Goal: Task Accomplishment & Management: Manage account settings

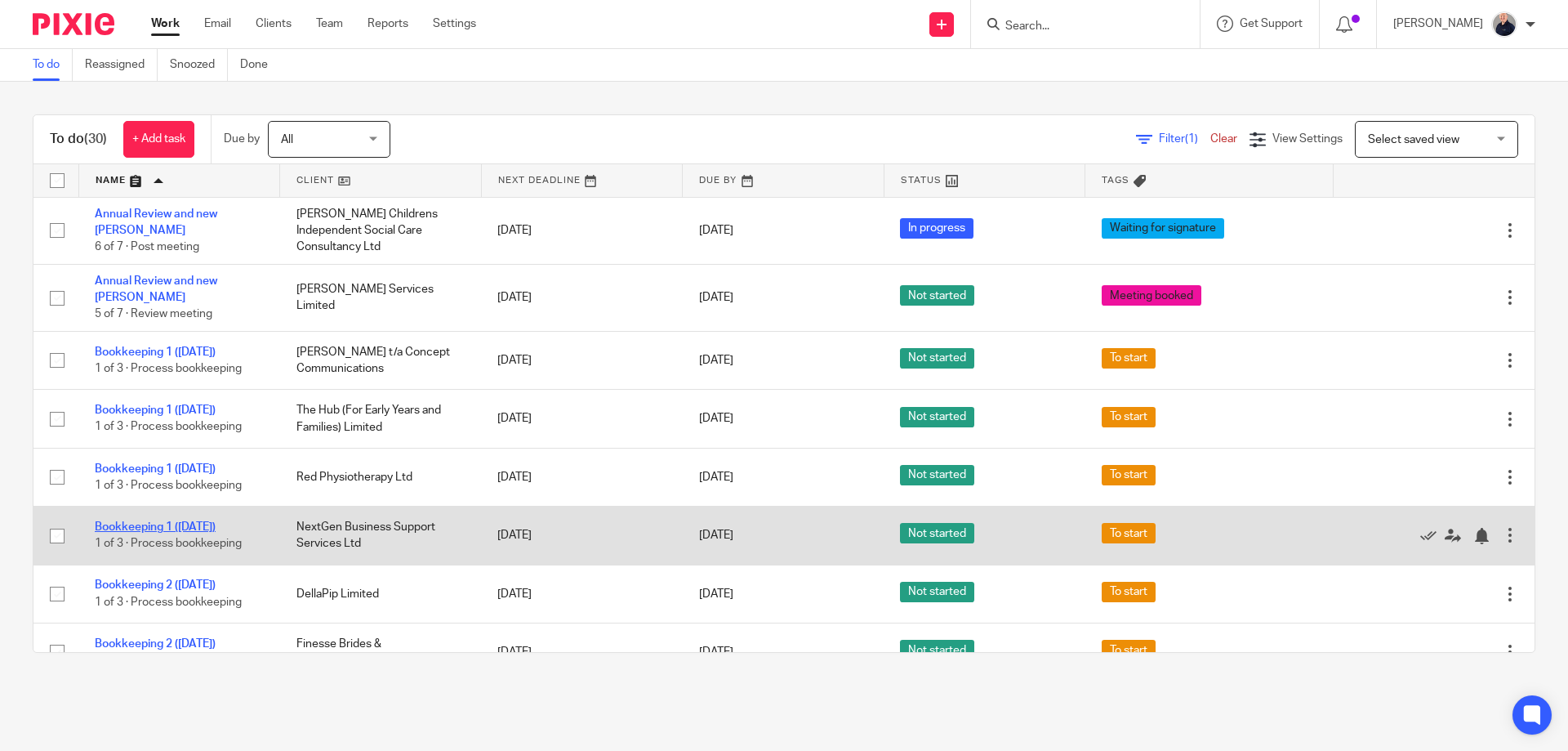
click at [161, 521] on link "Bookkeeping 1 ([DATE])" at bounding box center [155, 527] width 121 height 12
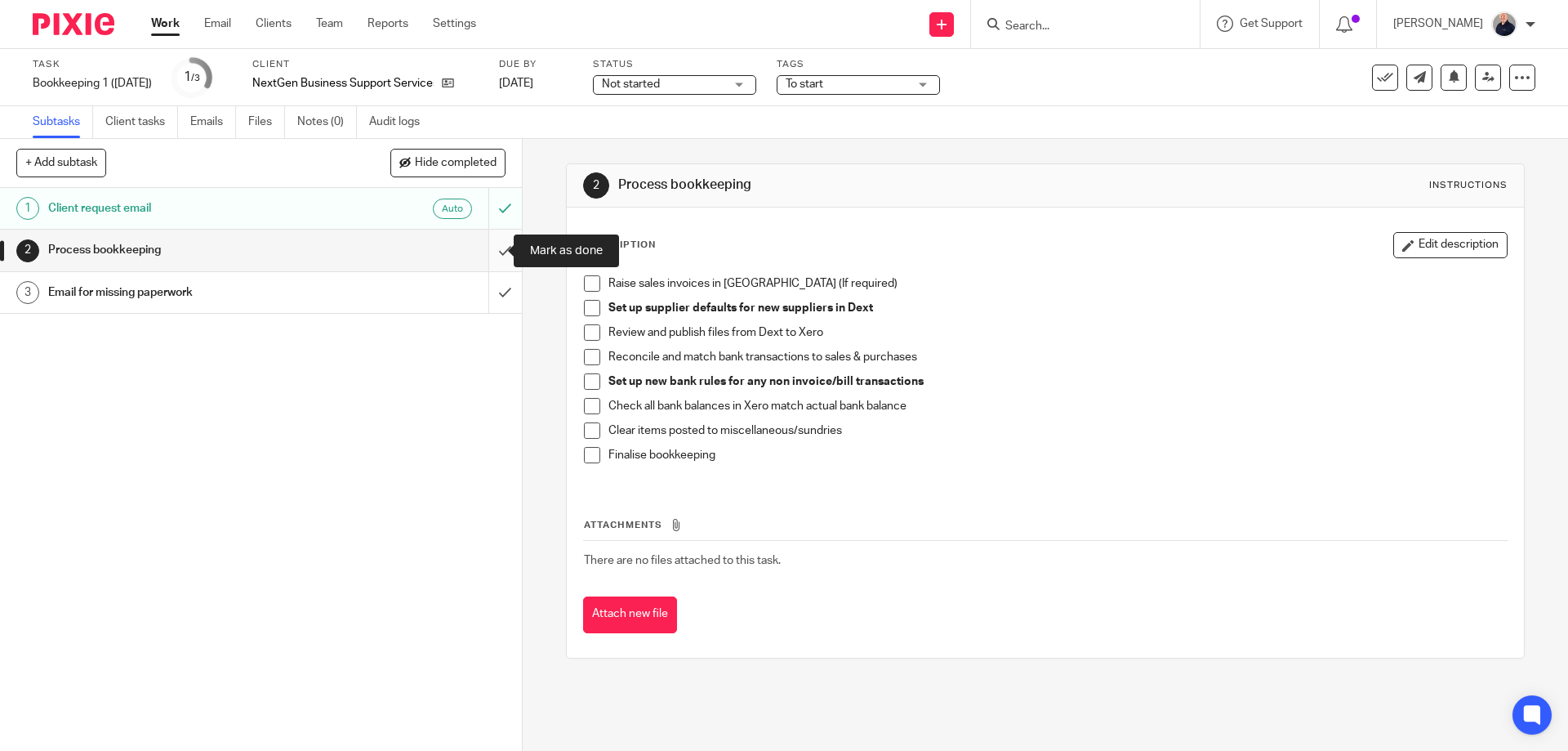
click at [489, 247] on input "submit" at bounding box center [260, 249] width 522 height 41
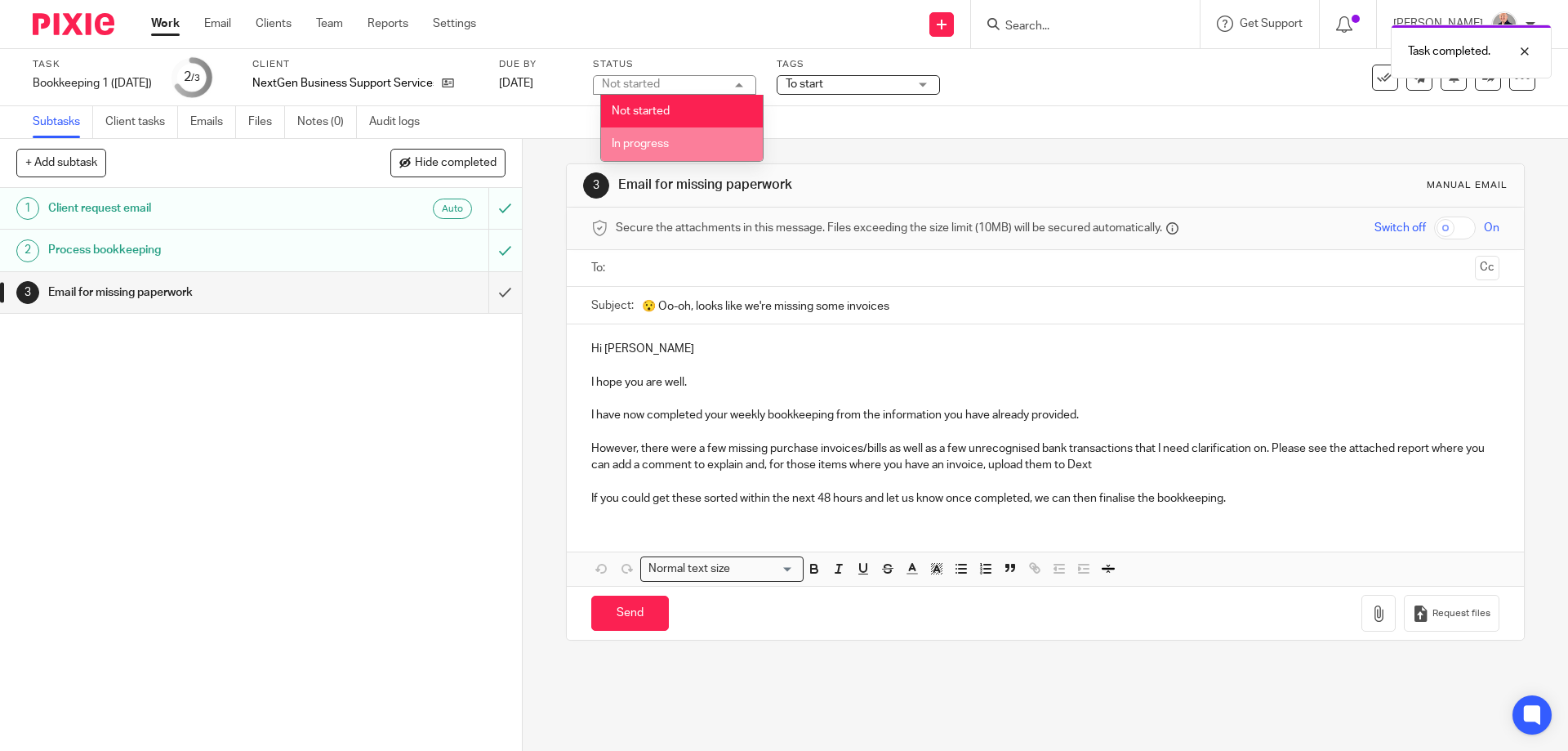
click at [650, 138] on span "In progress" at bounding box center [641, 144] width 57 height 12
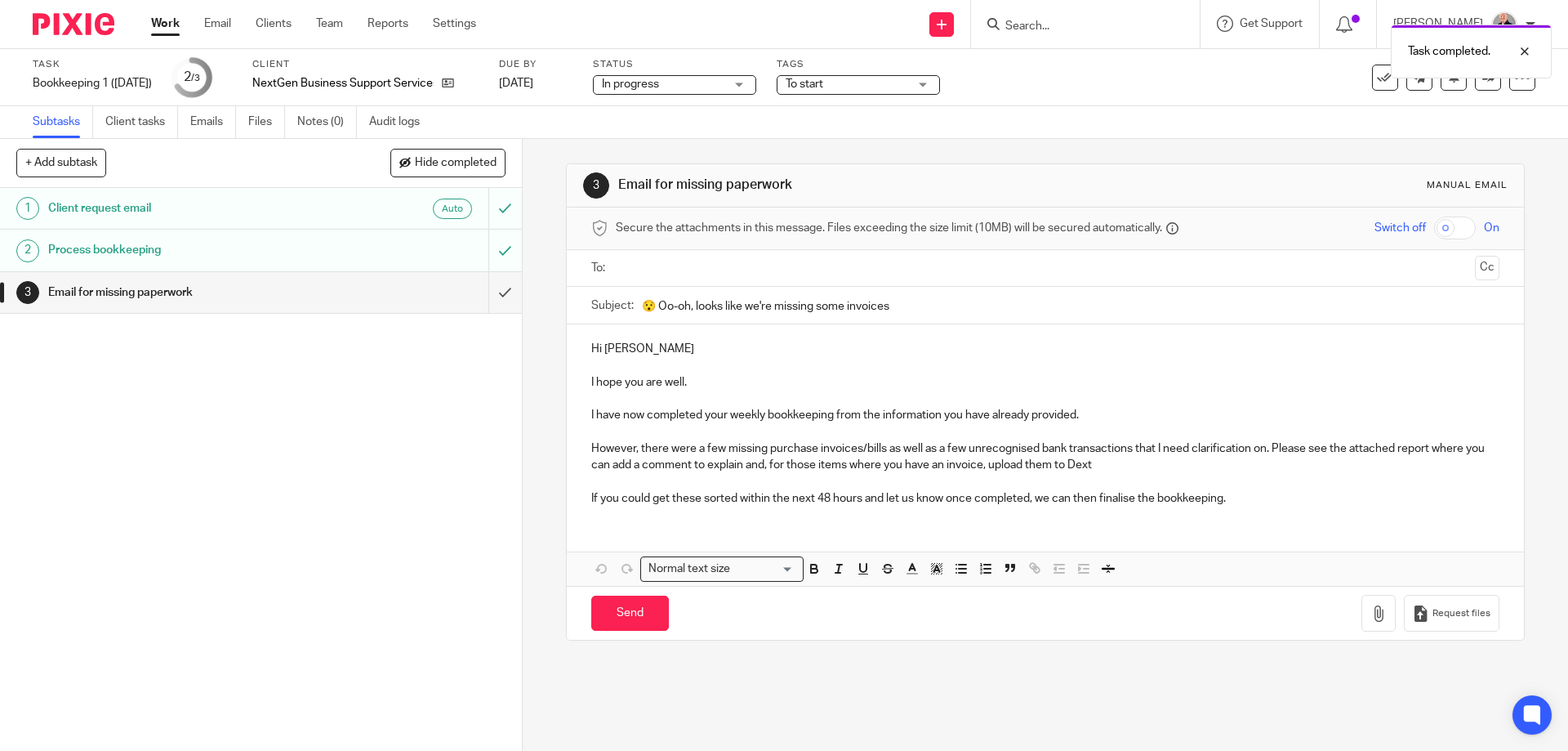
click at [661, 269] on input "text" at bounding box center [1044, 268] width 846 height 19
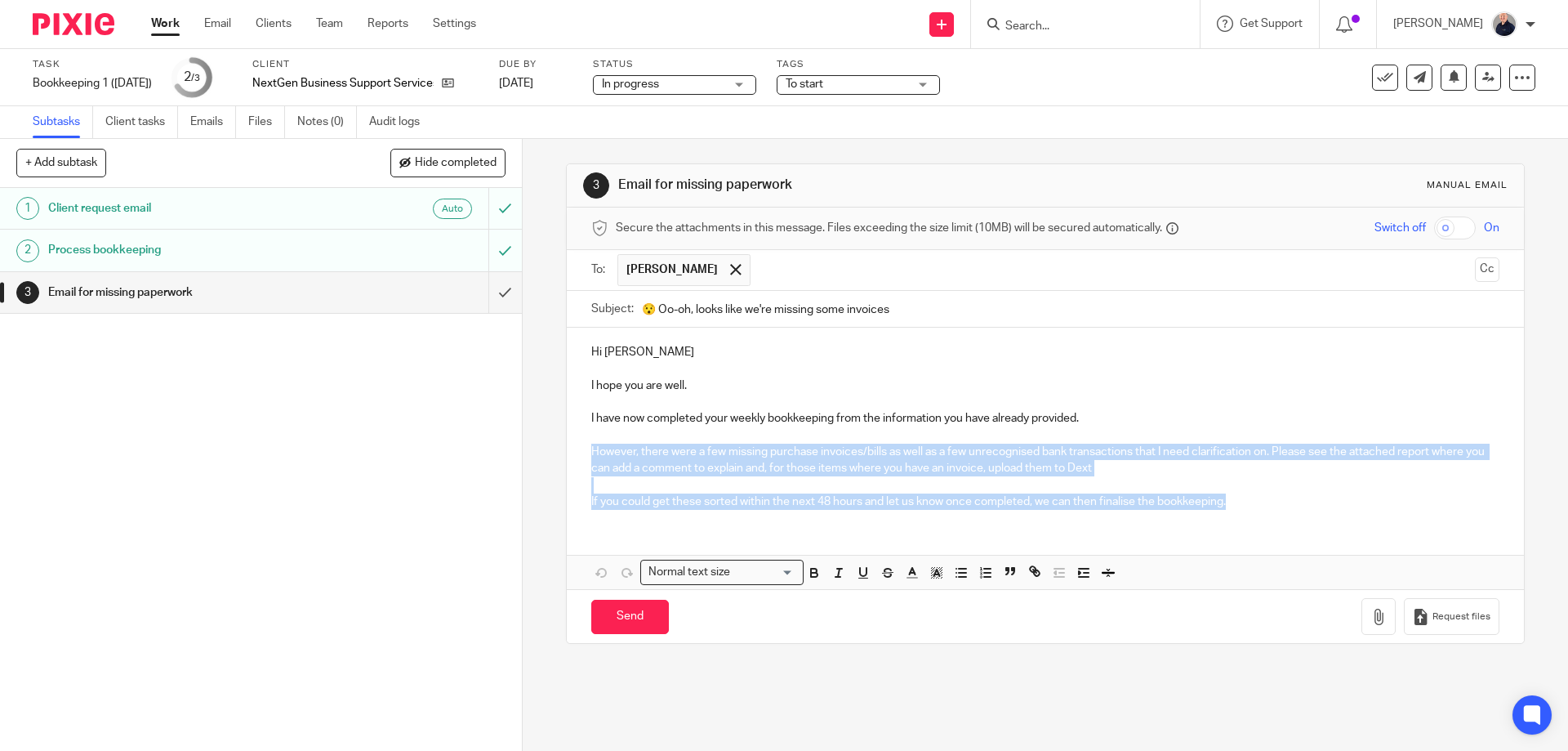
drag, startPoint x: 587, startPoint y: 449, endPoint x: 1247, endPoint y: 506, distance: 662.5
click at [1247, 506] on div "Hi Kathryn I hope you are well. I have now completed your weekly bookkeeping fr…" at bounding box center [1044, 425] width 956 height 195
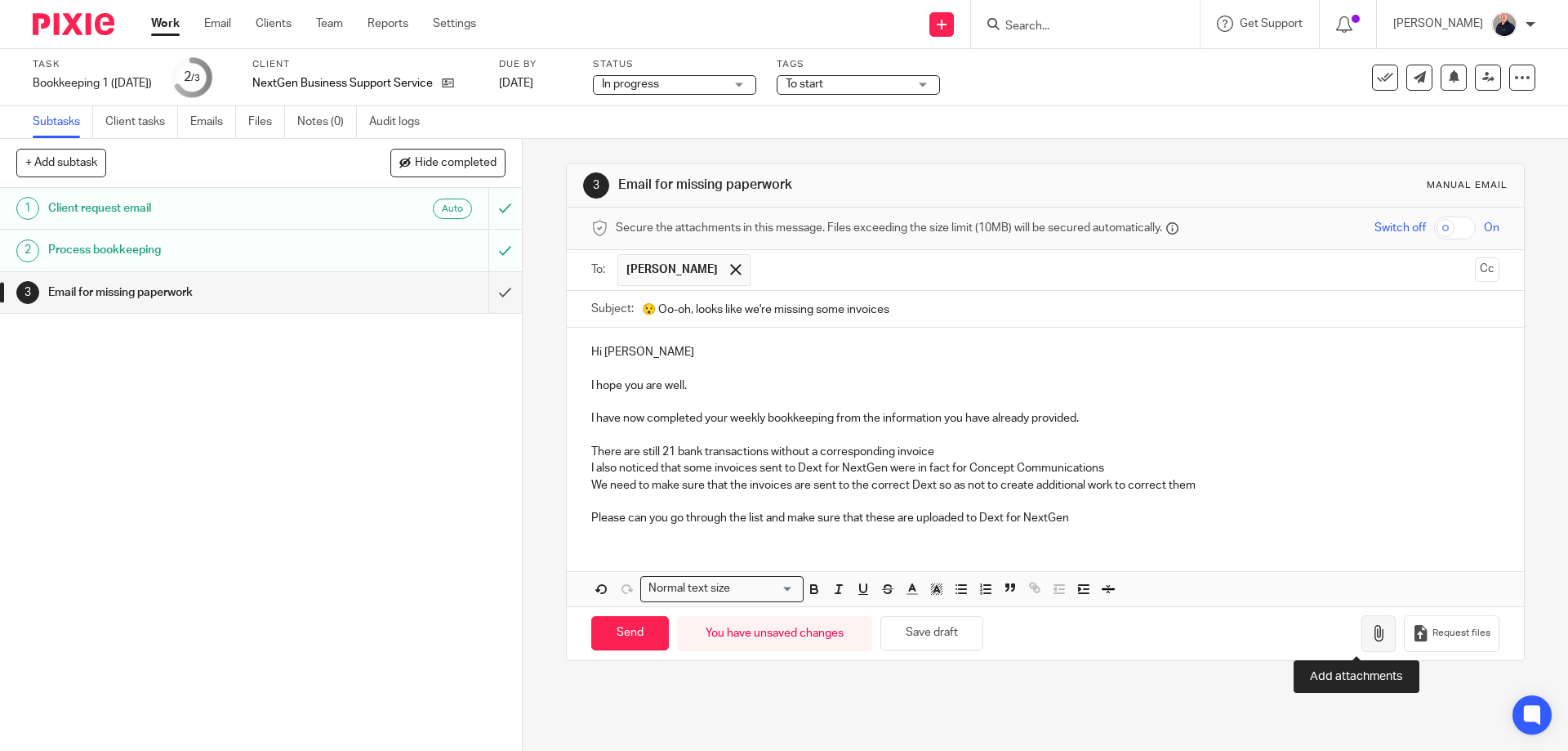
click at [1370, 640] on icon "button" at bounding box center [1378, 633] width 16 height 16
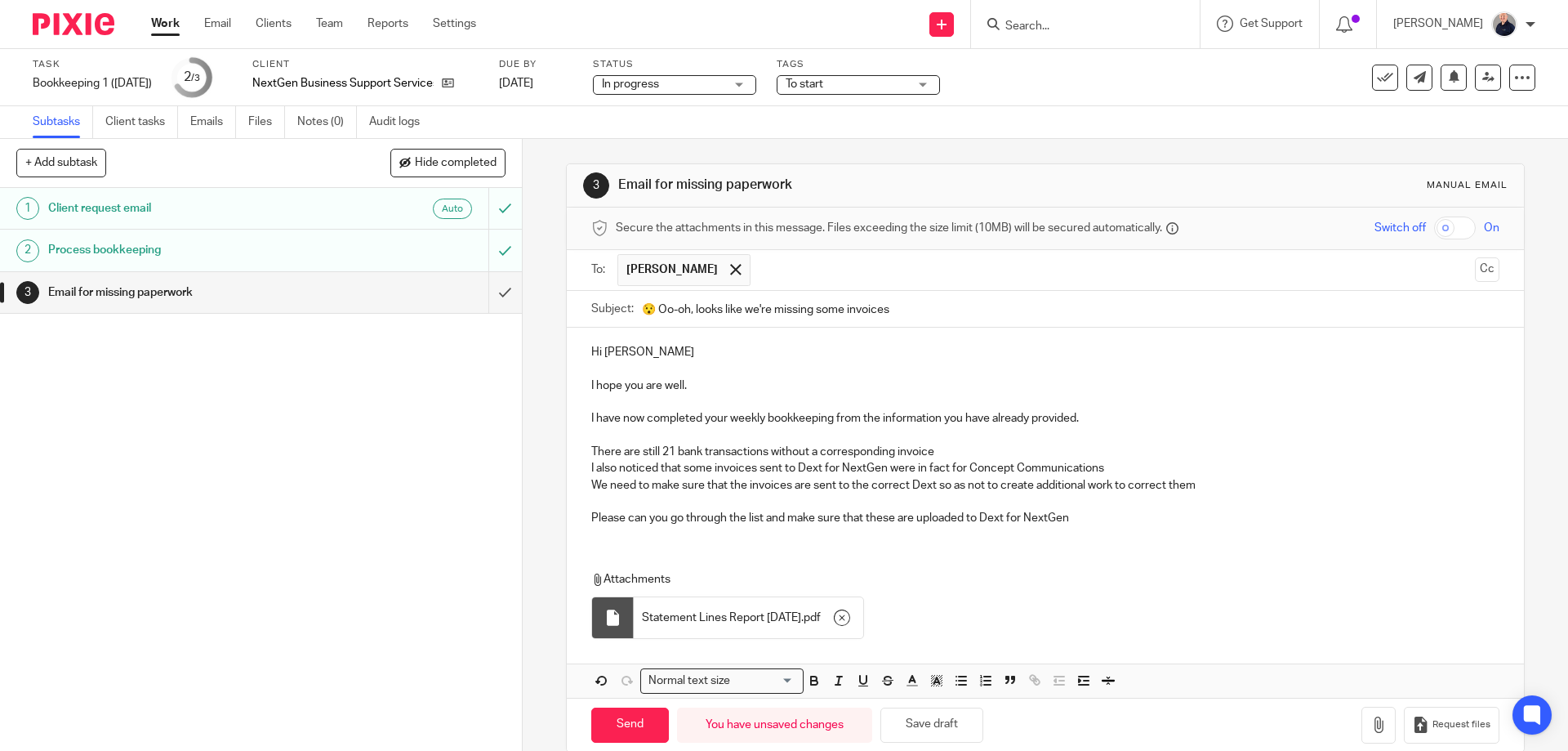
drag, startPoint x: 903, startPoint y: 307, endPoint x: 613, endPoint y: 314, distance: 290.1
click at [613, 314] on div "Subject: 😯 Oo-oh, looks like we're missing some invoices" at bounding box center [1044, 309] width 907 height 36
type input "These need to be sorted ASAP please"
click at [823, 89] on span "To start" at bounding box center [804, 85] width 37 height 12
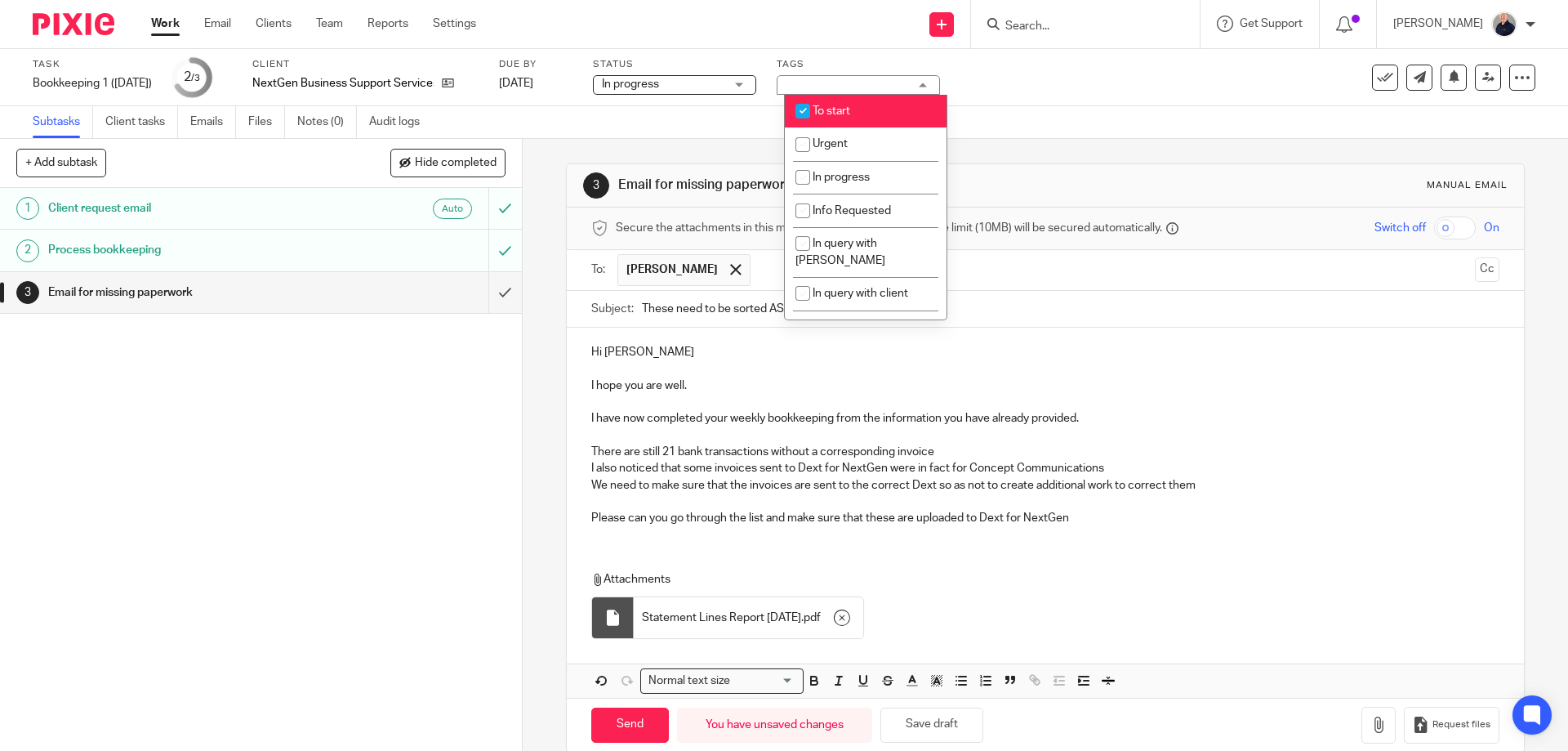
click at [818, 112] on input "checkbox" at bounding box center [802, 111] width 31 height 31
checkbox input "false"
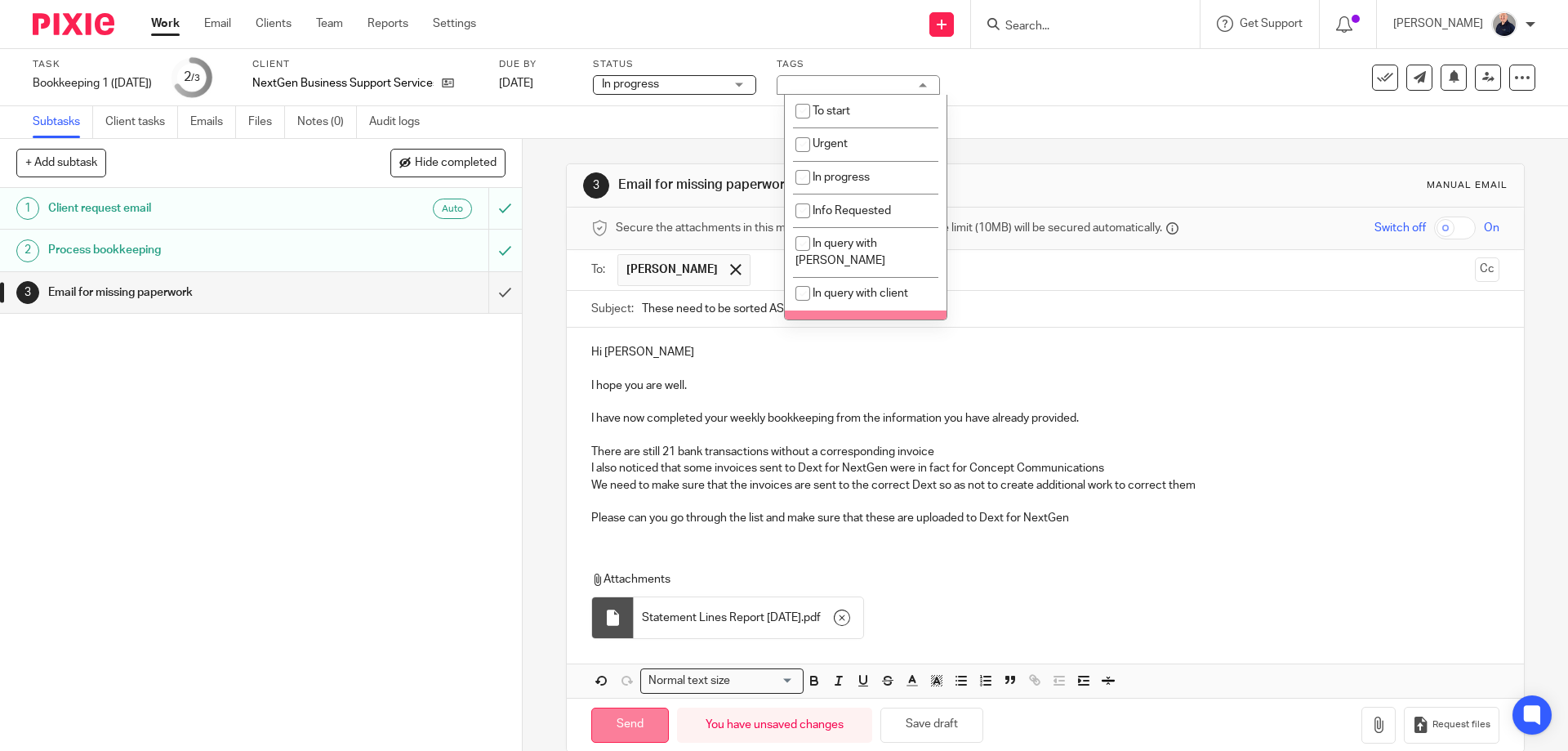
click at [628, 722] on input "Send" at bounding box center [630, 726] width 78 height 36
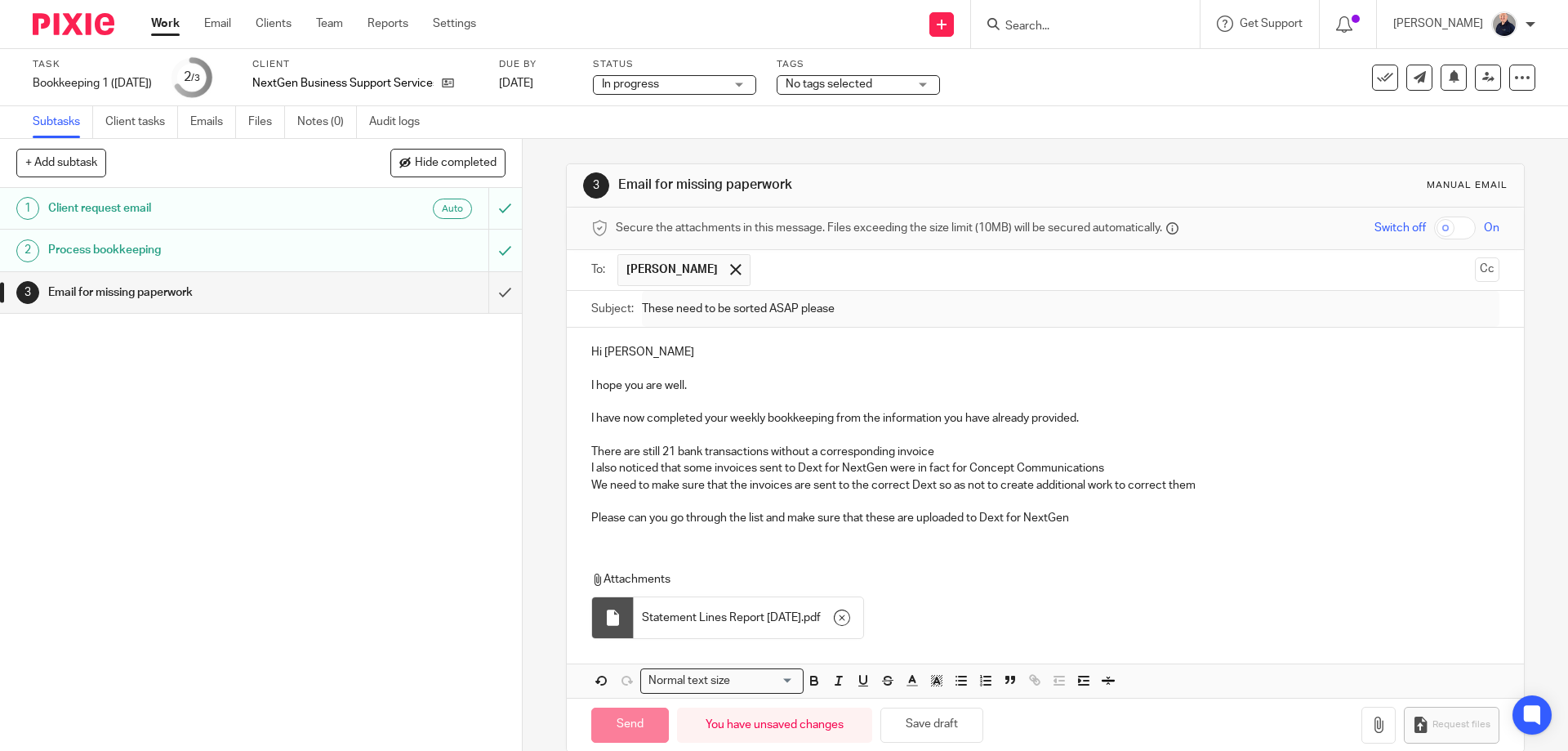
type input "Sent"
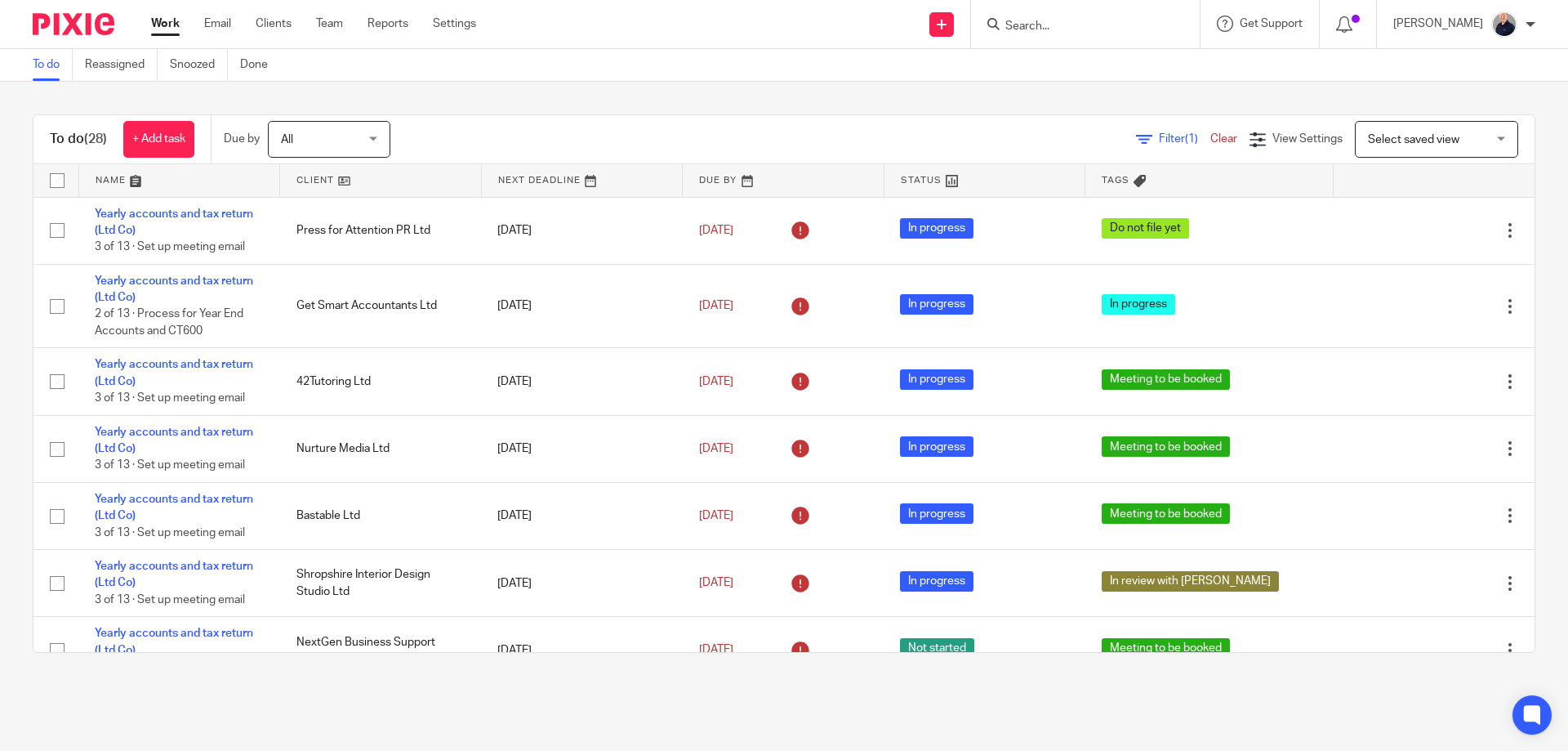
click at [114, 184] on link at bounding box center [180, 180] width 201 height 33
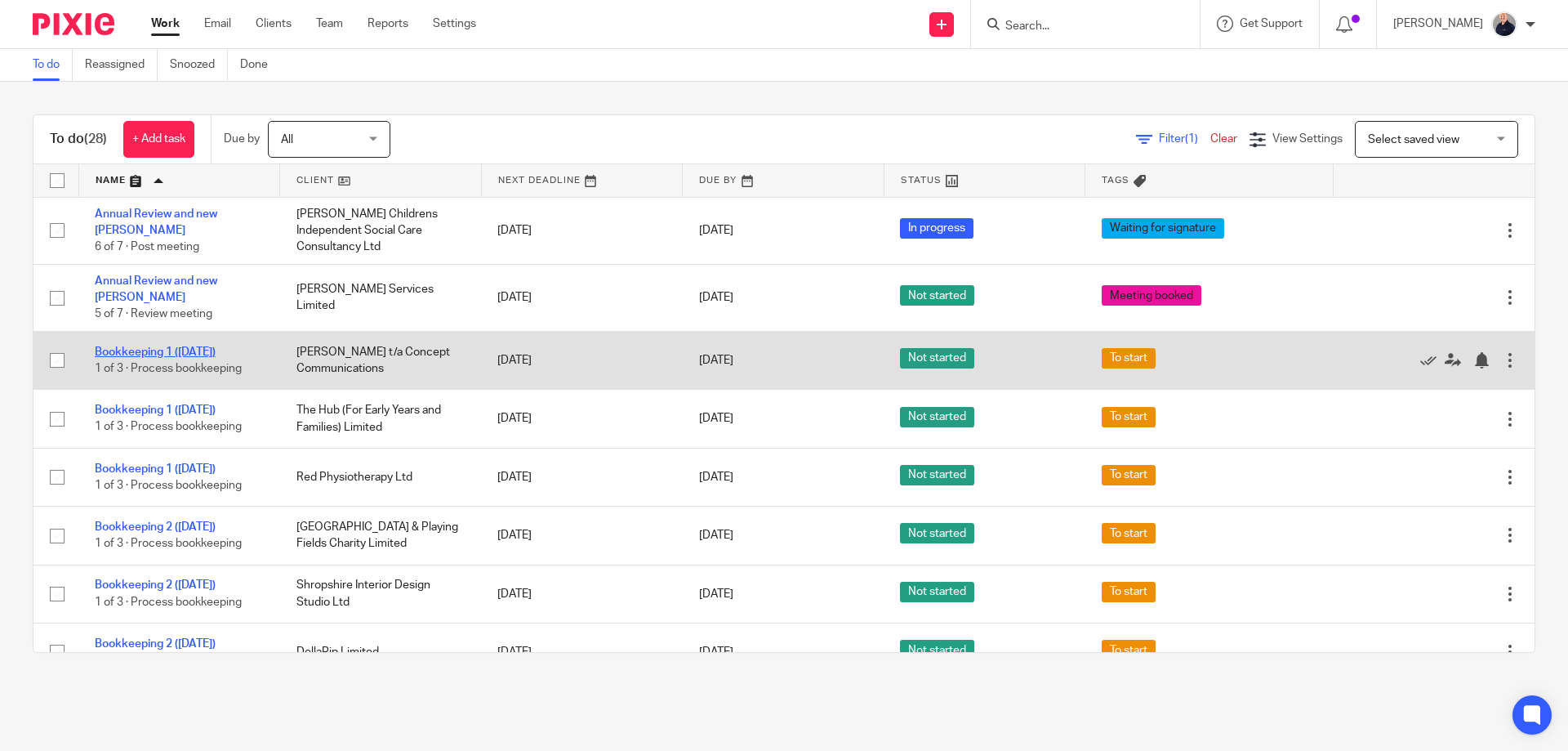
click at [170, 347] on link "Bookkeeping 1 (Monday)" at bounding box center [155, 353] width 121 height 12
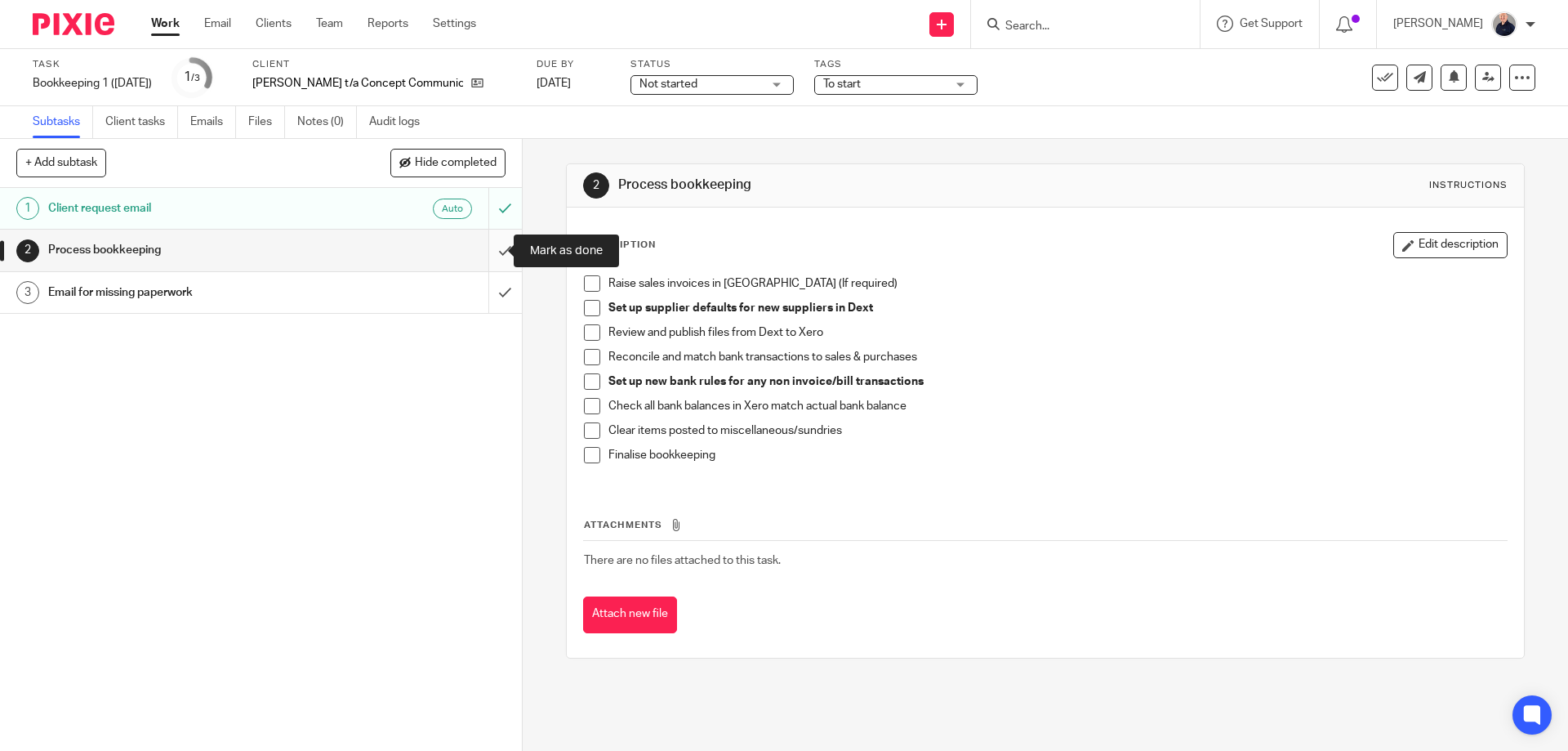
click at [489, 250] on input "submit" at bounding box center [260, 249] width 522 height 41
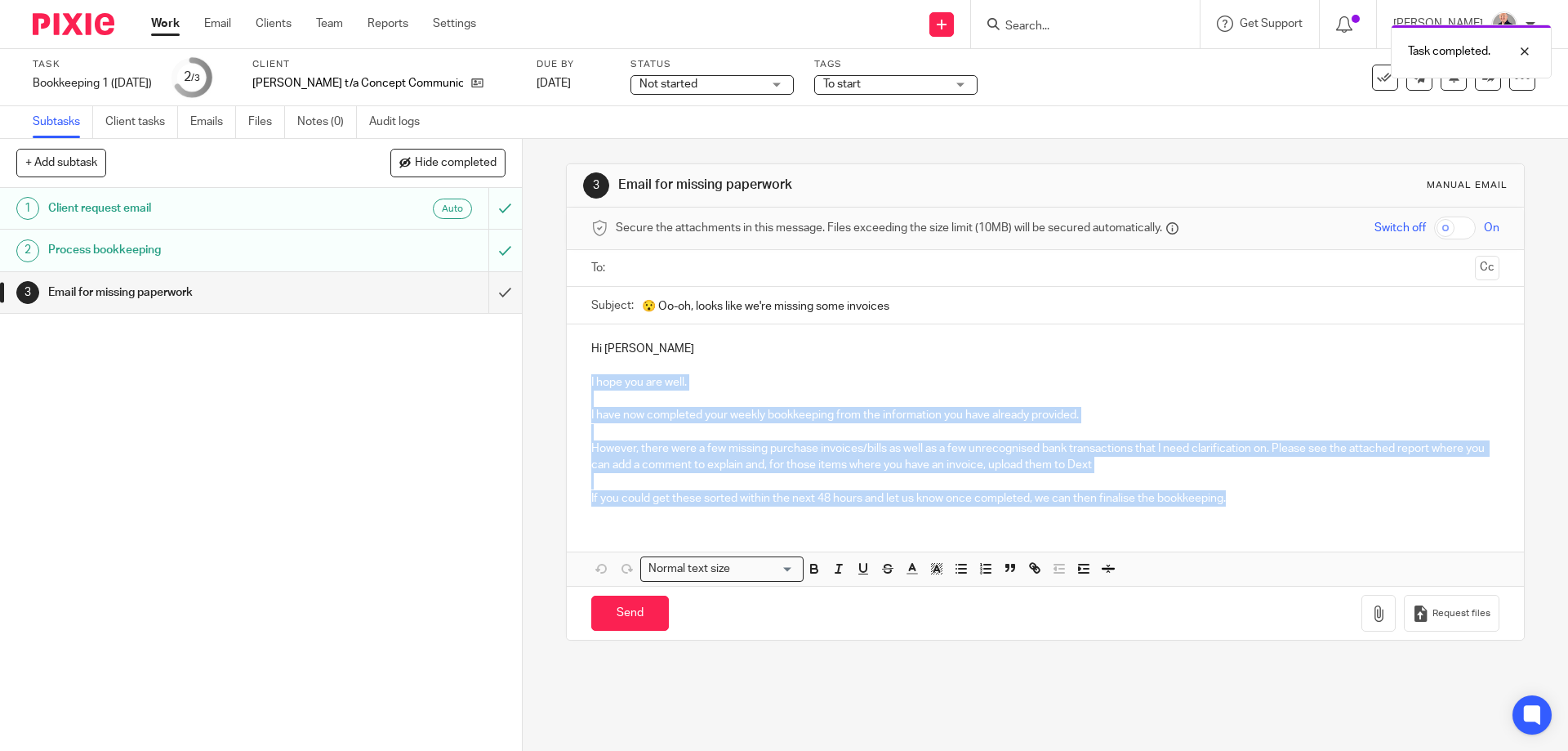
drag, startPoint x: 584, startPoint y: 378, endPoint x: 1258, endPoint y: 506, distance: 686.0
click at [1243, 507] on div "Hi [PERSON_NAME] I hope you are well. I have now completed your weekly bookkeep…" at bounding box center [1044, 422] width 956 height 195
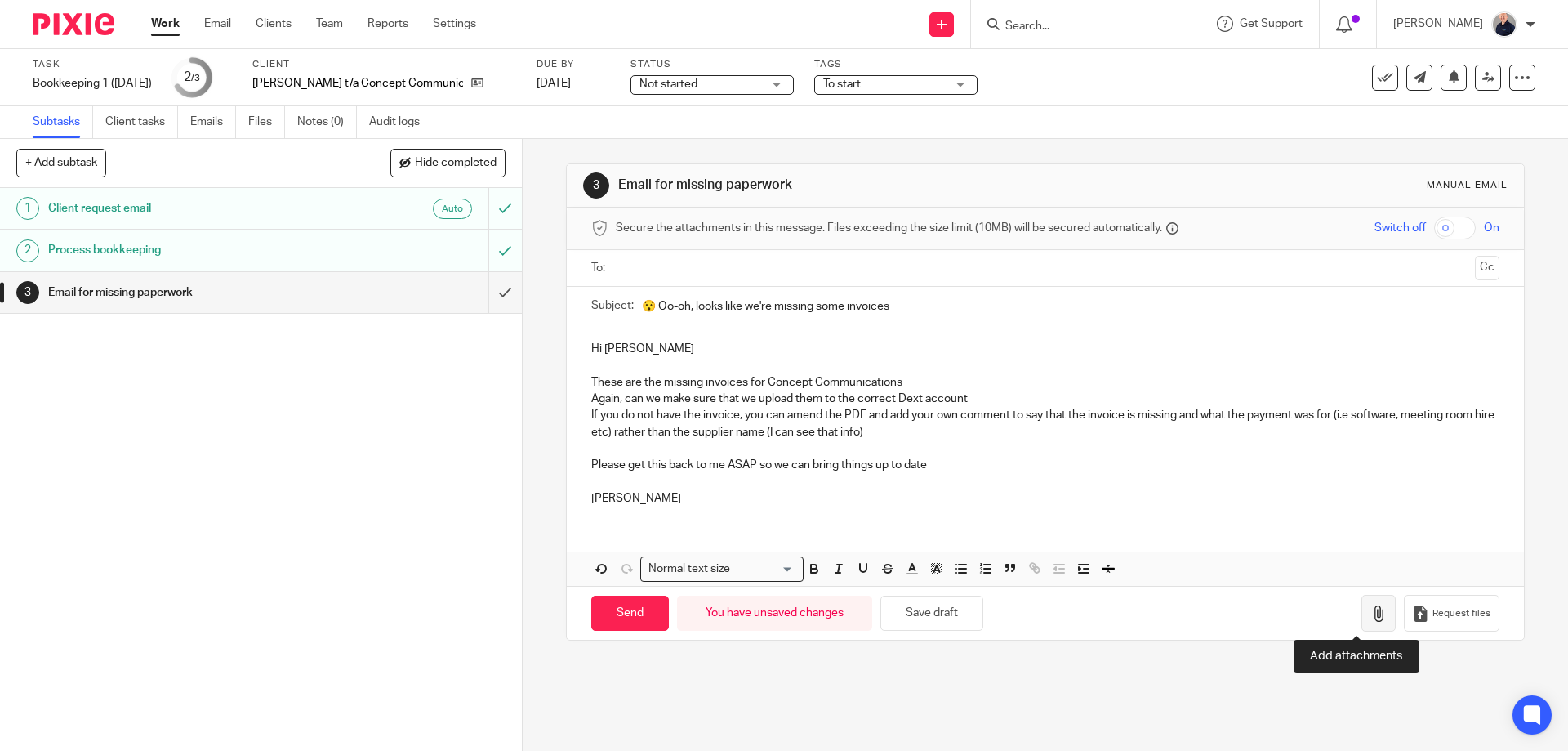
click at [1370, 612] on icon "button" at bounding box center [1378, 613] width 16 height 16
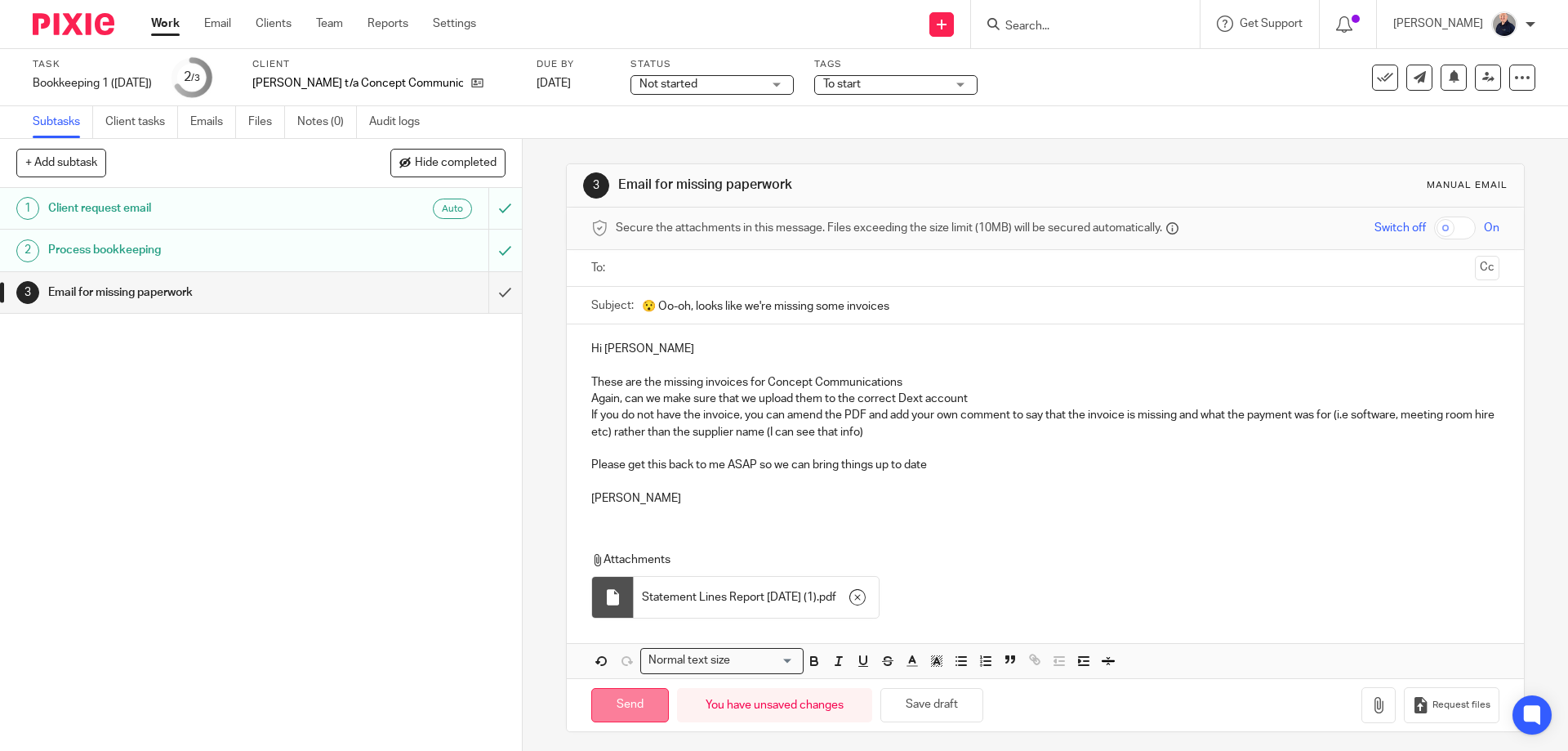
click at [631, 707] on input "Send" at bounding box center [630, 705] width 78 height 36
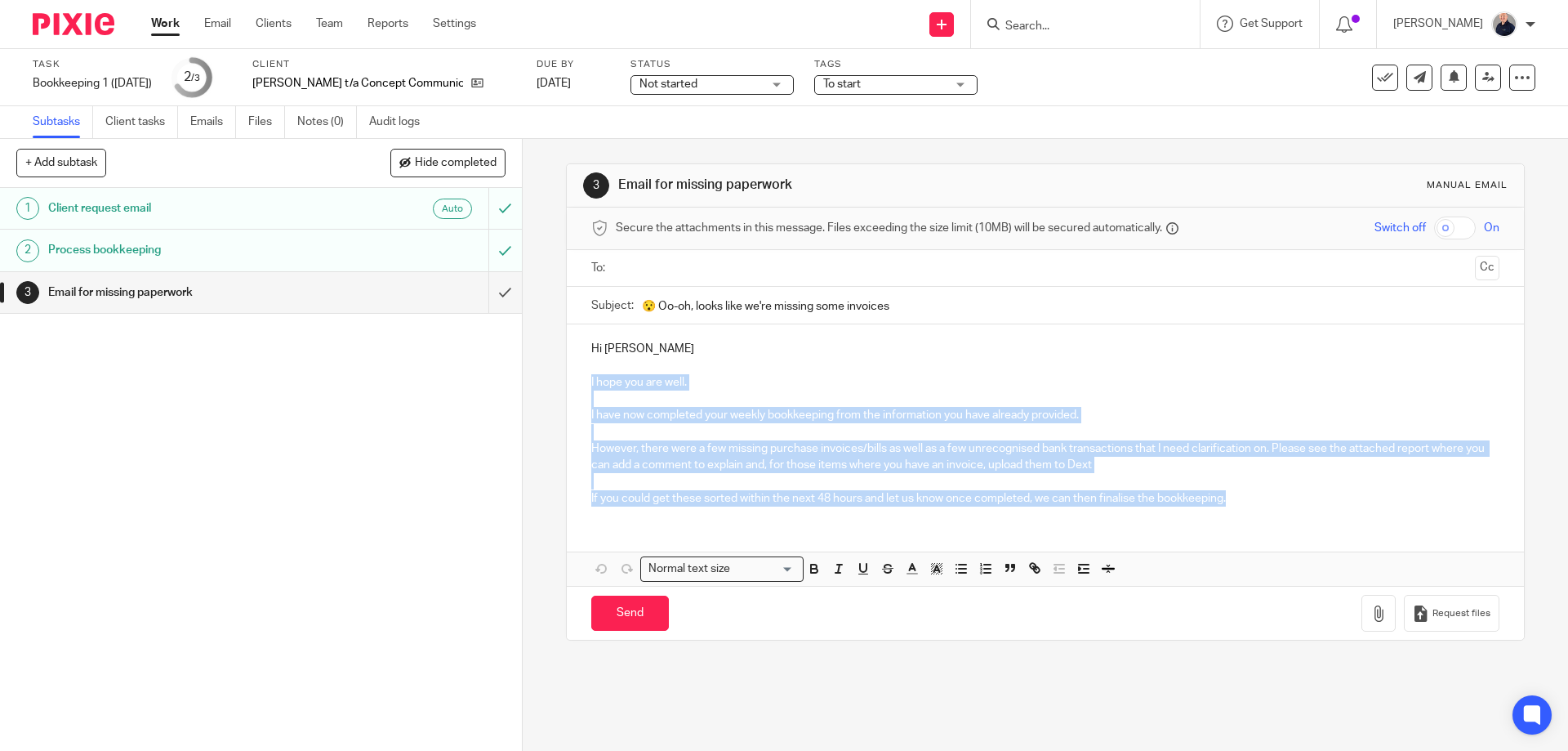
drag, startPoint x: 583, startPoint y: 379, endPoint x: 1318, endPoint y: 513, distance: 747.1
click at [1318, 513] on div "Hi Kathryn I hope you are well. I have now completed your weekly bookkeeping fr…" at bounding box center [1044, 422] width 956 height 195
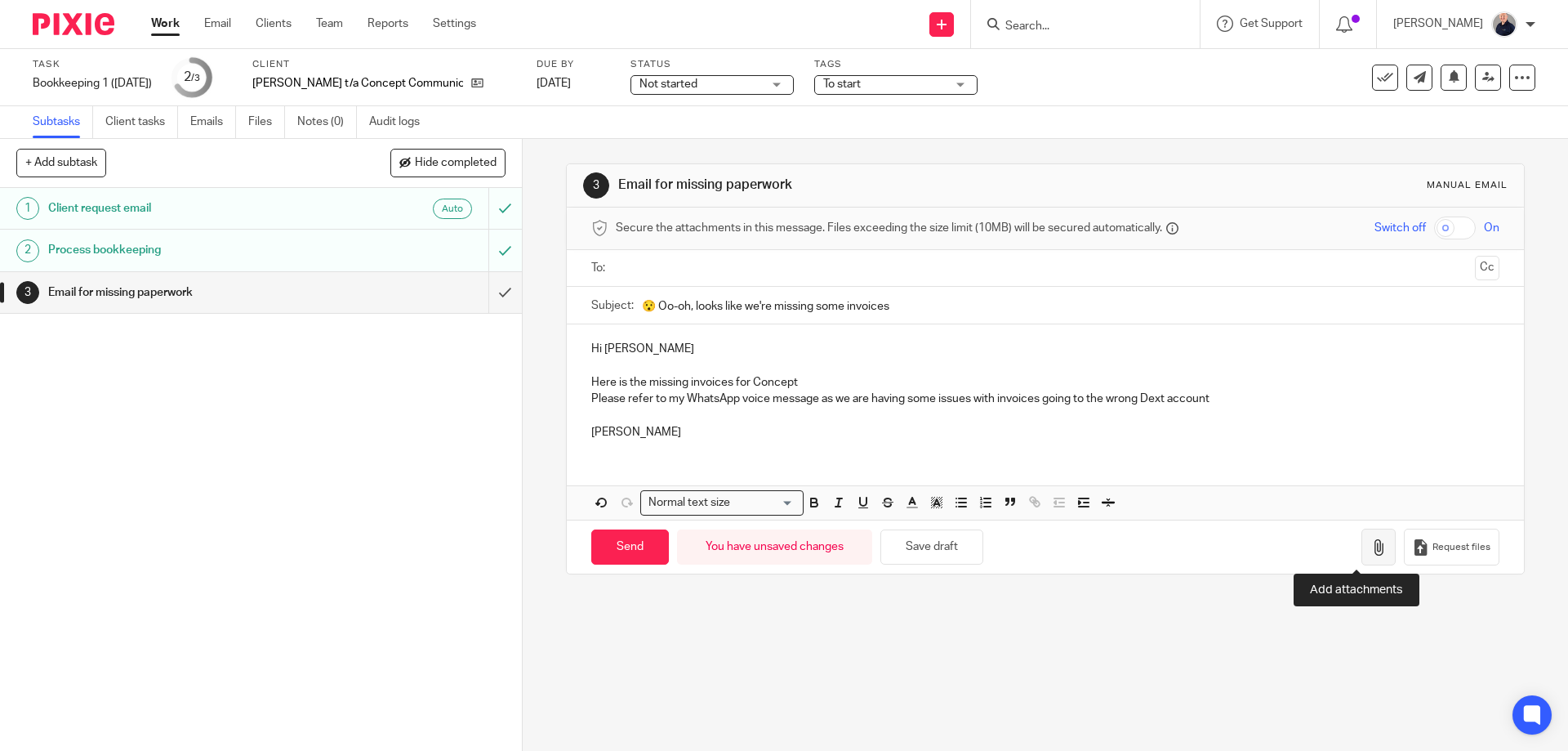
click at [1361, 539] on button "button" at bounding box center [1378, 546] width 35 height 36
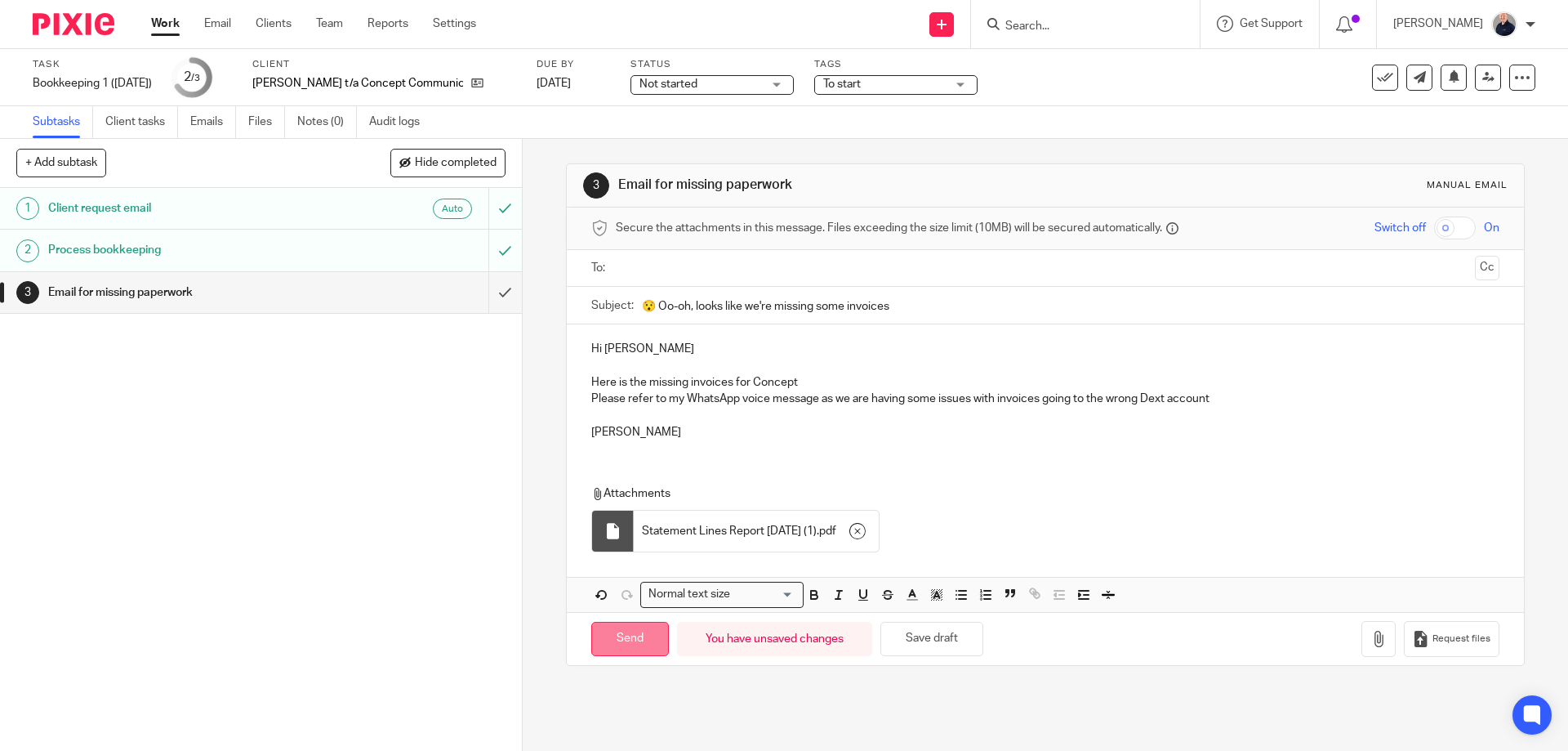
click at [625, 641] on input "Send" at bounding box center [630, 639] width 78 height 36
click at [669, 273] on input "text" at bounding box center [1044, 268] width 846 height 19
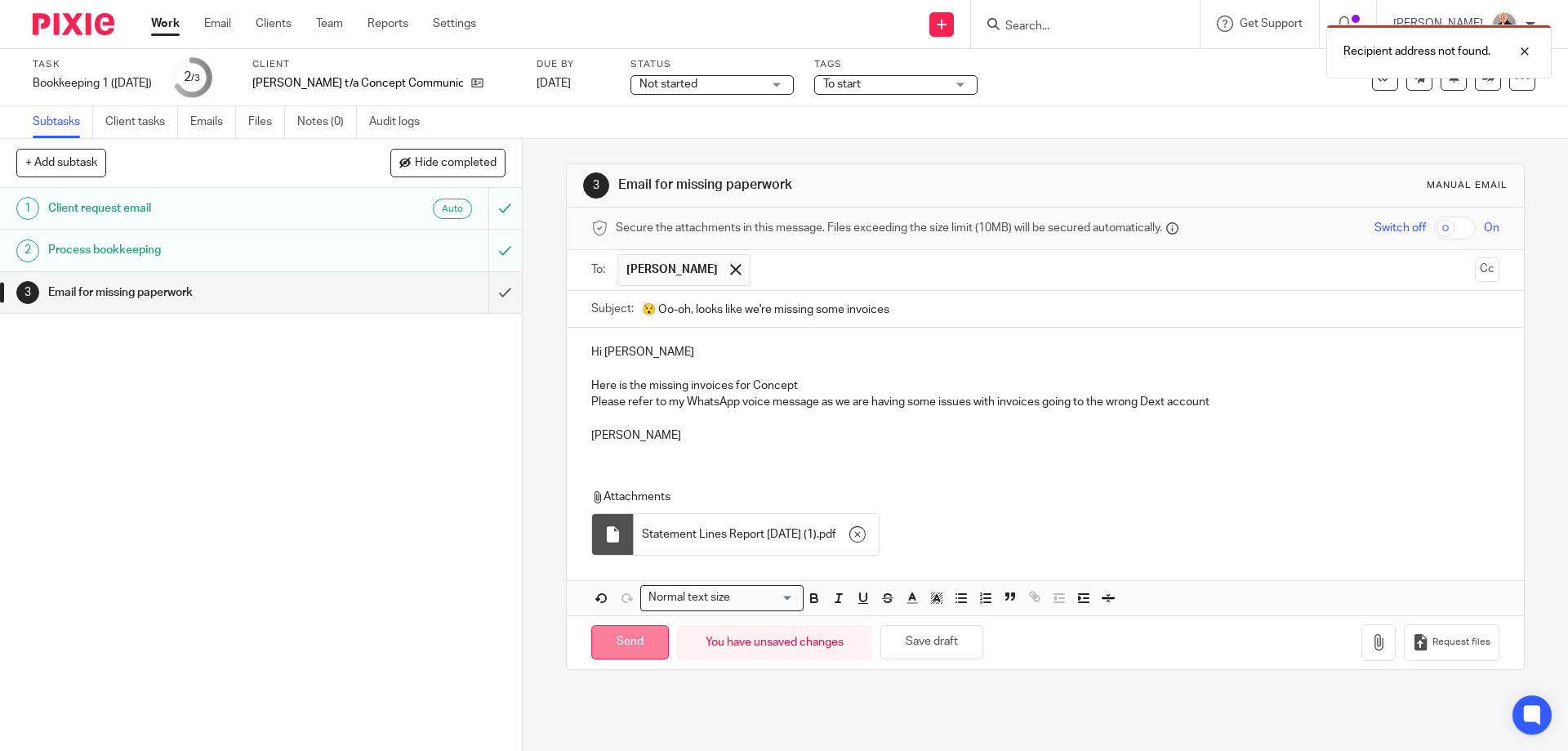
click at [629, 638] on input "Send" at bounding box center [630, 643] width 78 height 36
type input "Sent"
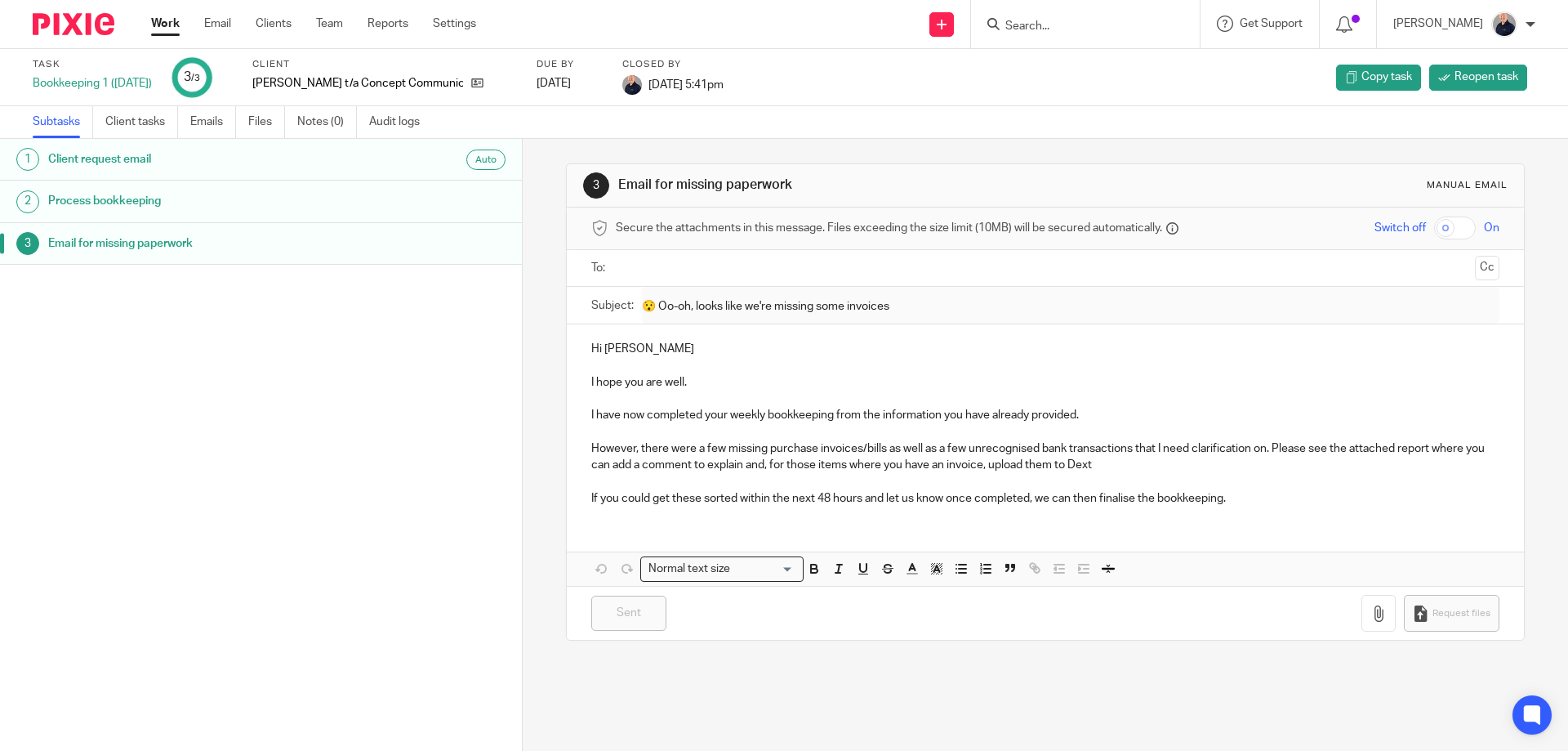
click at [167, 24] on link "Work" at bounding box center [166, 23] width 29 height 16
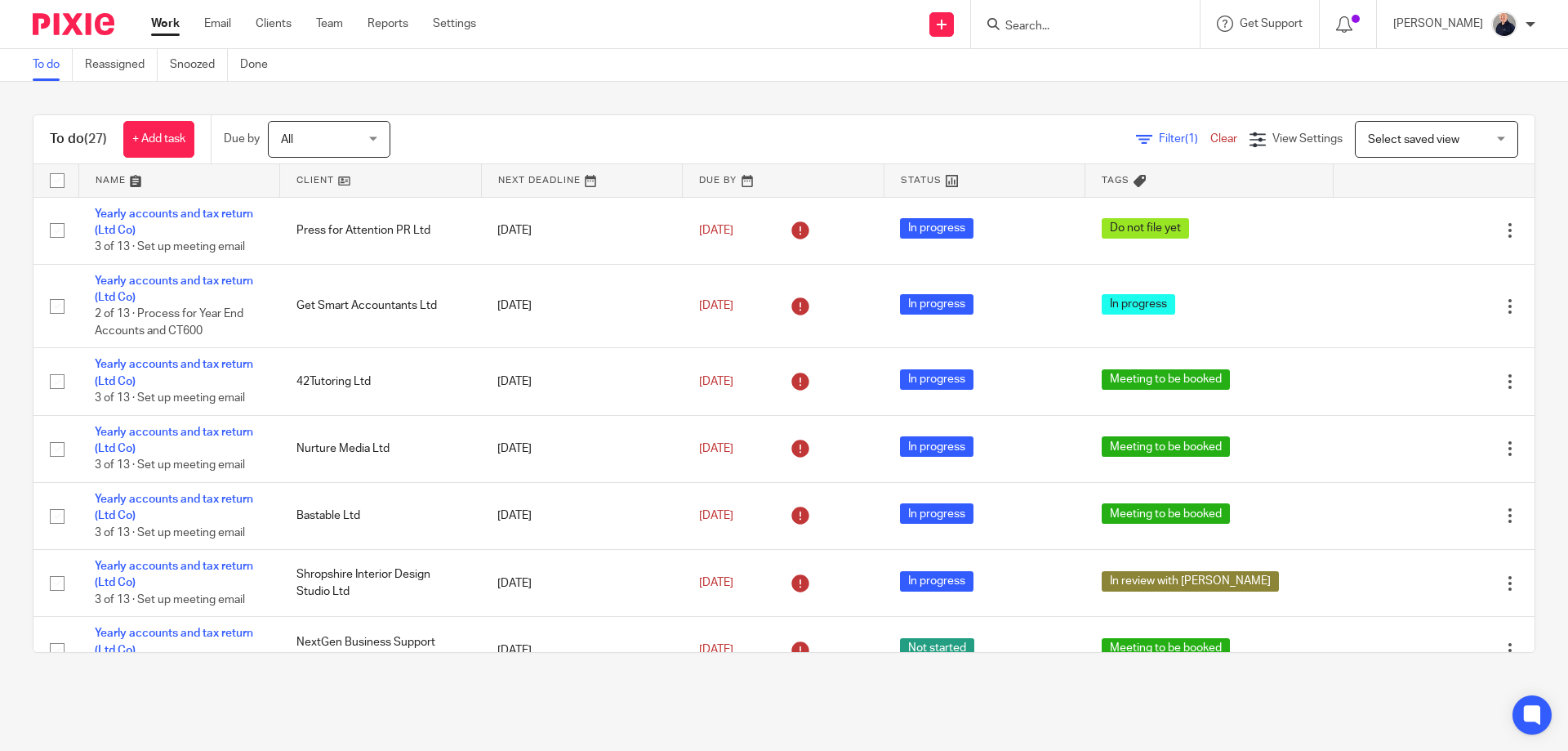
click at [112, 177] on link at bounding box center [180, 180] width 201 height 33
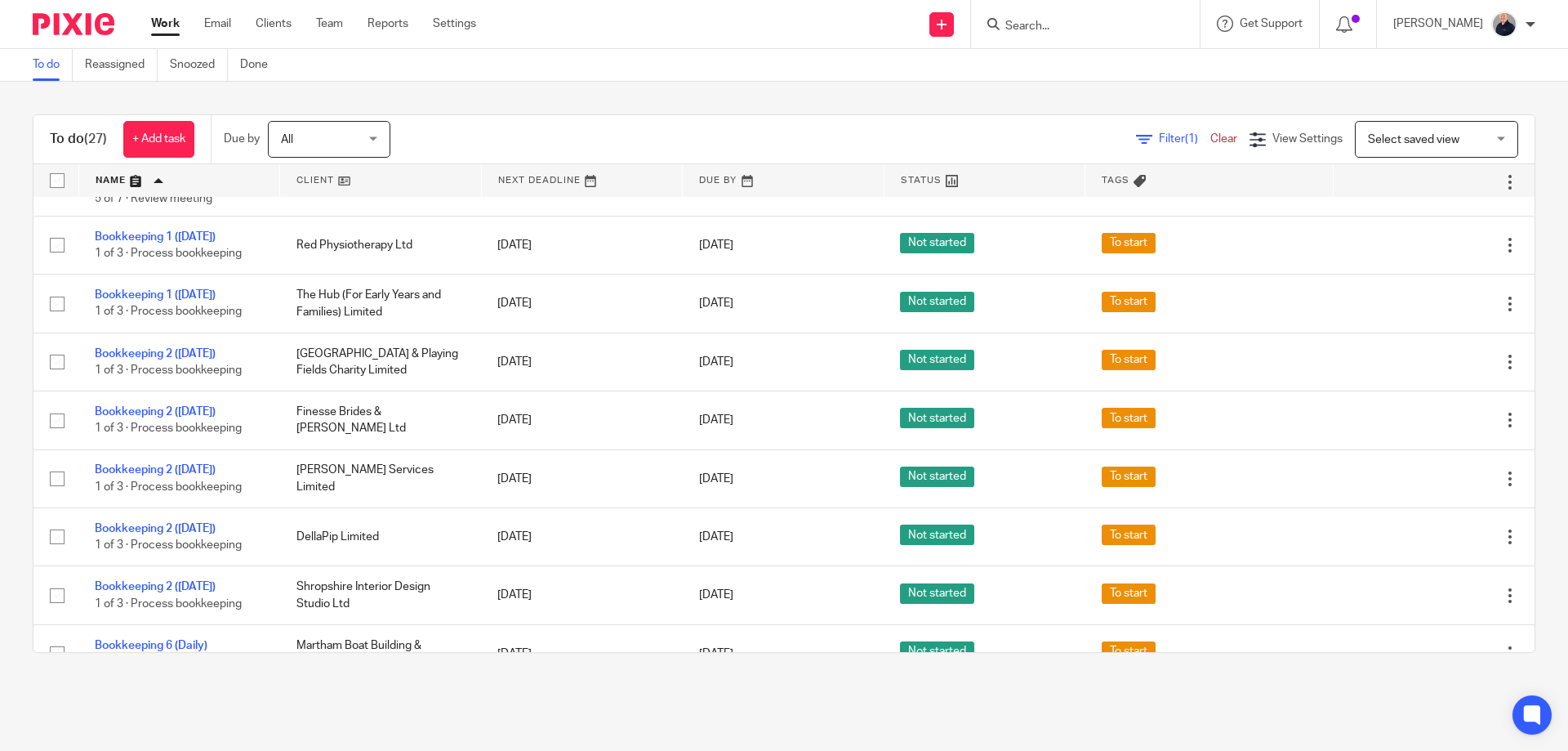
scroll to position [131, 0]
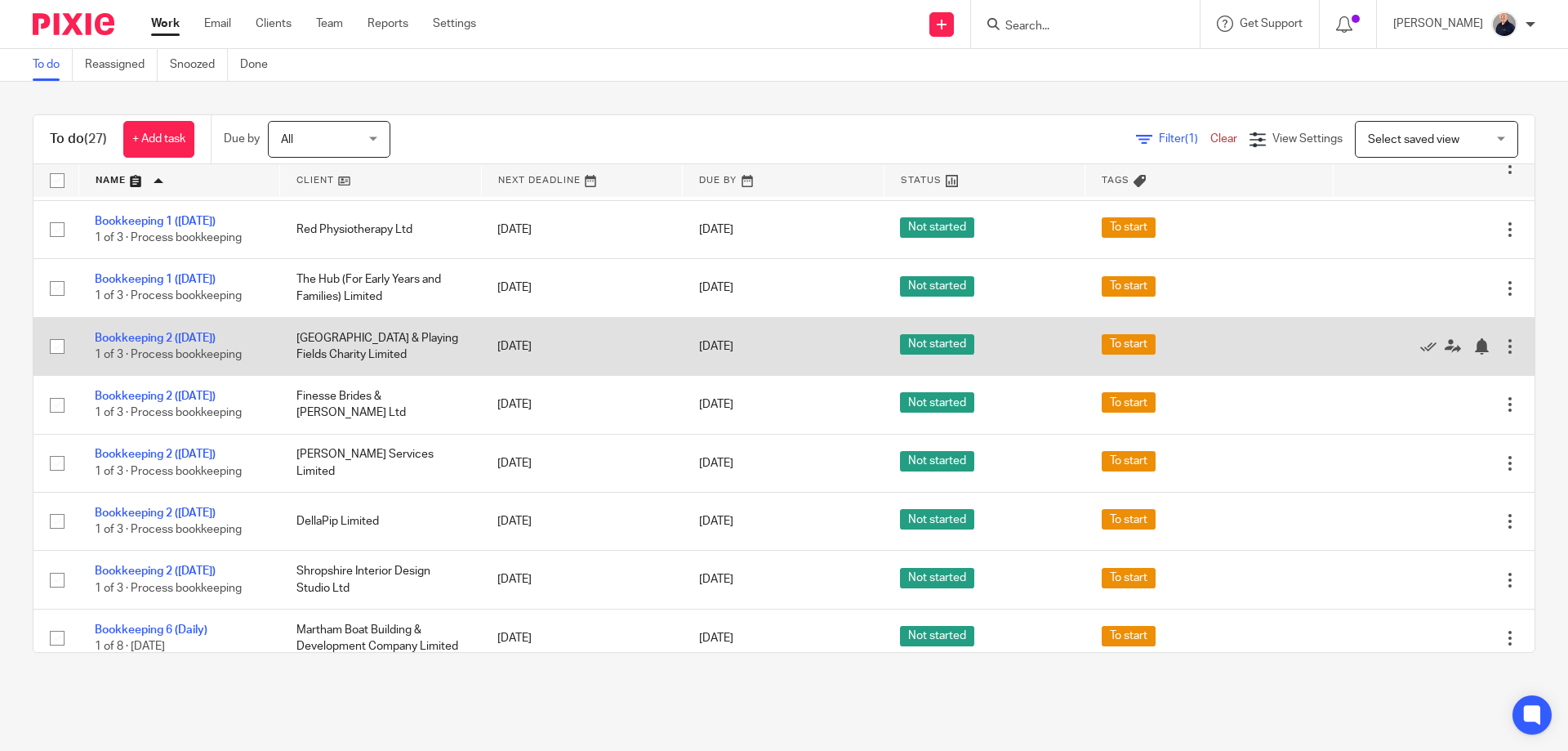
click at [1502, 338] on div at bounding box center [1510, 346] width 16 height 16
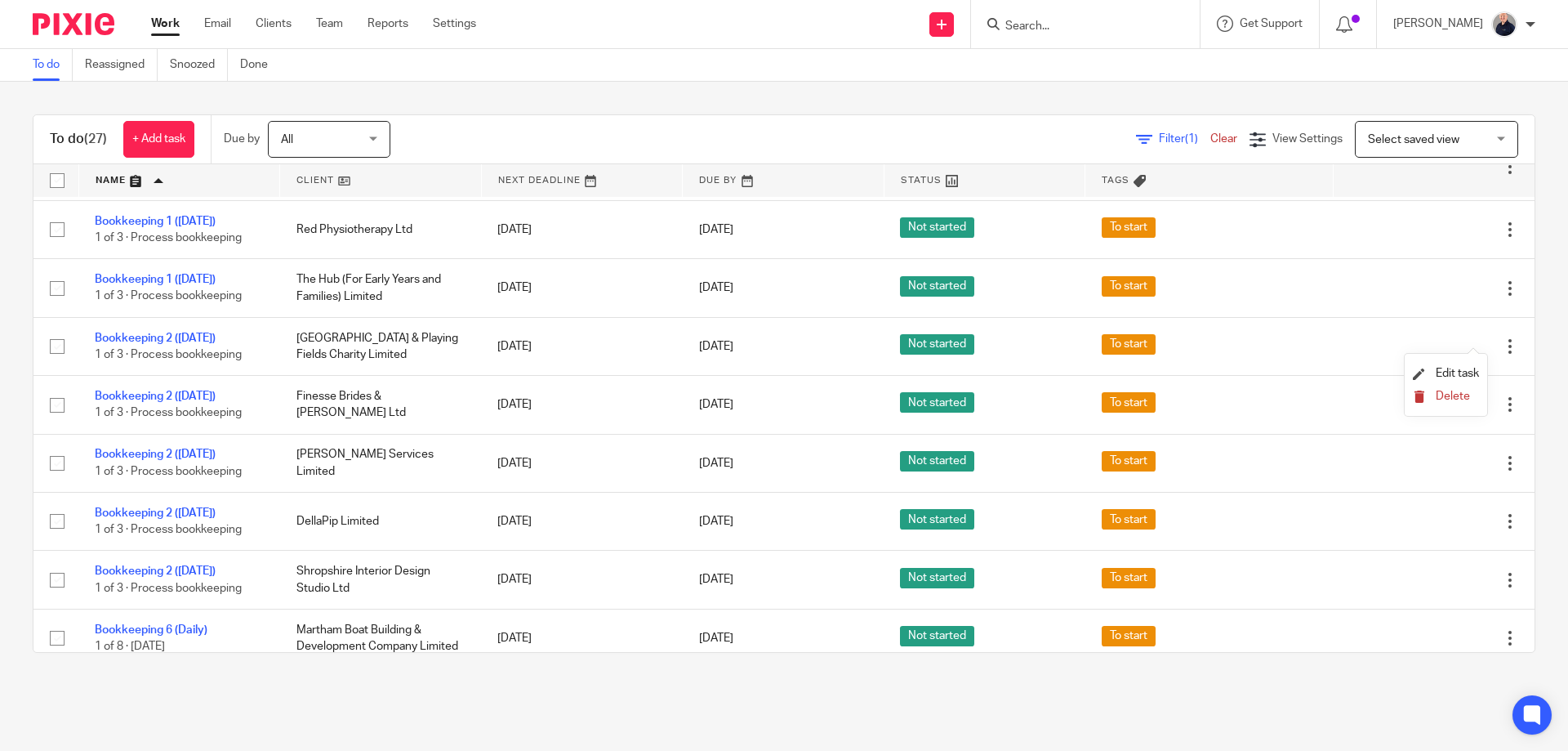
click at [1445, 395] on span "Delete" at bounding box center [1452, 397] width 35 height 12
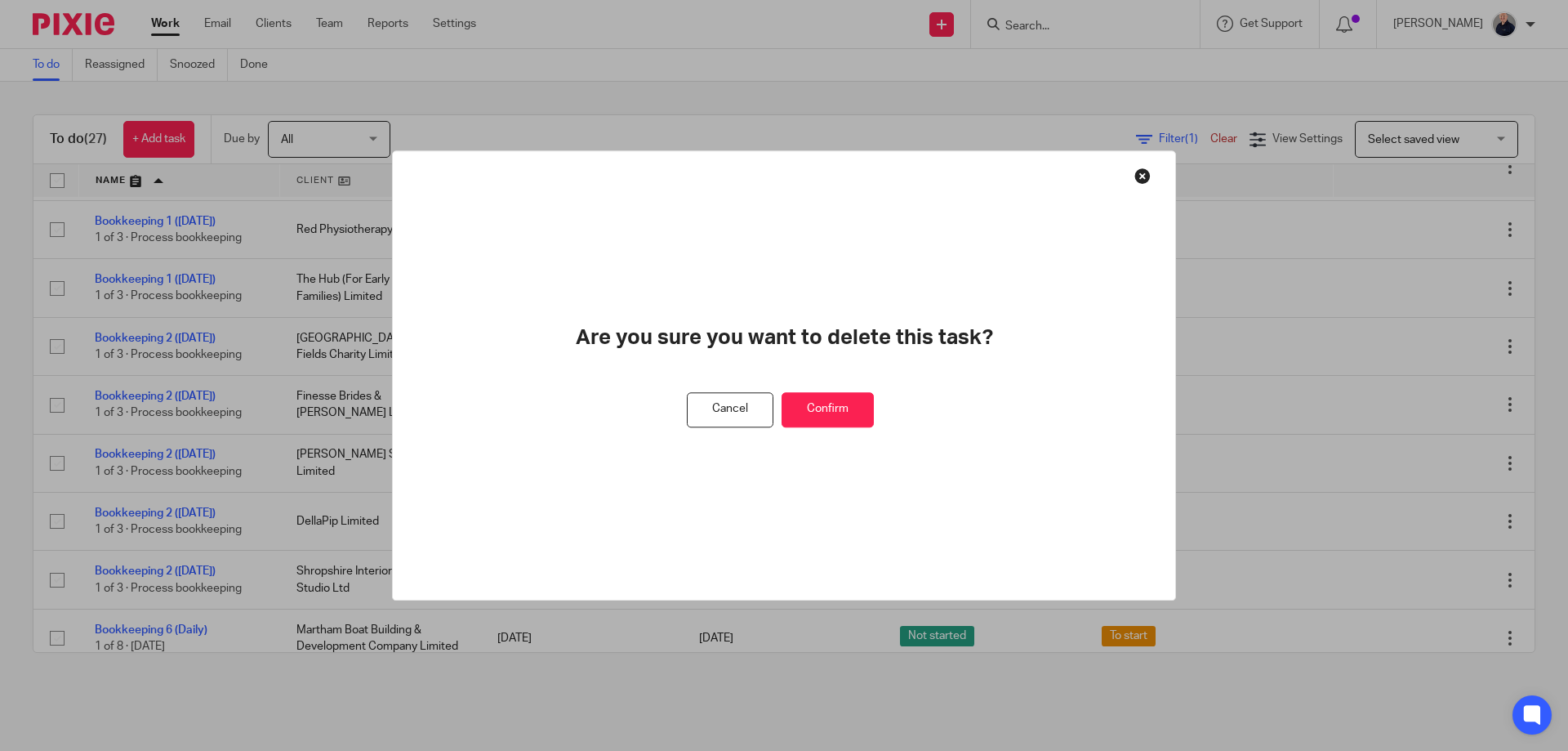
click at [823, 403] on button "Confirm" at bounding box center [827, 410] width 92 height 36
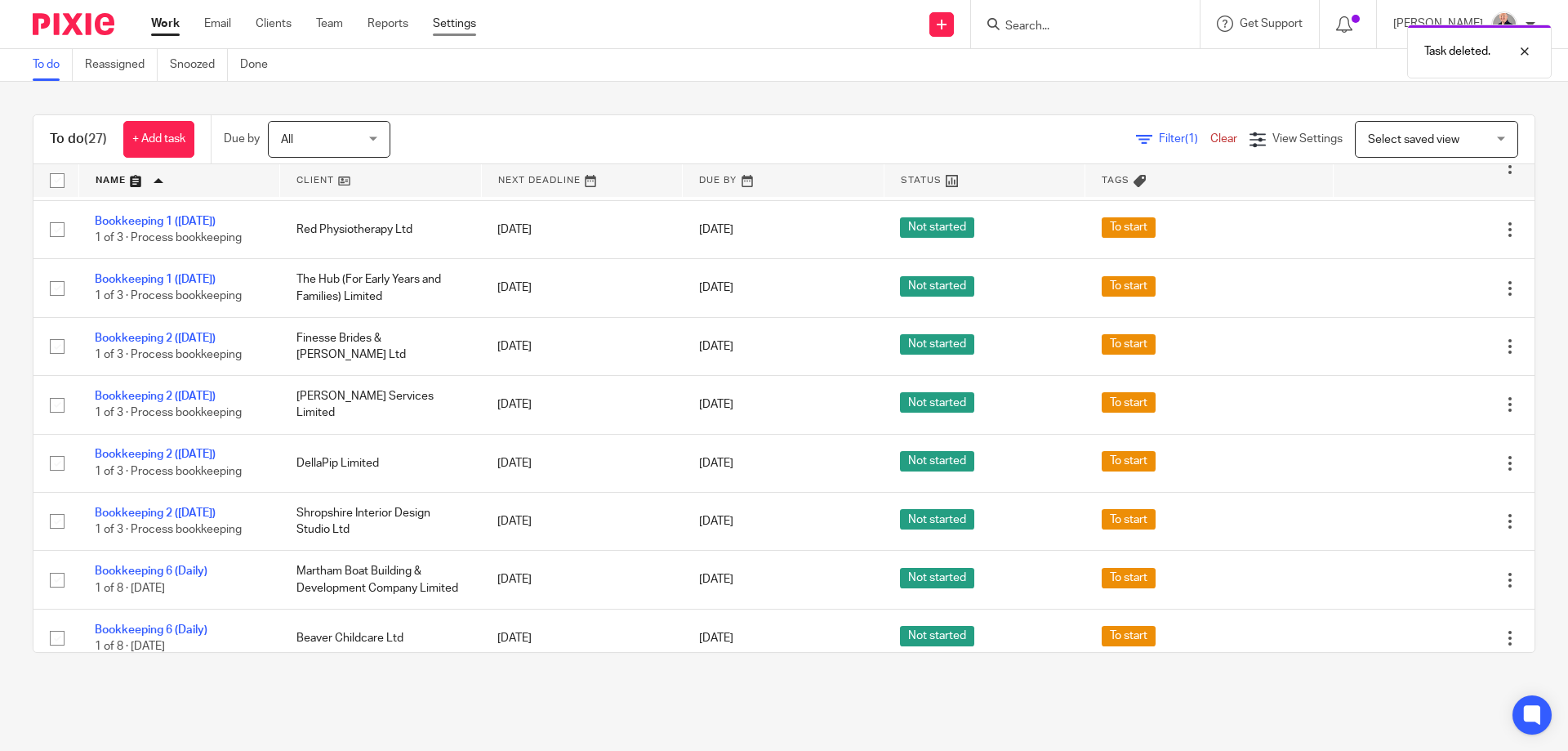
click at [447, 19] on link "Settings" at bounding box center [454, 23] width 43 height 16
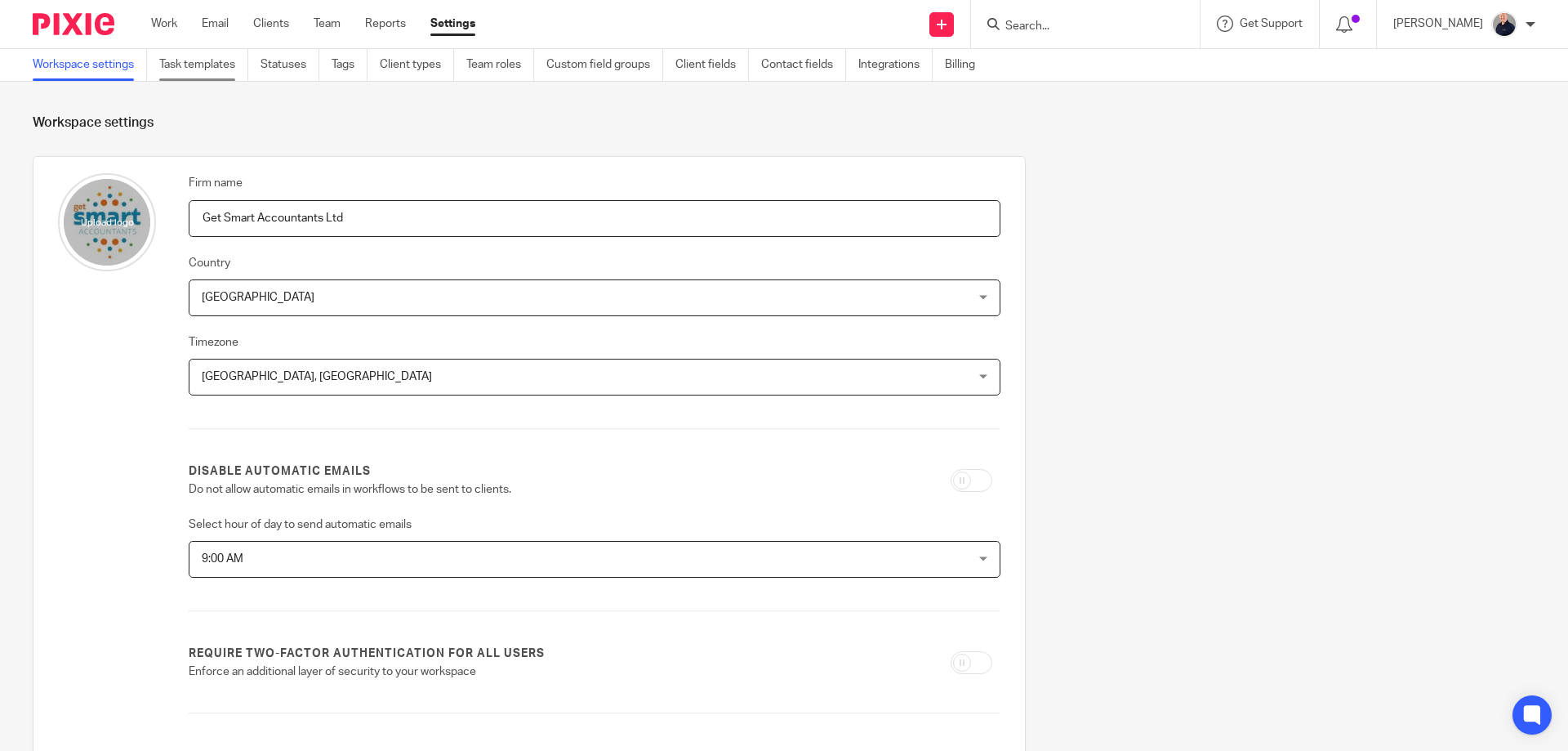
click at [225, 66] on link "Task templates" at bounding box center [203, 65] width 89 height 32
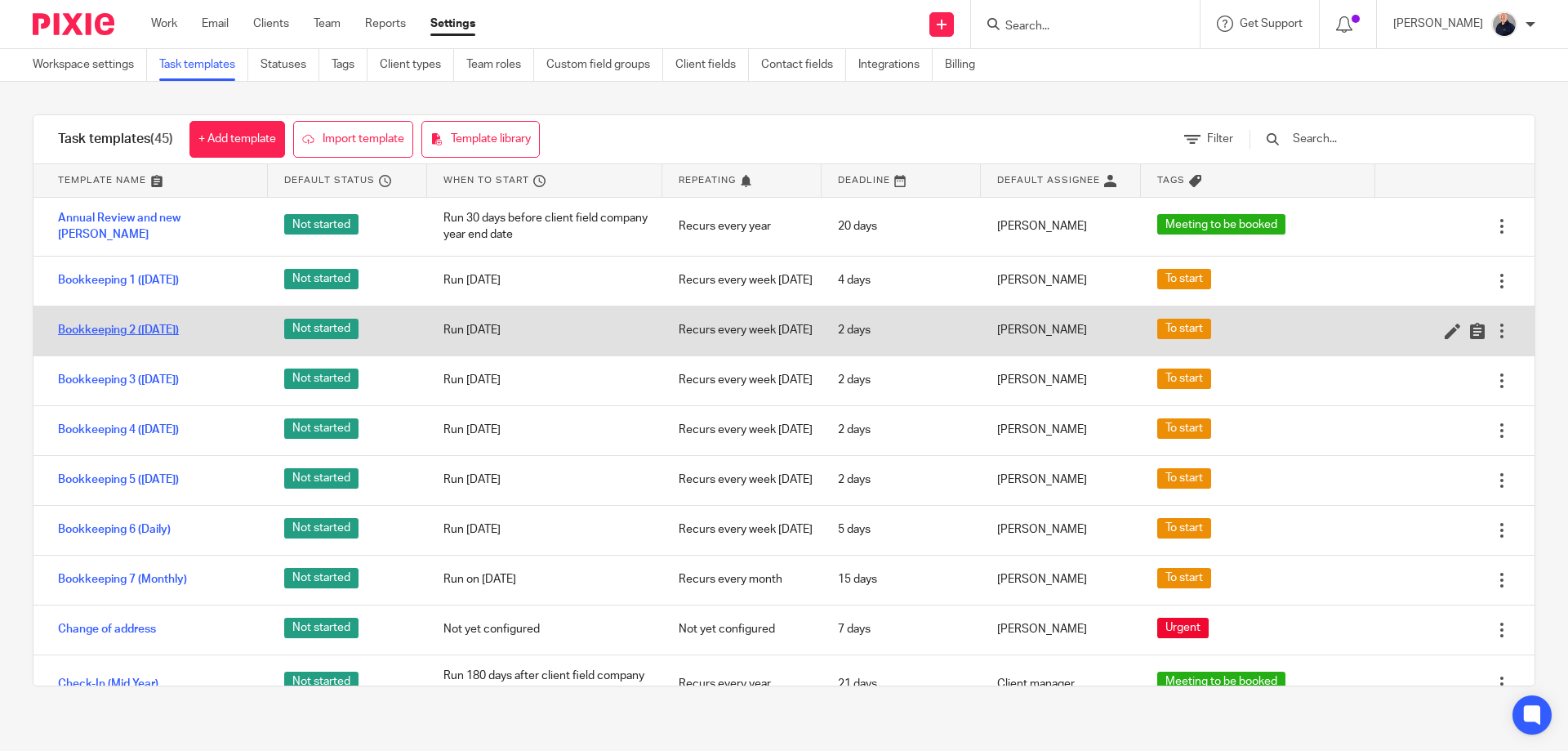
click at [142, 338] on link "Bookkeeping 2 ([DATE])" at bounding box center [118, 330] width 121 height 16
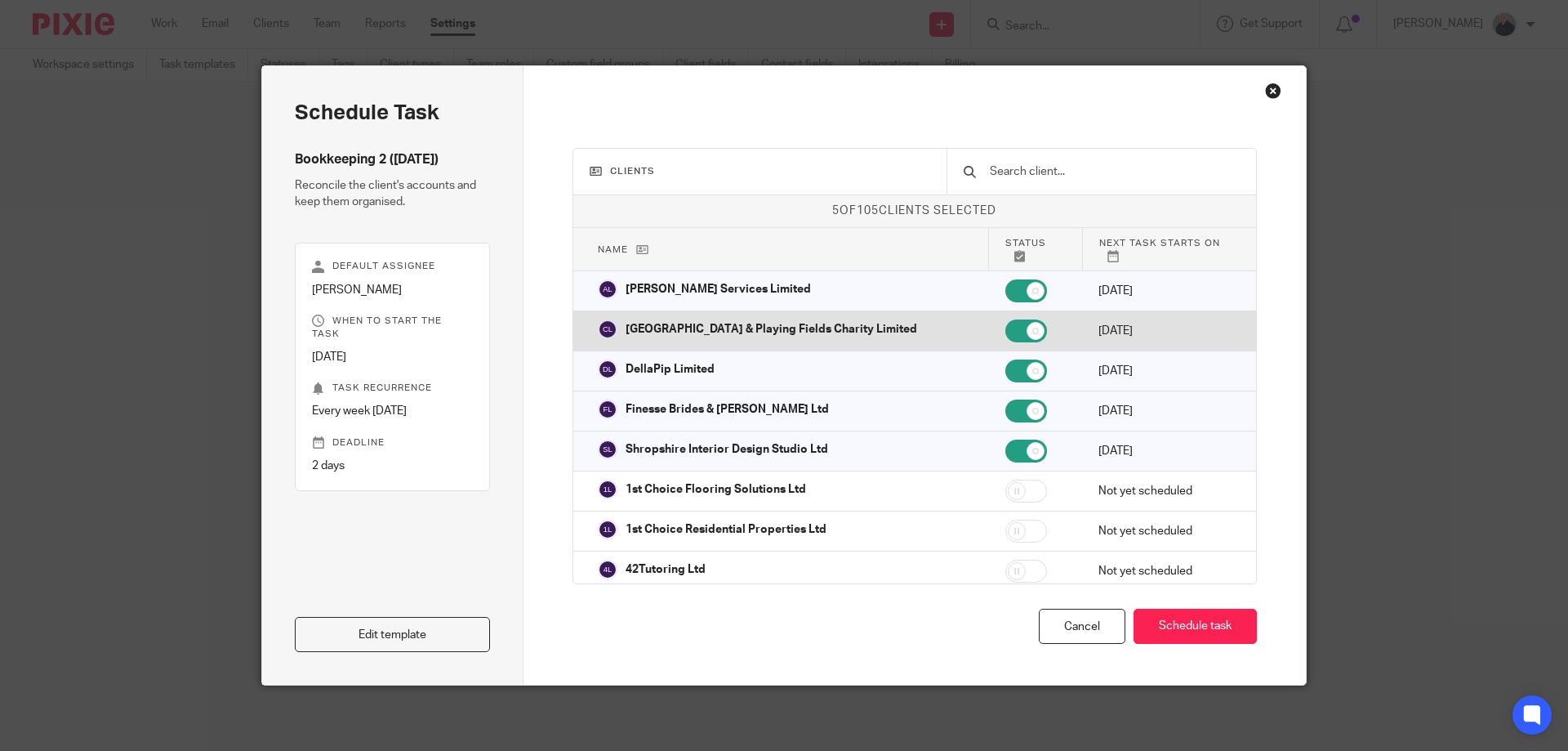
click at [1005, 332] on input "checkbox" at bounding box center [1025, 331] width 41 height 23
checkbox input "false"
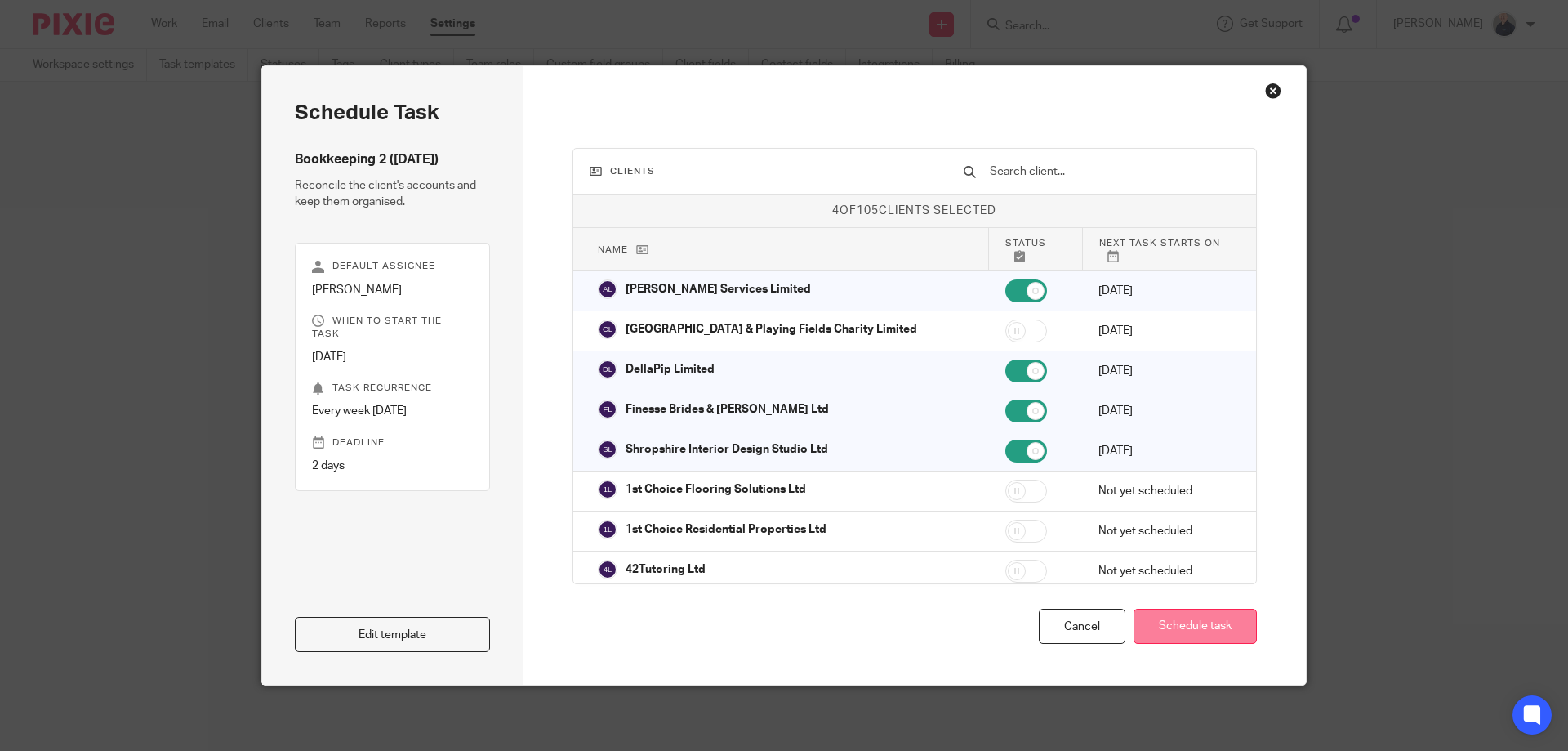
click at [1183, 625] on button "Schedule task" at bounding box center [1195, 627] width 123 height 36
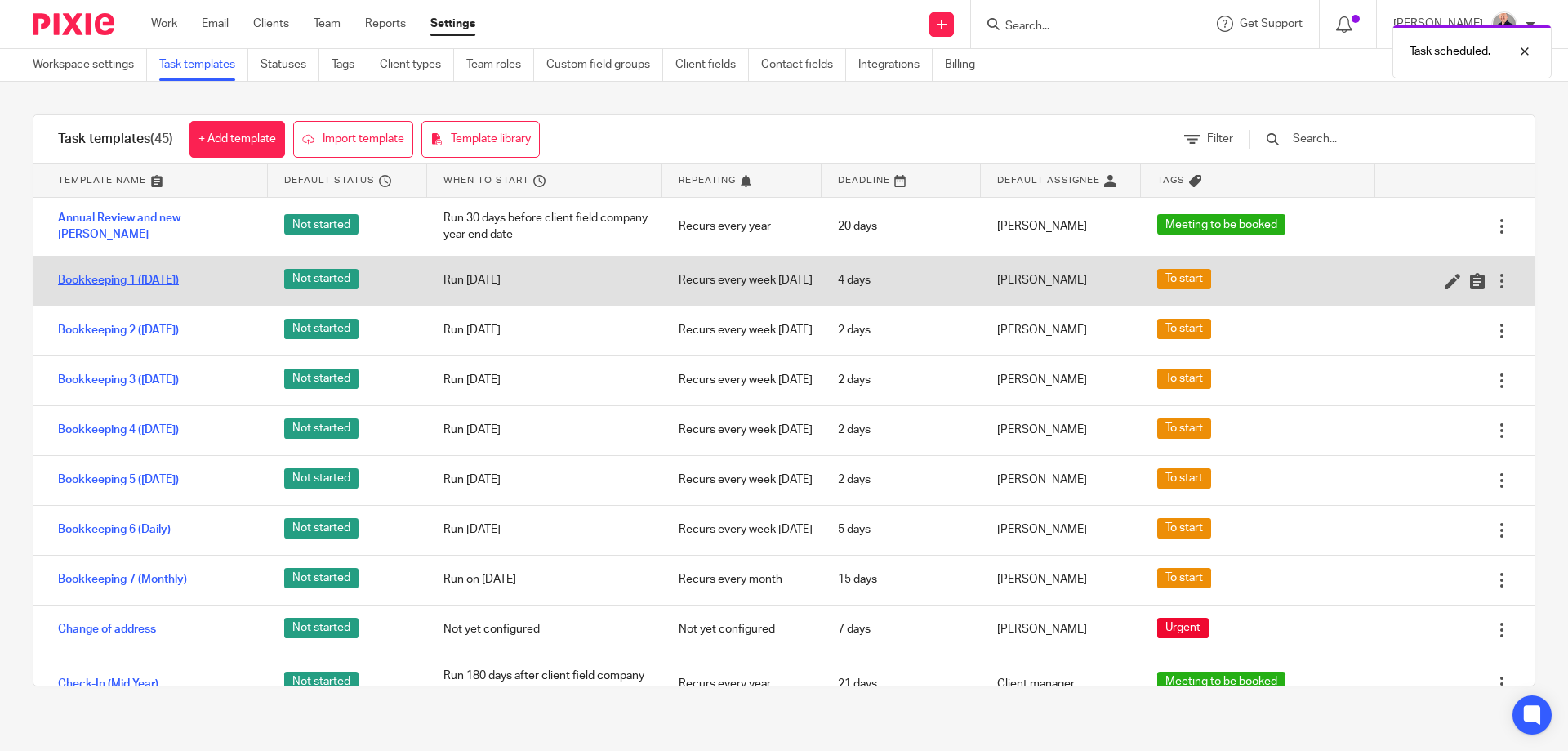
click at [152, 288] on link "Bookkeeping 1 ([DATE])" at bounding box center [118, 280] width 121 height 16
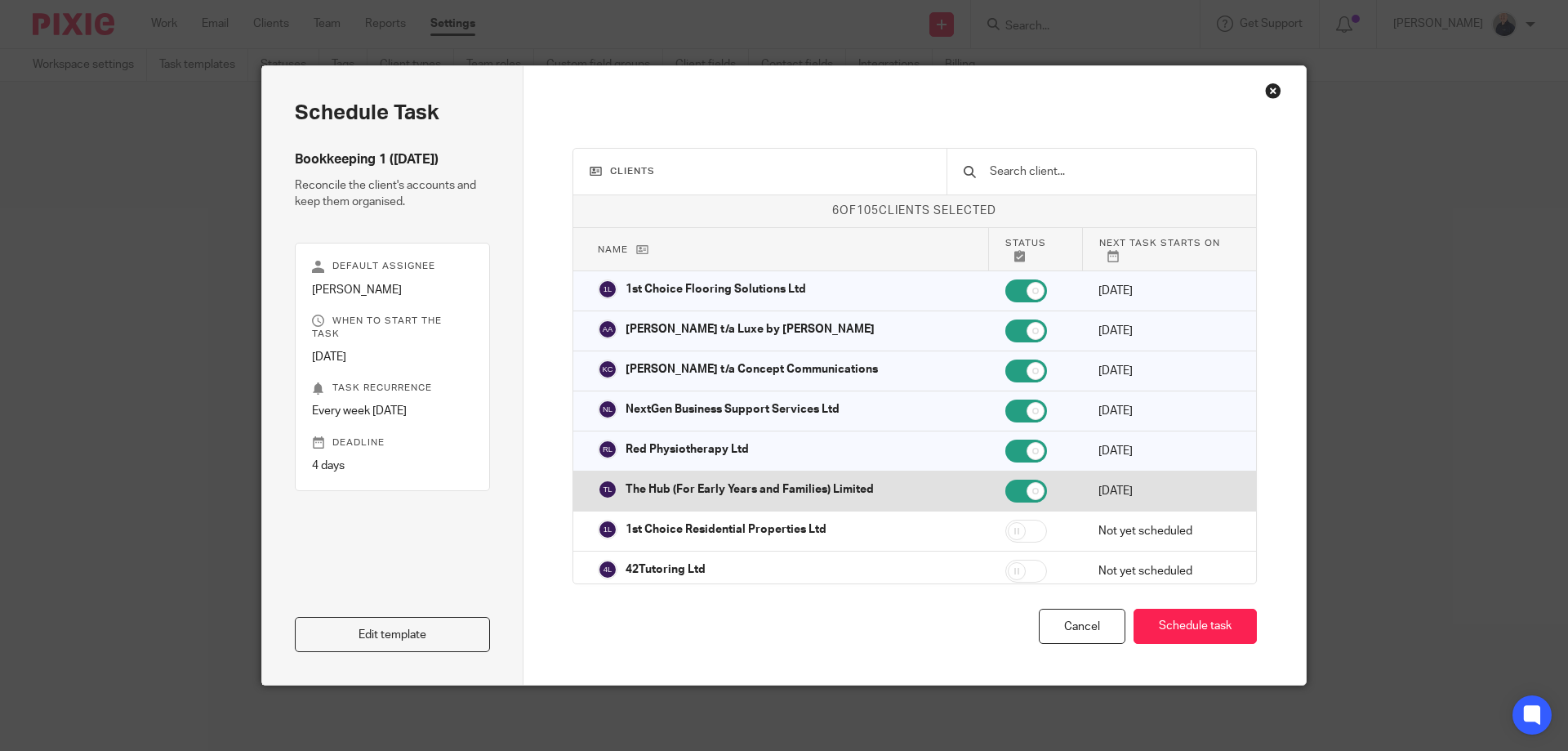
click at [1005, 492] on input "checkbox" at bounding box center [1025, 491] width 41 height 23
checkbox input "false"
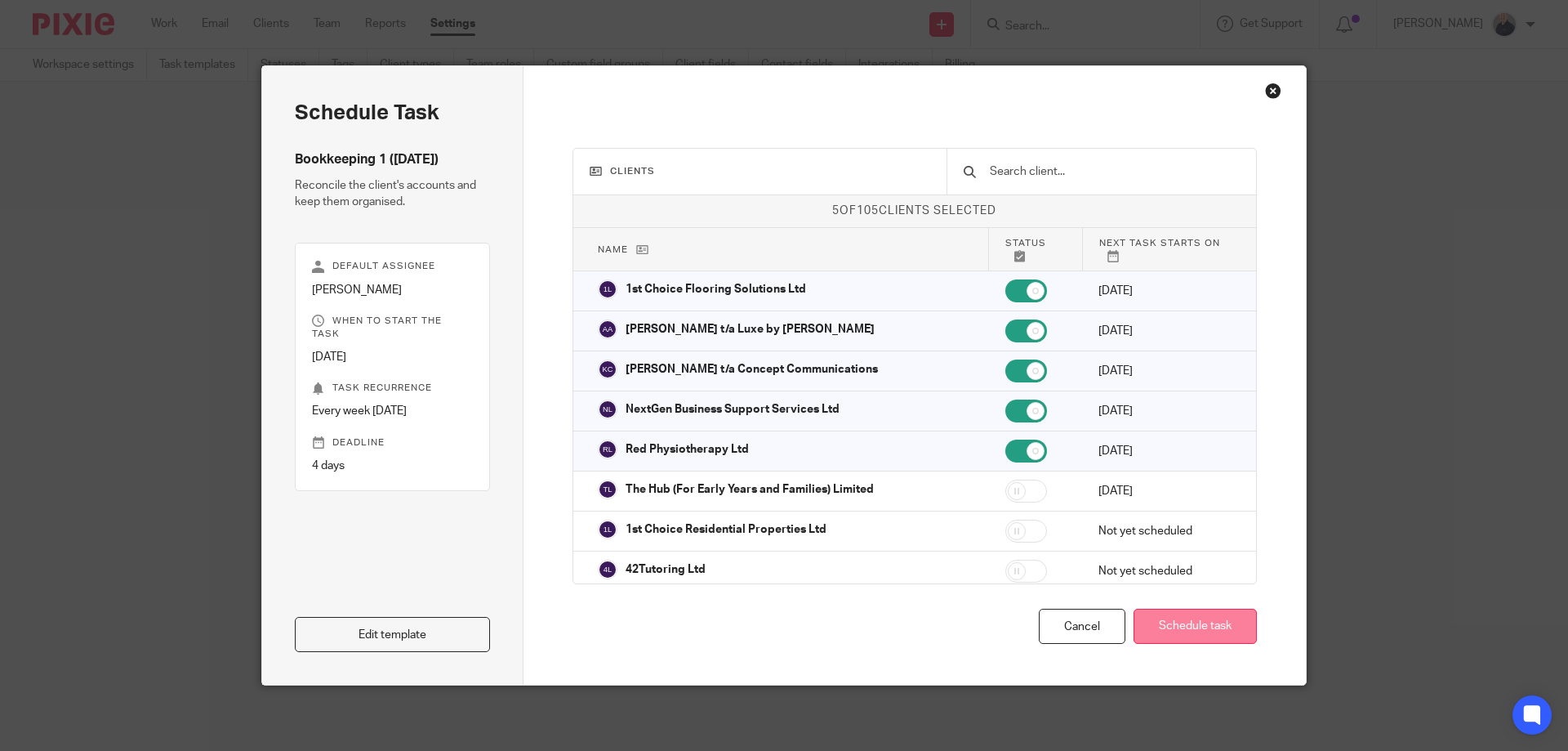
click at [1169, 622] on button "Schedule task" at bounding box center [1195, 627] width 123 height 36
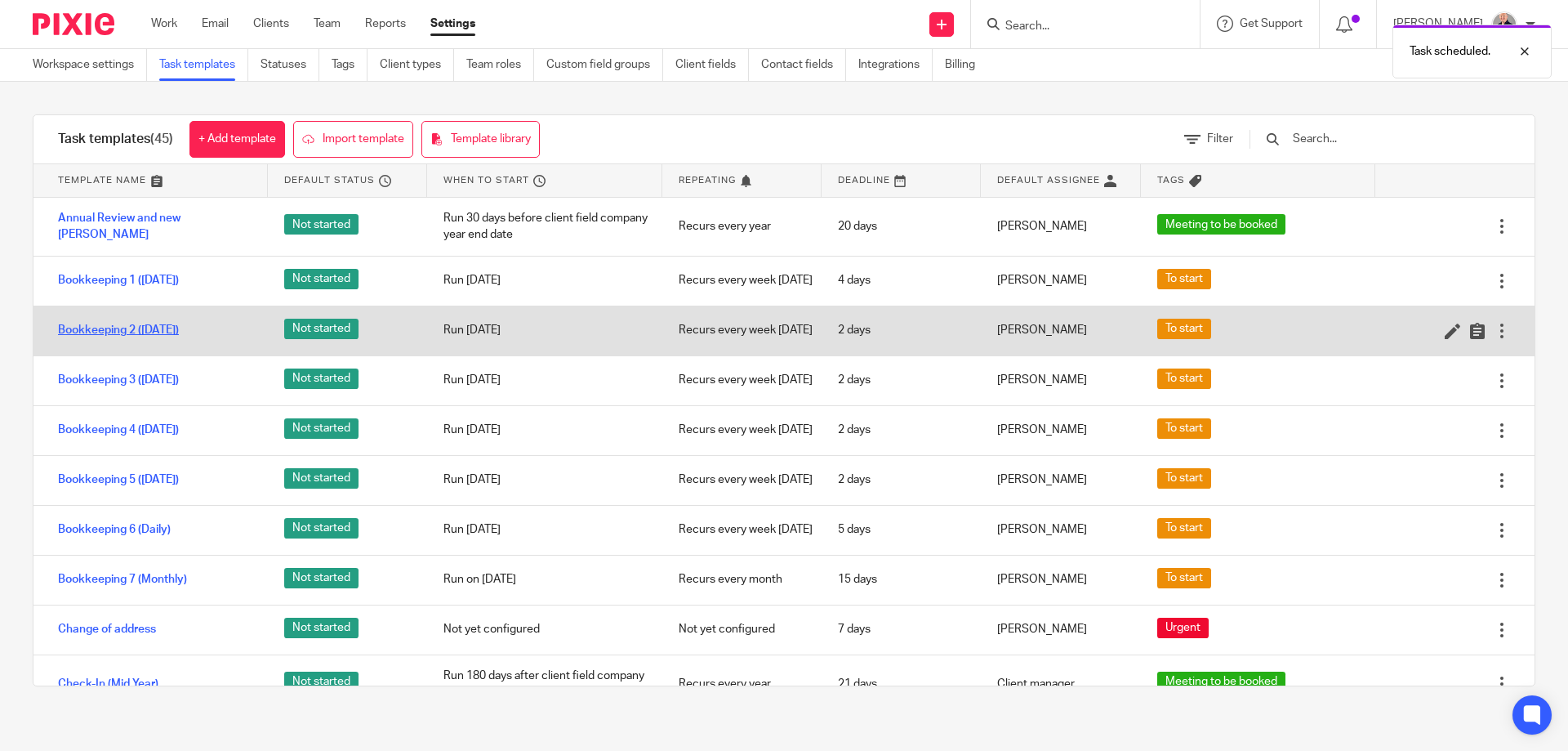
click at [129, 338] on link "Bookkeeping 2 ([DATE])" at bounding box center [118, 330] width 121 height 16
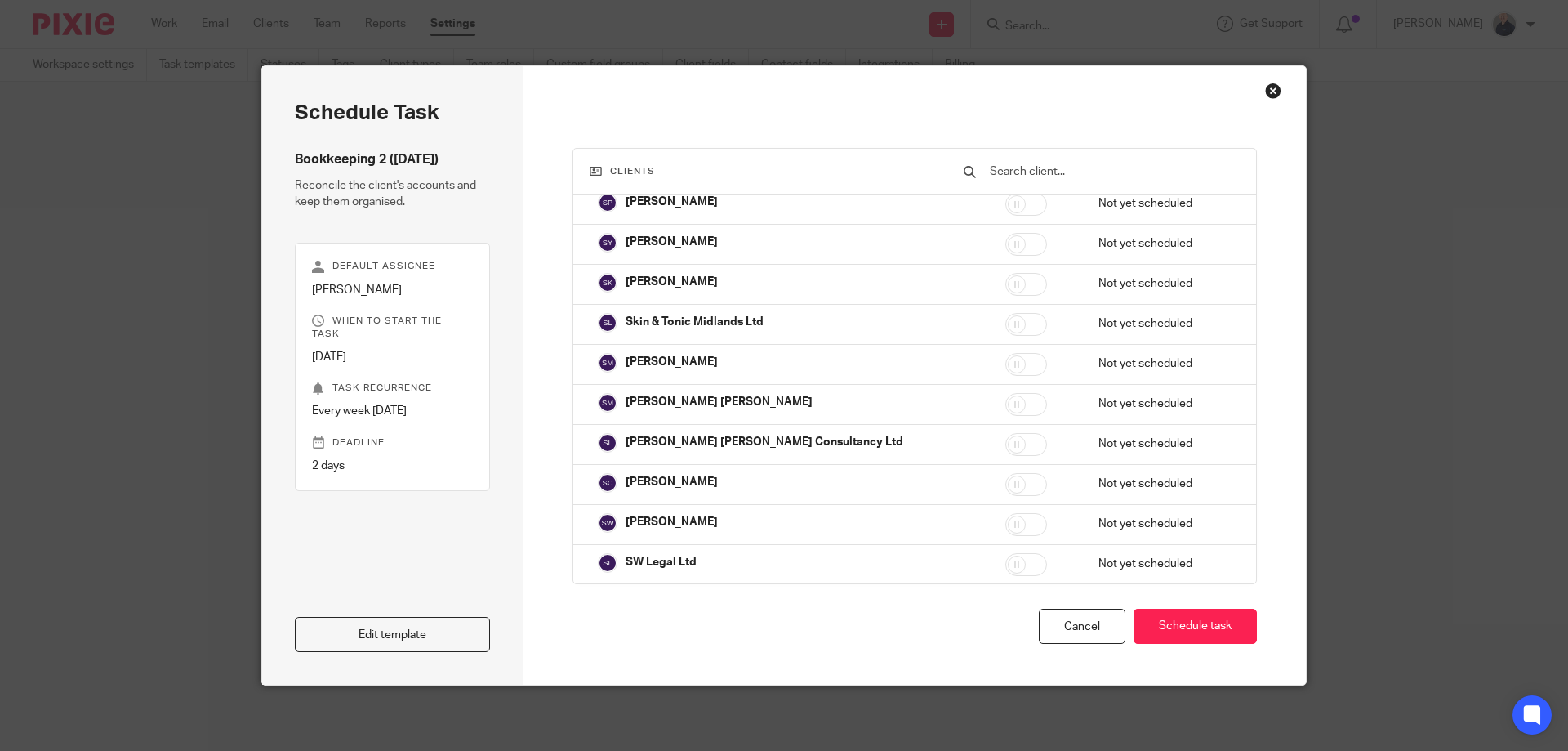
scroll to position [3905, 0]
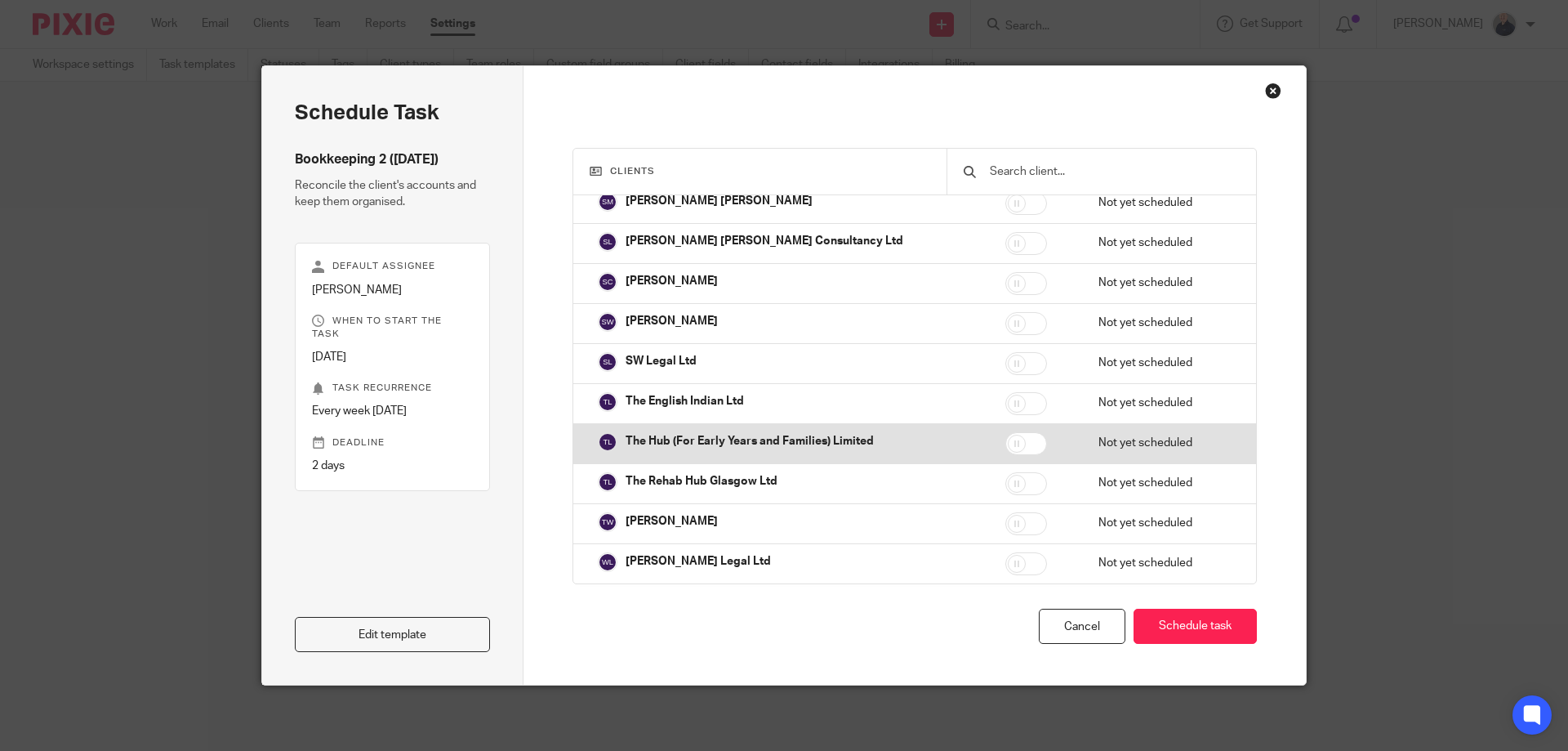
click at [1015, 441] on input "checkbox" at bounding box center [1025, 443] width 41 height 23
checkbox input "true"
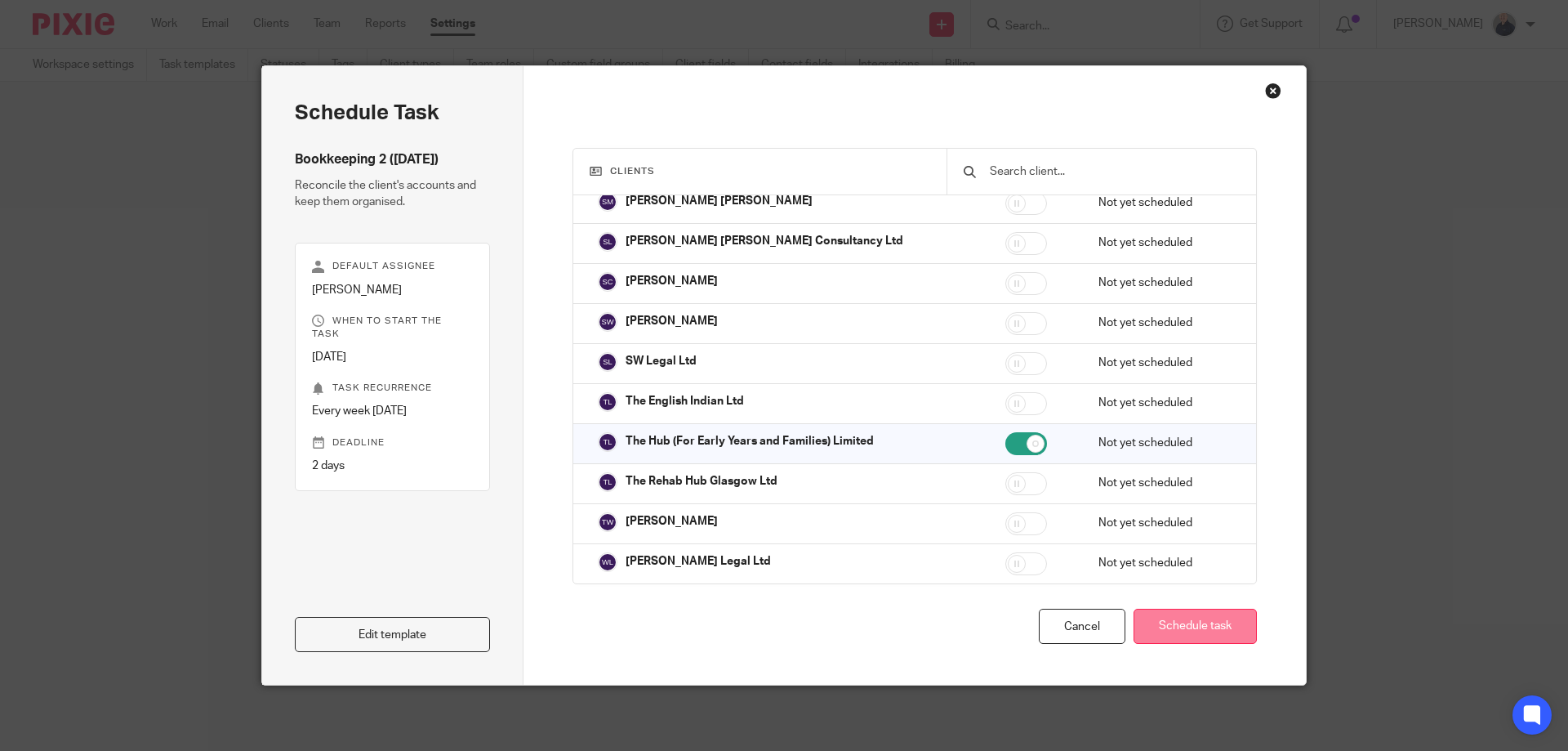
click at [1180, 626] on button "Schedule task" at bounding box center [1195, 627] width 123 height 36
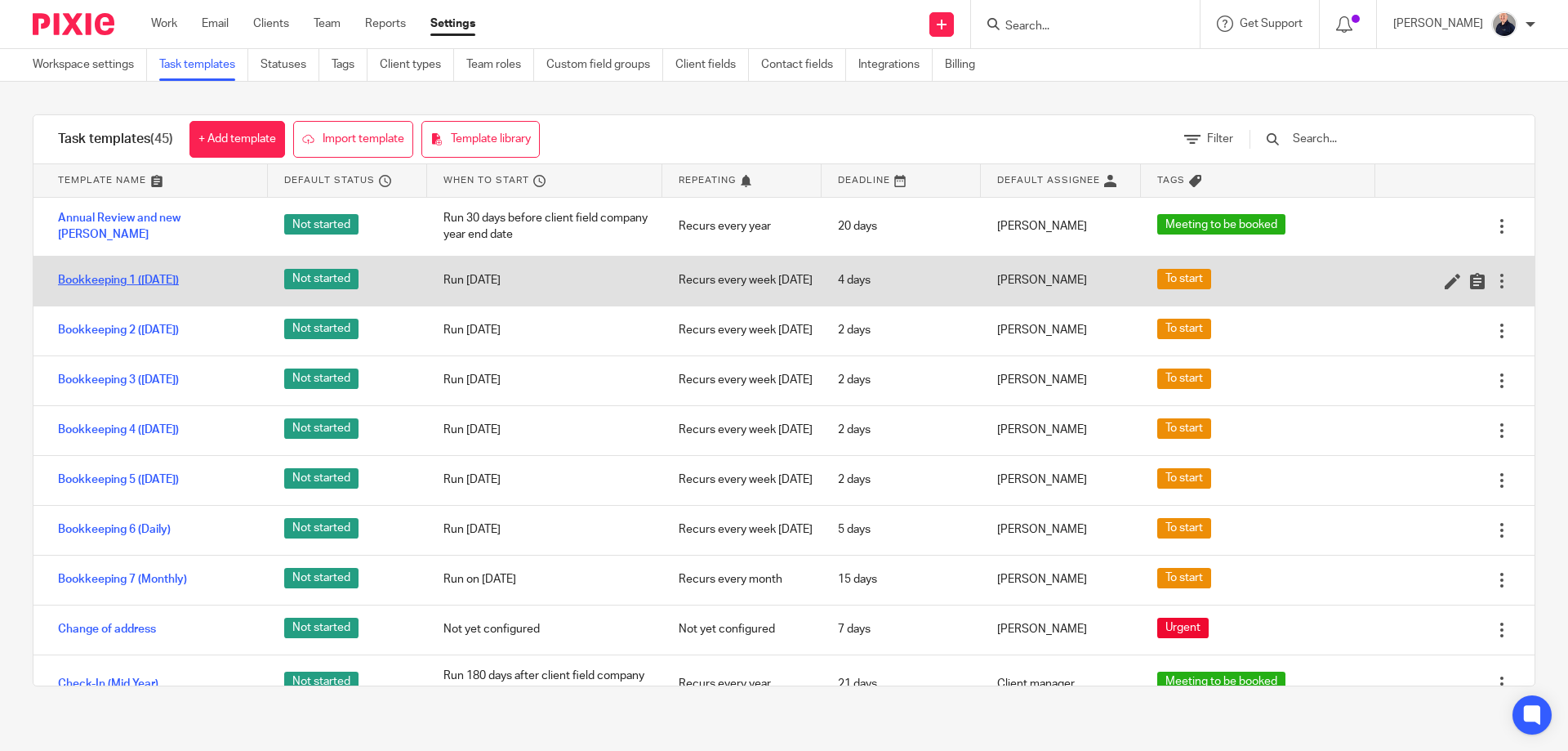
click at [93, 287] on link "Bookkeeping 1 ([DATE])" at bounding box center [118, 280] width 121 height 16
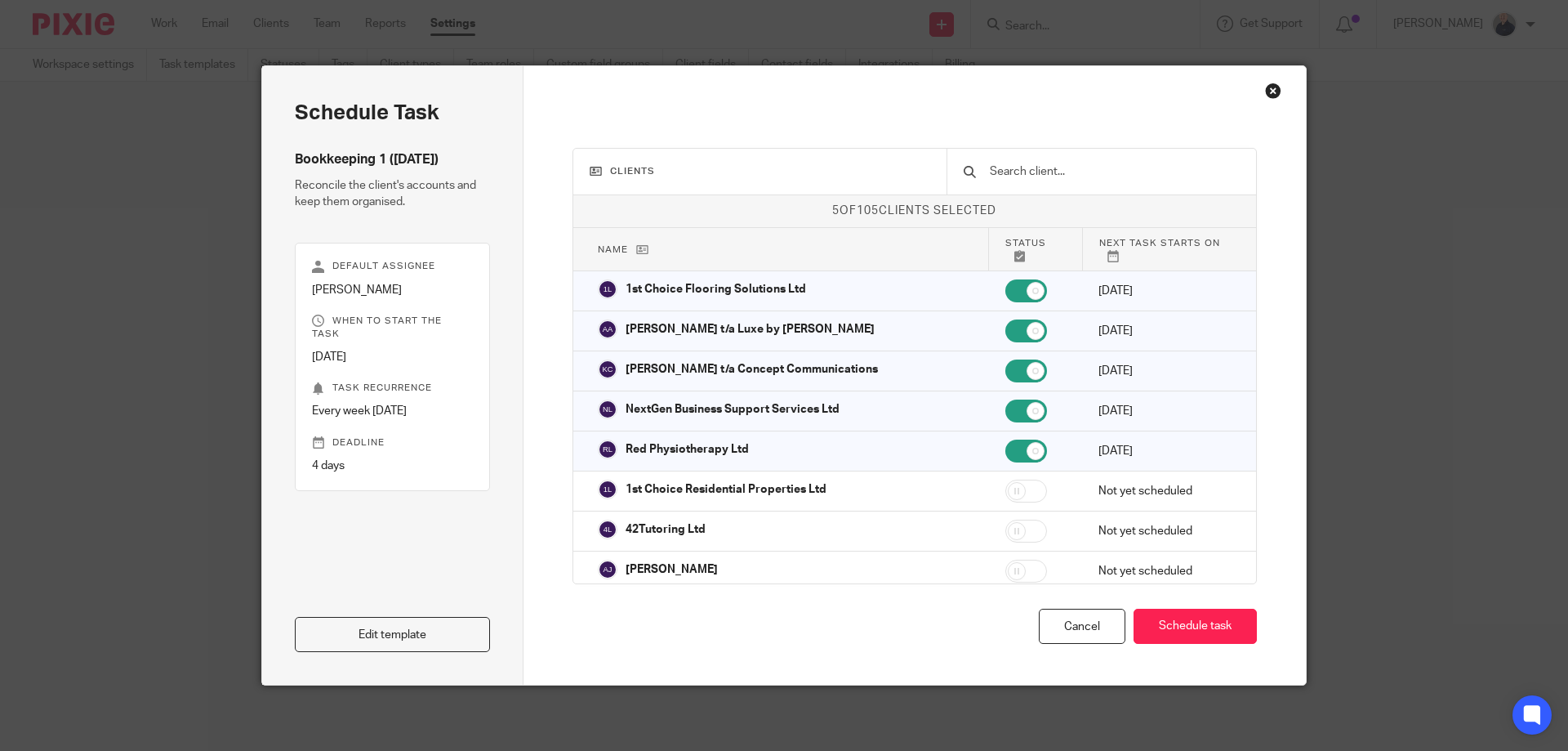
click at [1269, 90] on div "Close this dialog window" at bounding box center [1272, 90] width 16 height 16
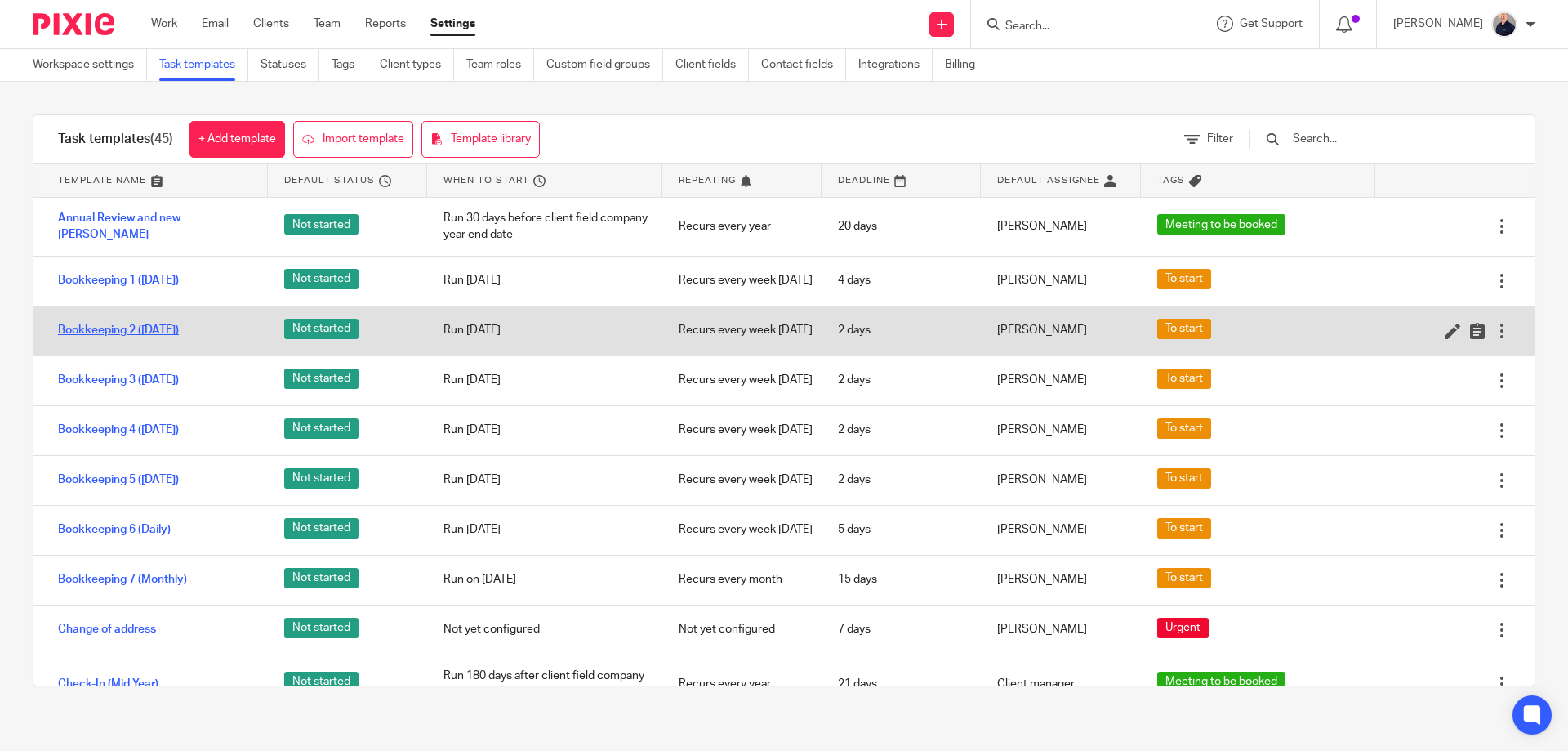
click at [167, 338] on link "Bookkeeping 2 ([DATE])" at bounding box center [118, 330] width 121 height 16
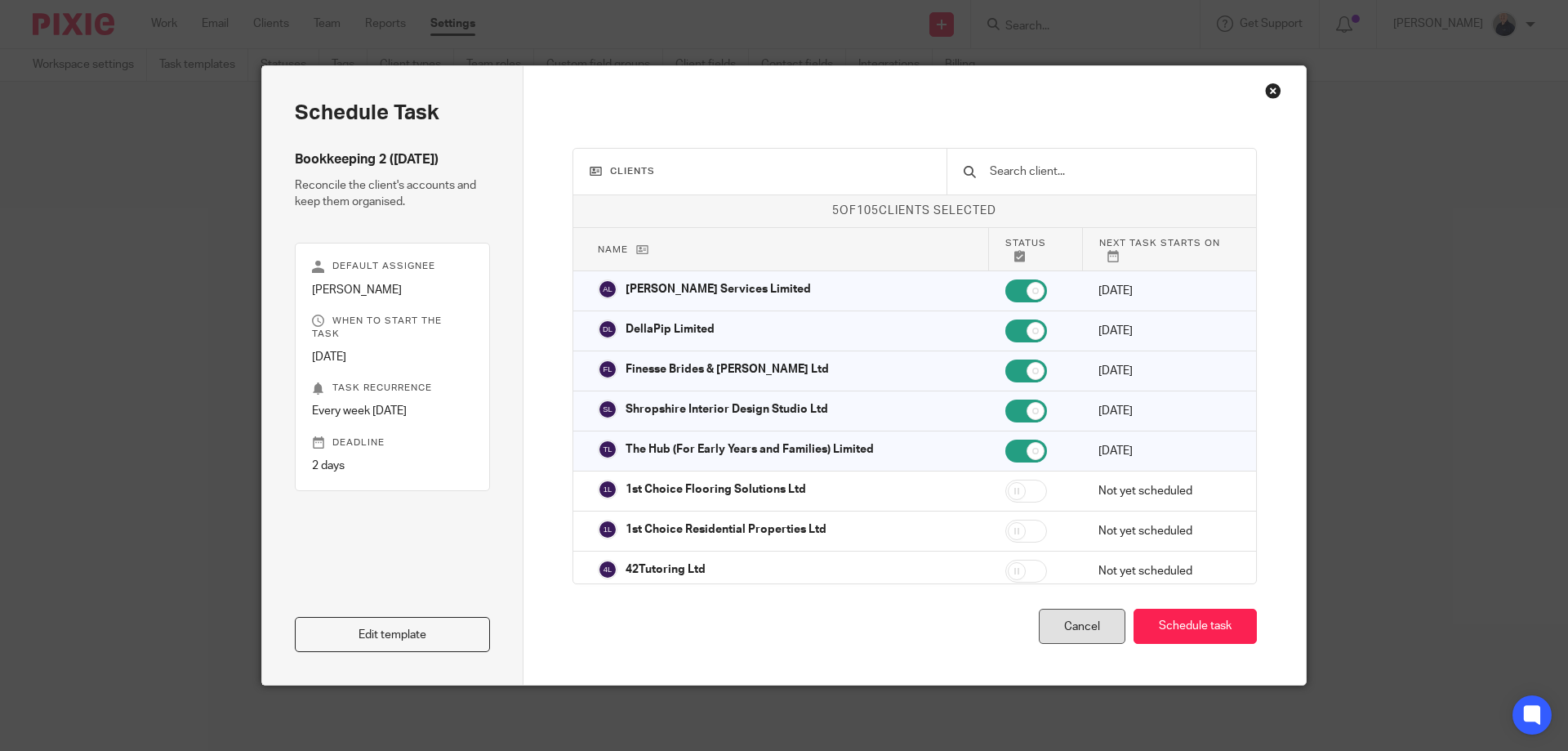
click at [1067, 628] on div "Cancel" at bounding box center [1082, 627] width 86 height 36
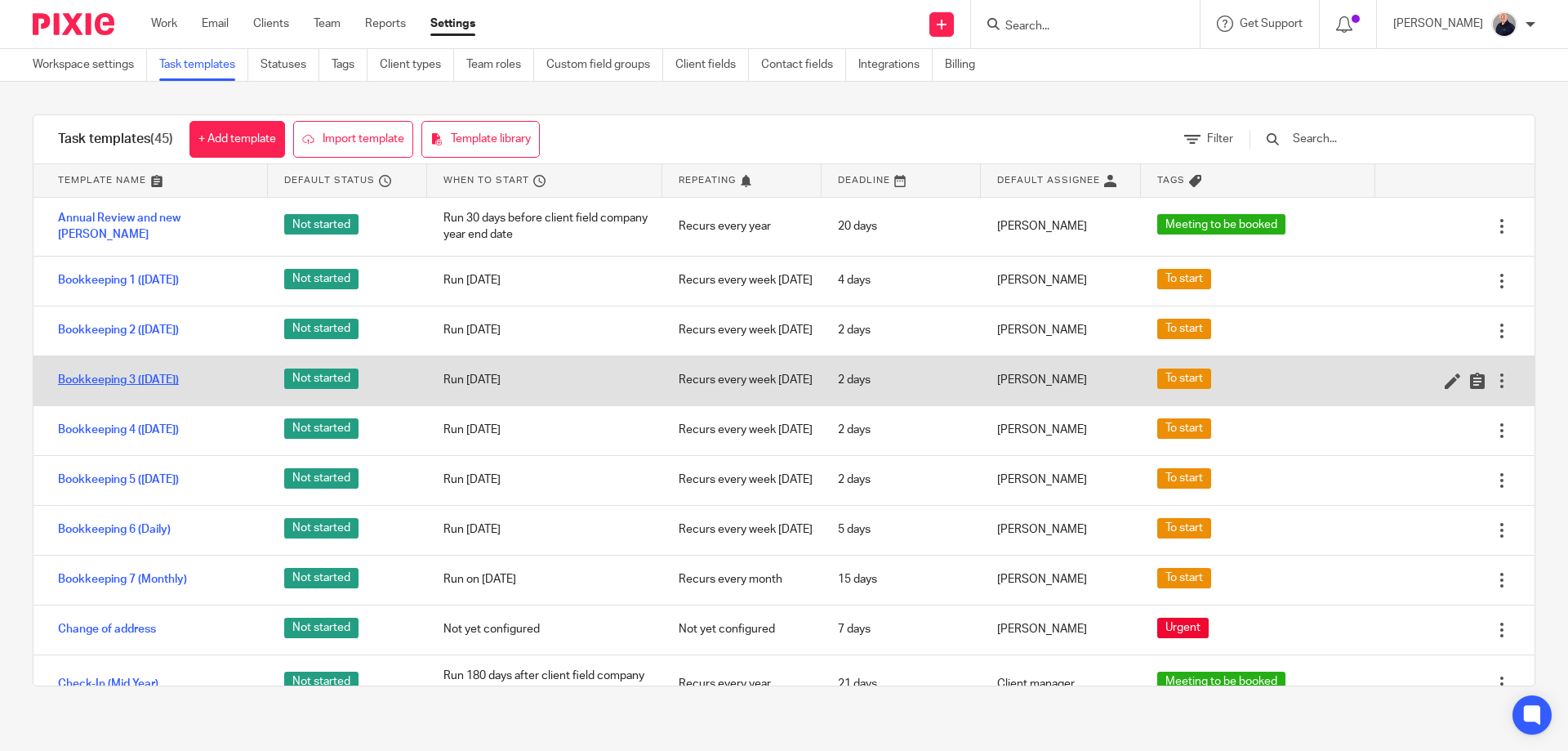
click at [139, 388] on link "Bookkeeping 3 ([DATE])" at bounding box center [118, 380] width 121 height 16
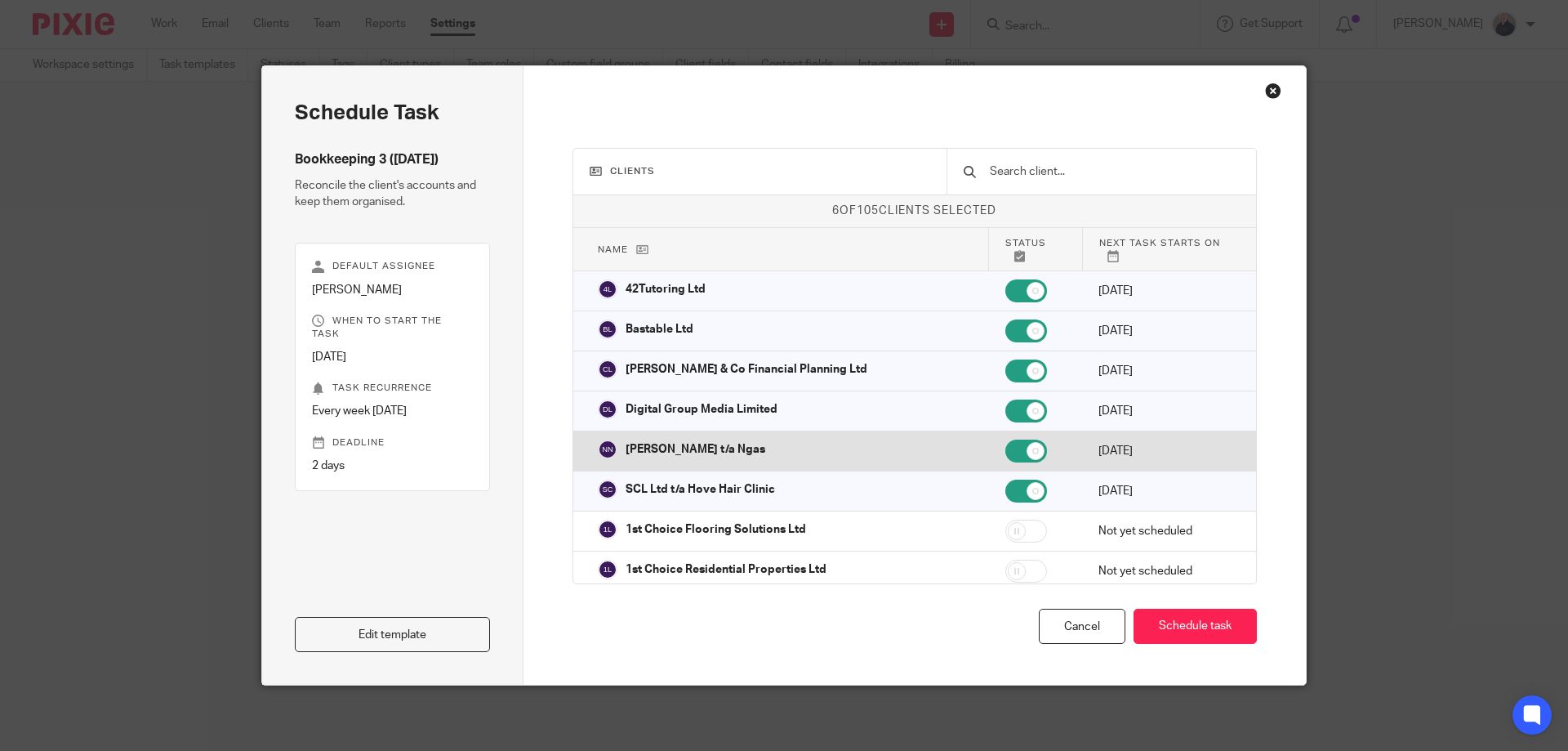
click at [1005, 453] on input "checkbox" at bounding box center [1025, 451] width 41 height 23
checkbox input "false"
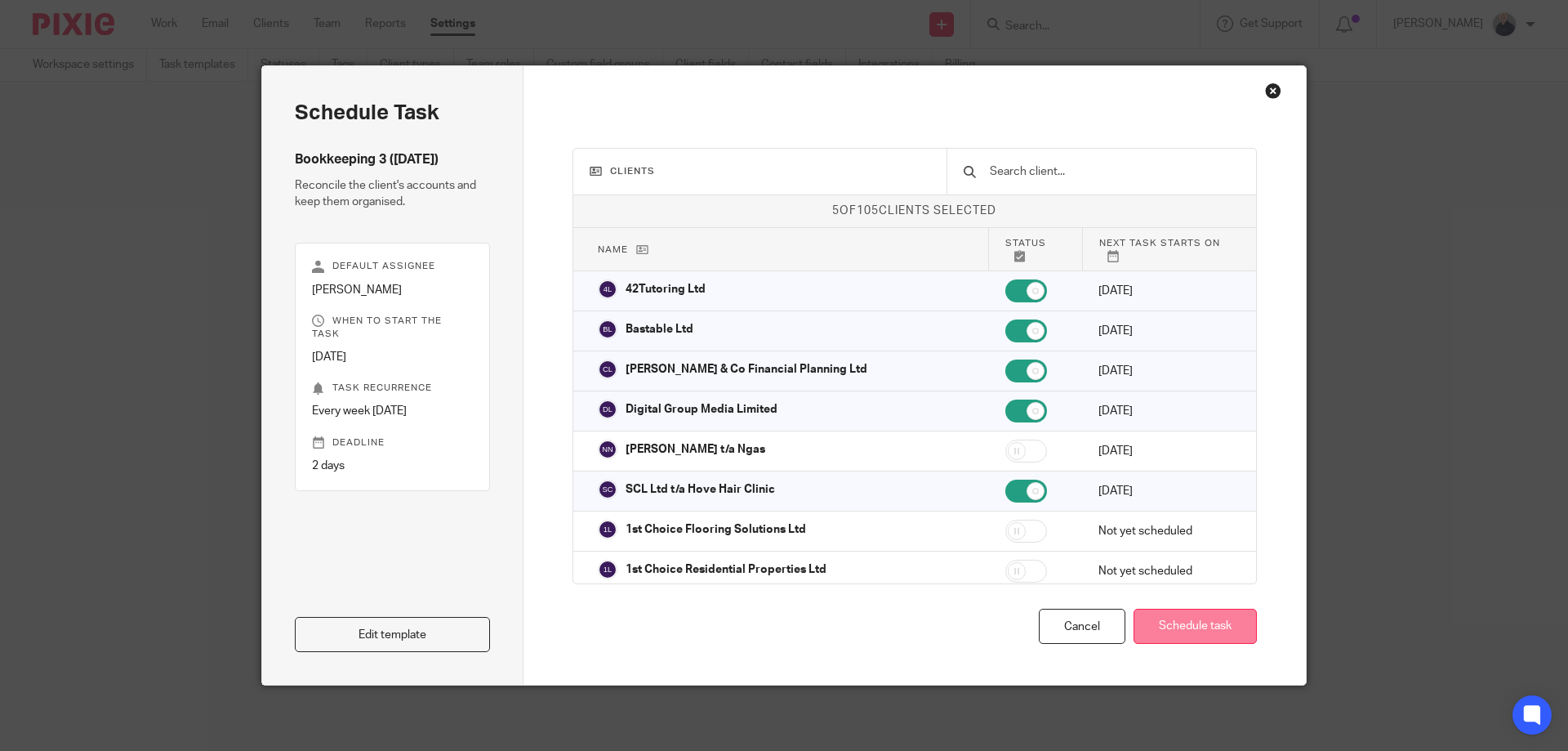
click at [1172, 627] on button "Schedule task" at bounding box center [1195, 627] width 123 height 36
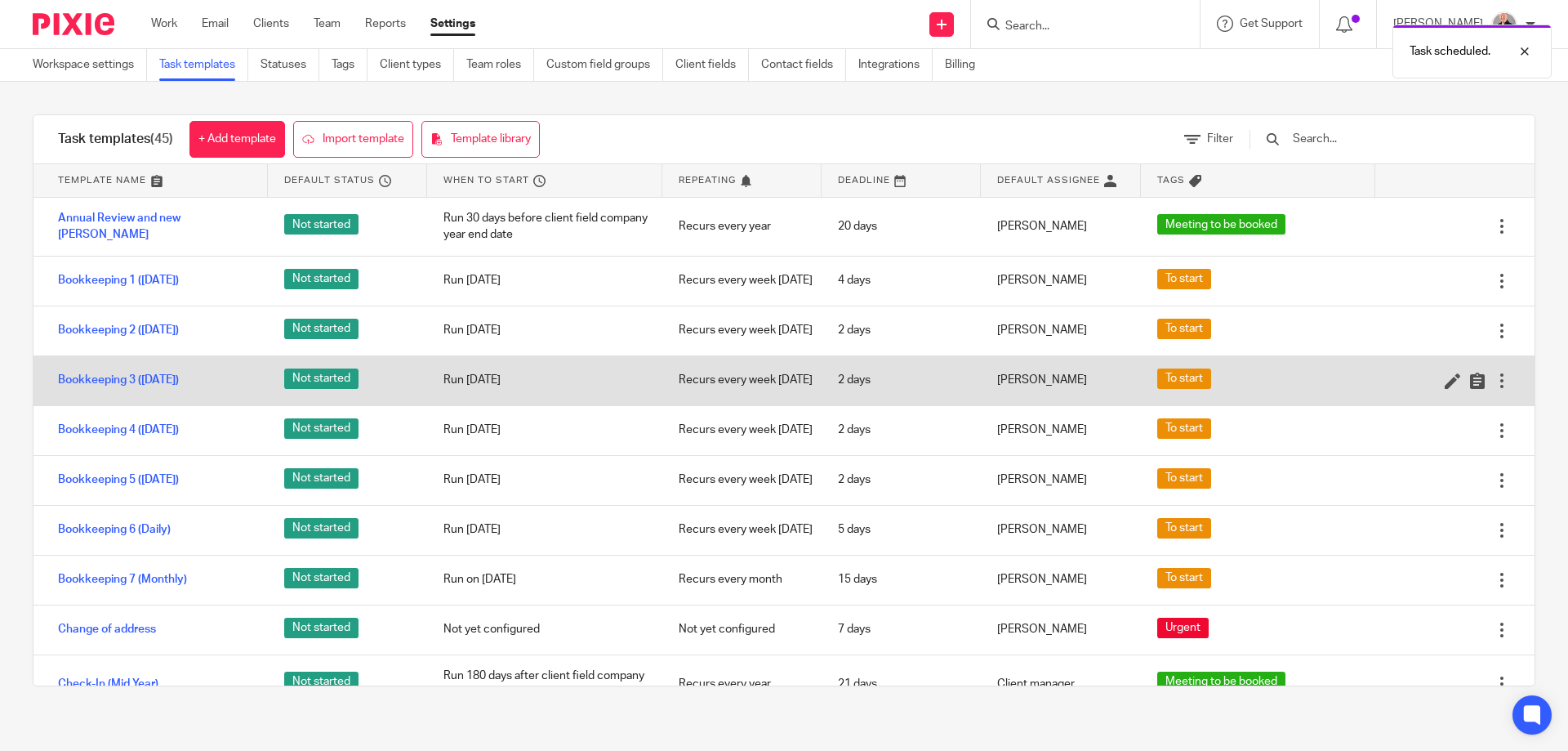
scroll to position [218, 0]
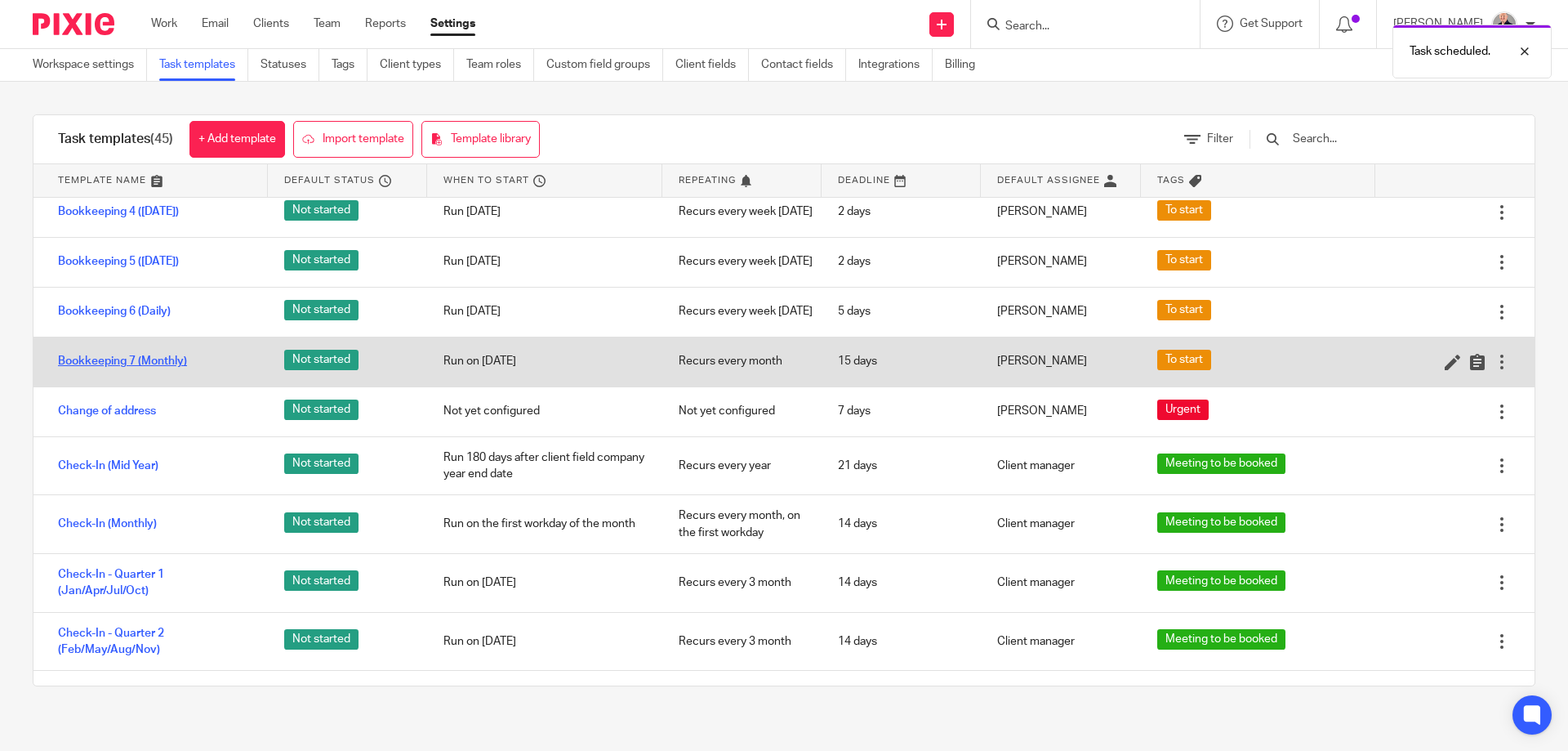
click at [162, 370] on link "Bookkeeping 7 (Monthly)" at bounding box center [123, 360] width 129 height 16
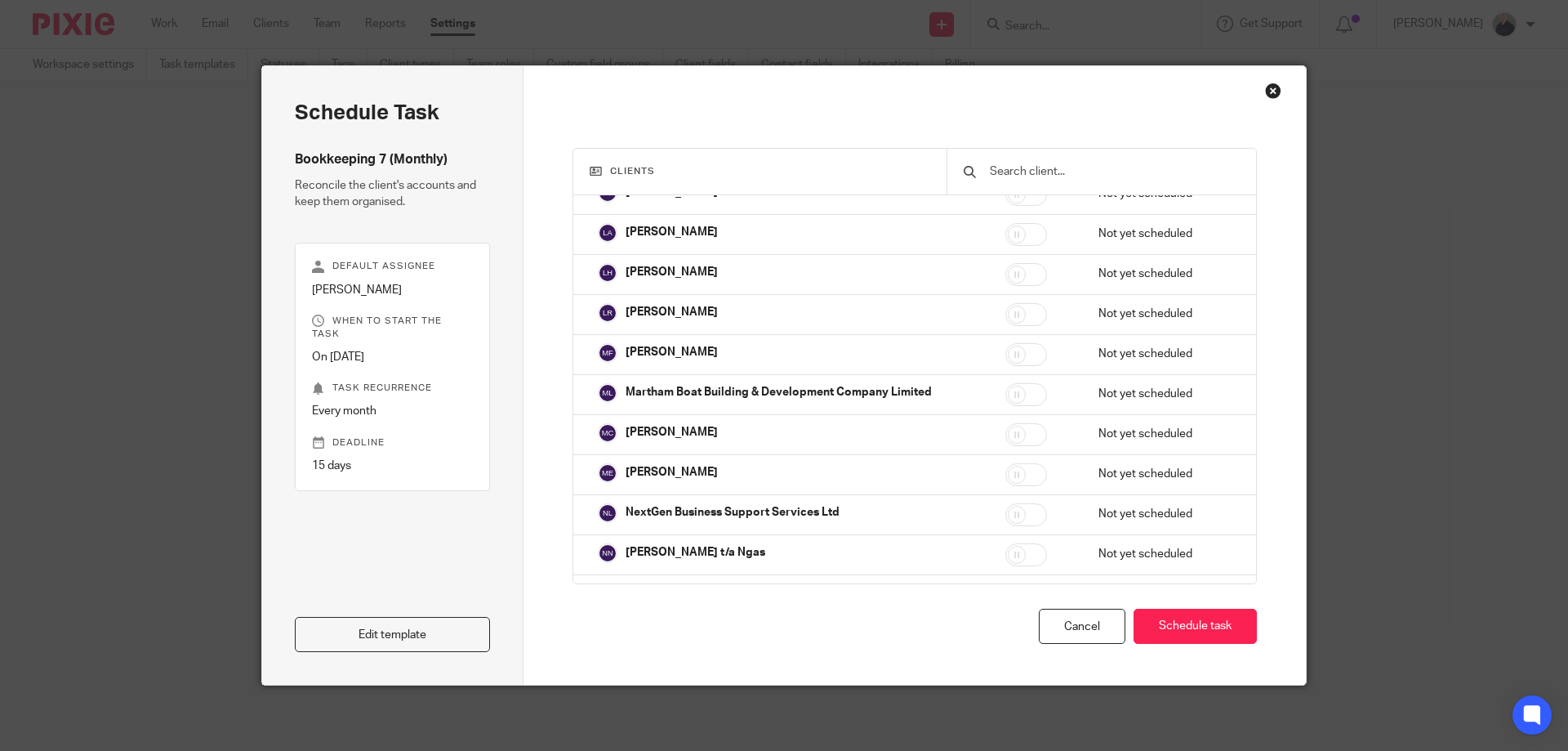
scroll to position [3051, 0]
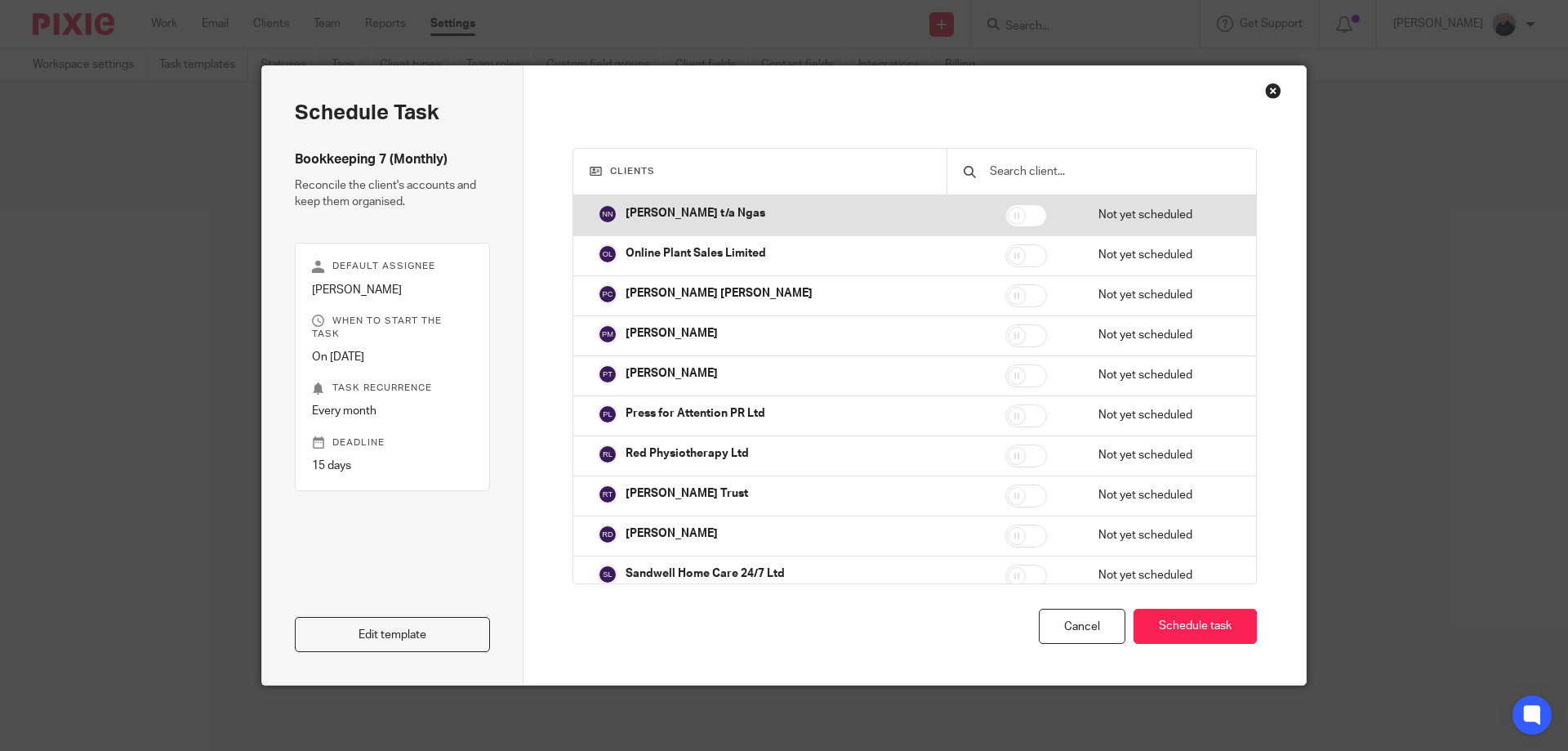
click at [1005, 222] on input "checkbox" at bounding box center [1025, 216] width 41 height 23
checkbox input "true"
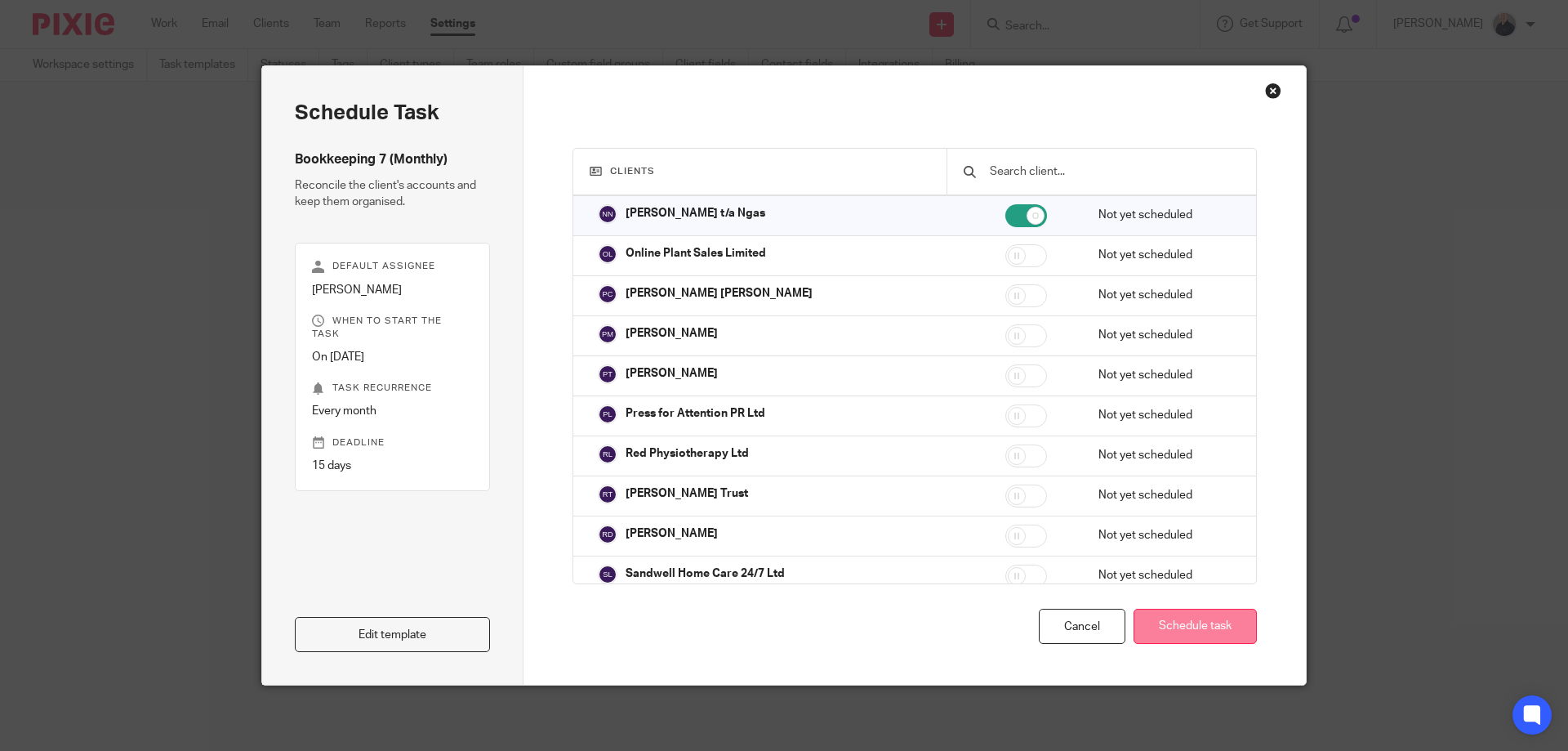
click at [1176, 621] on button "Schedule task" at bounding box center [1195, 627] width 123 height 36
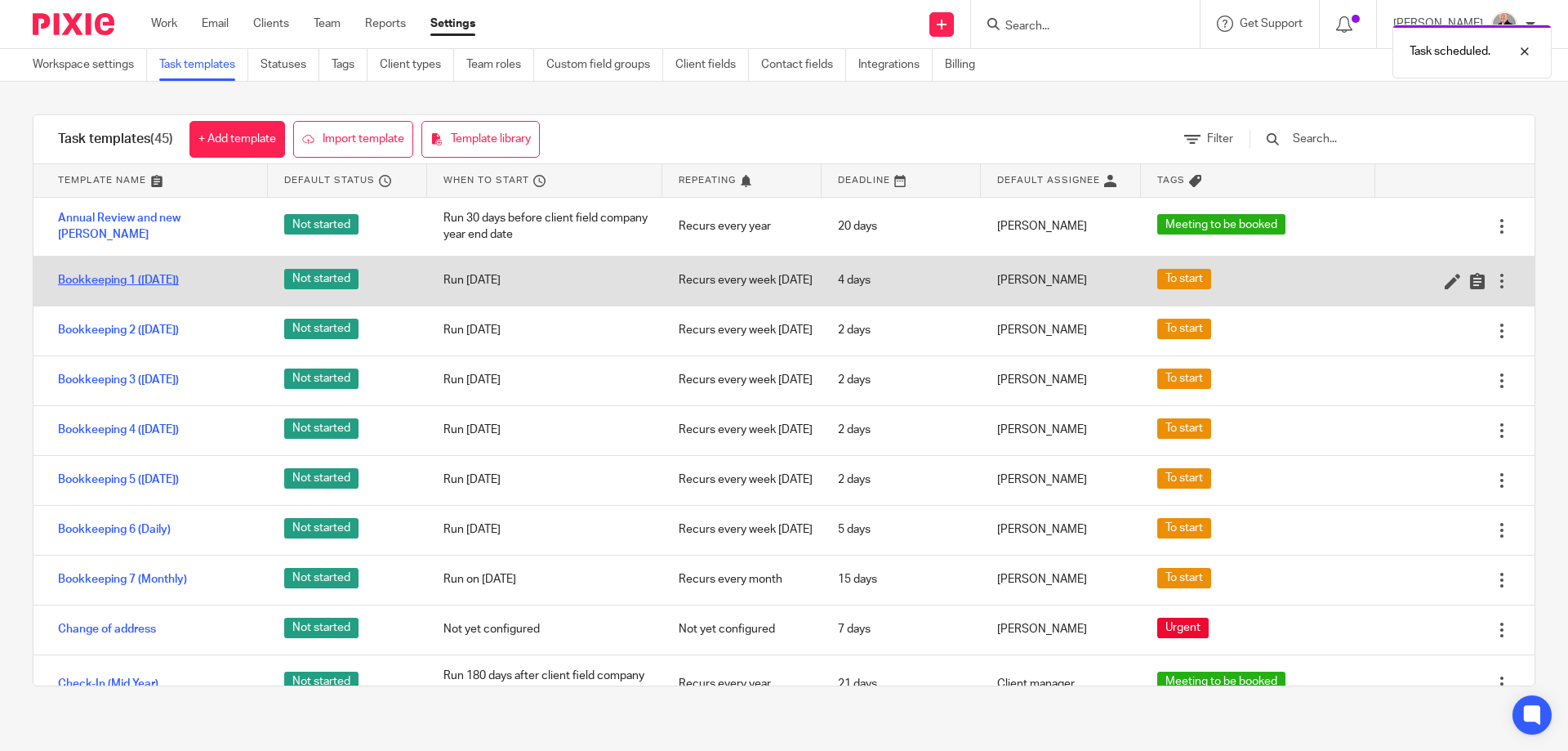
click at [157, 282] on link "Bookkeeping 1 ([DATE])" at bounding box center [118, 280] width 121 height 16
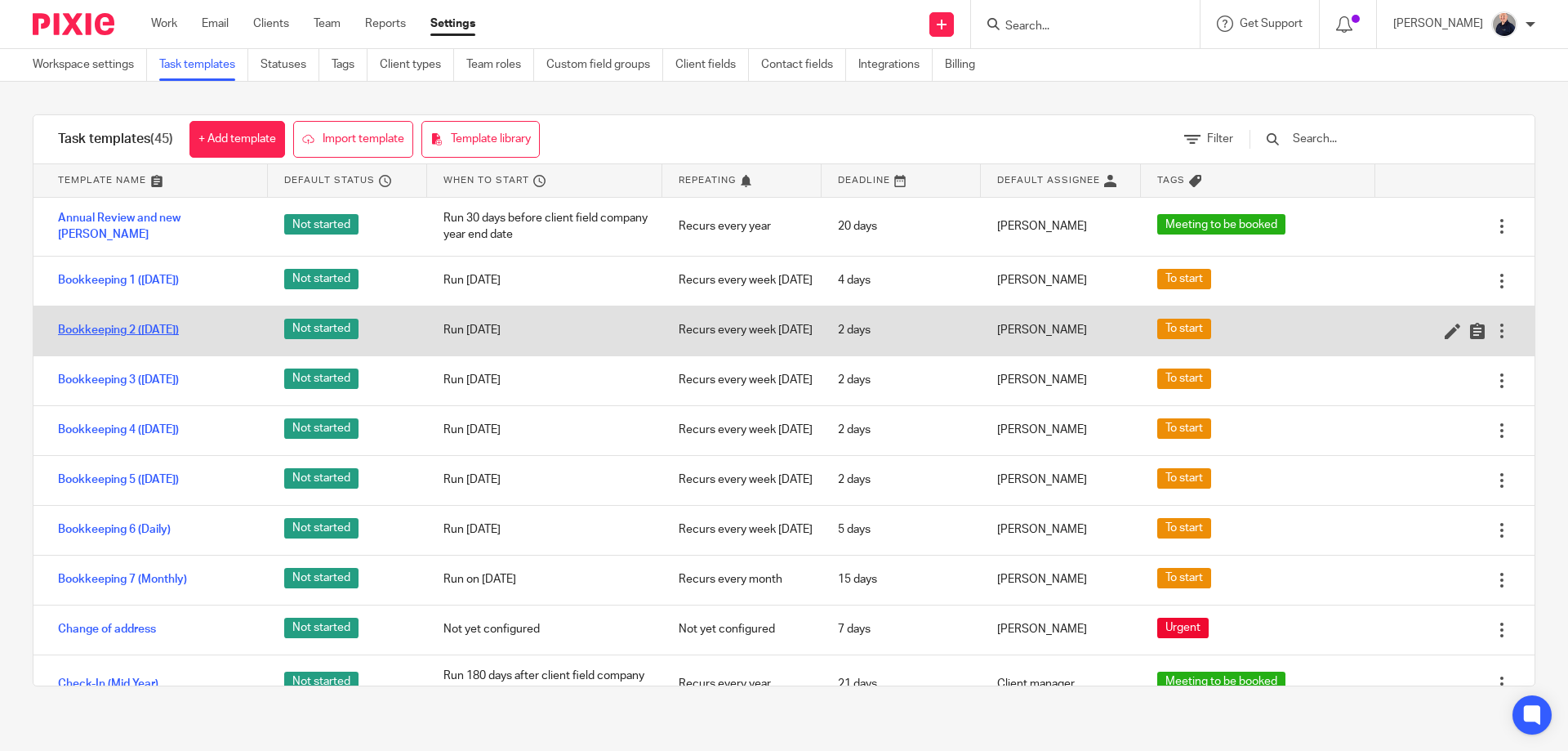
click at [139, 338] on link "Bookkeeping 2 ([DATE])" at bounding box center [118, 330] width 121 height 16
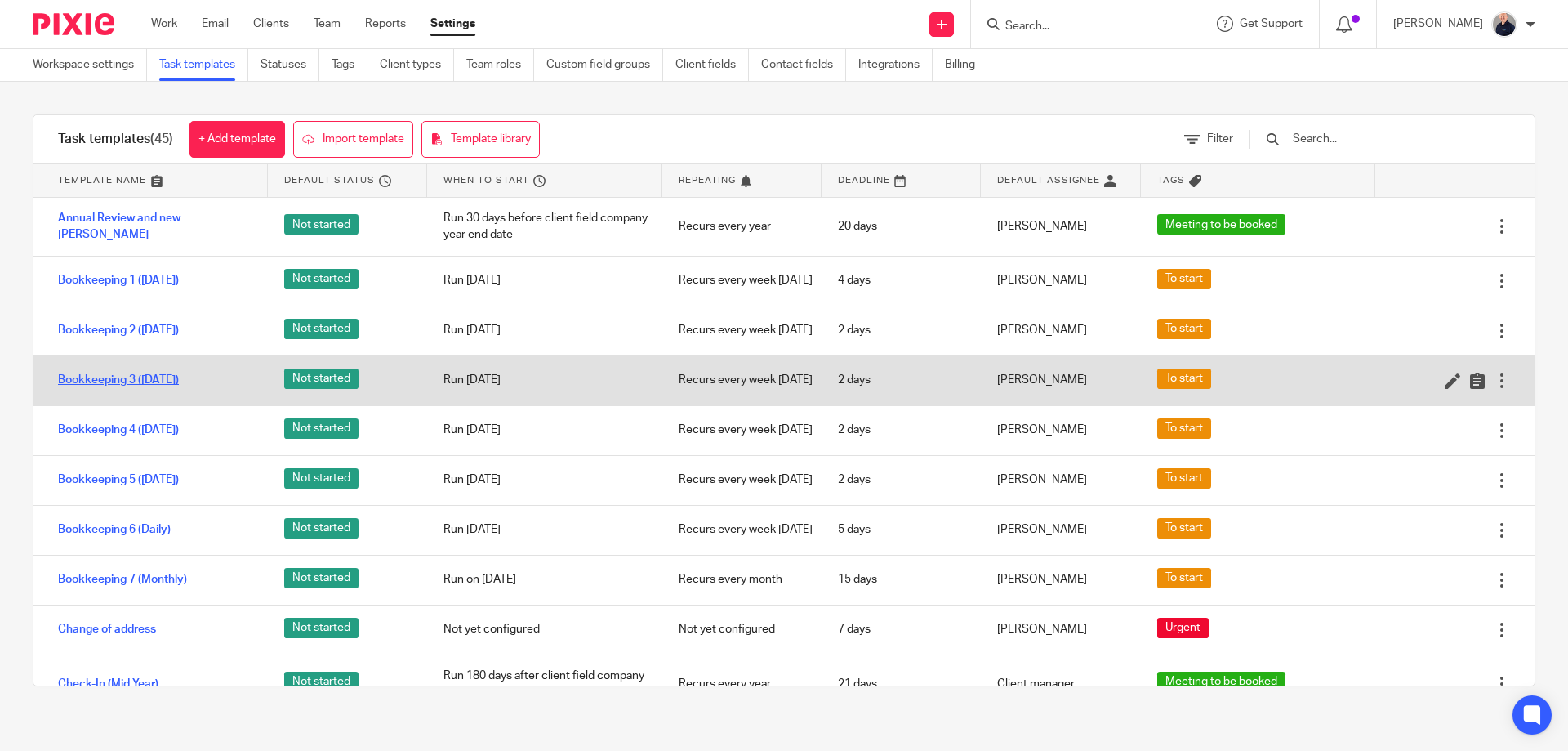
click at [134, 388] on link "Bookkeeping 3 ([DATE])" at bounding box center [118, 380] width 121 height 16
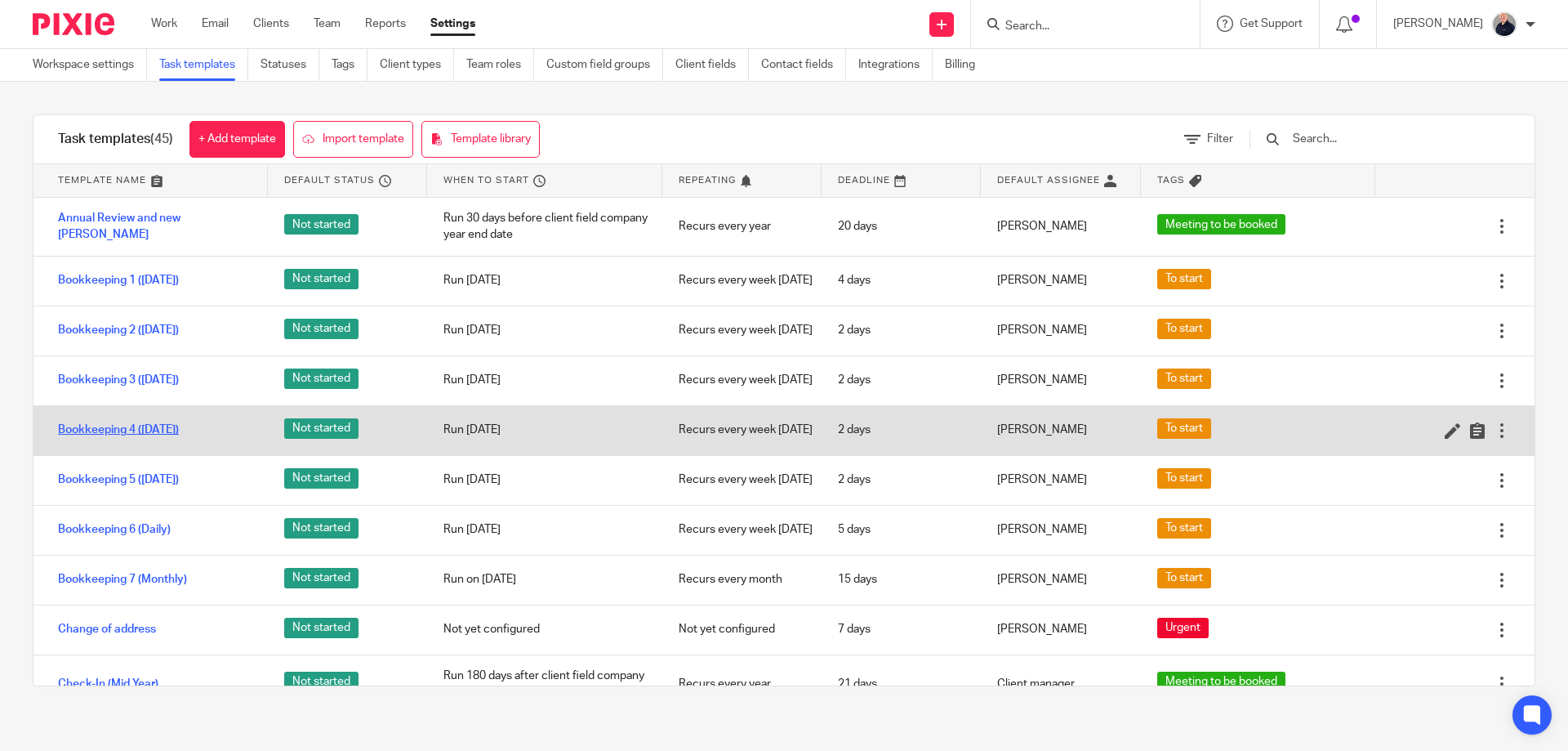
click at [172, 438] on link "Bookkeeping 4 (Thursday)" at bounding box center [118, 429] width 121 height 16
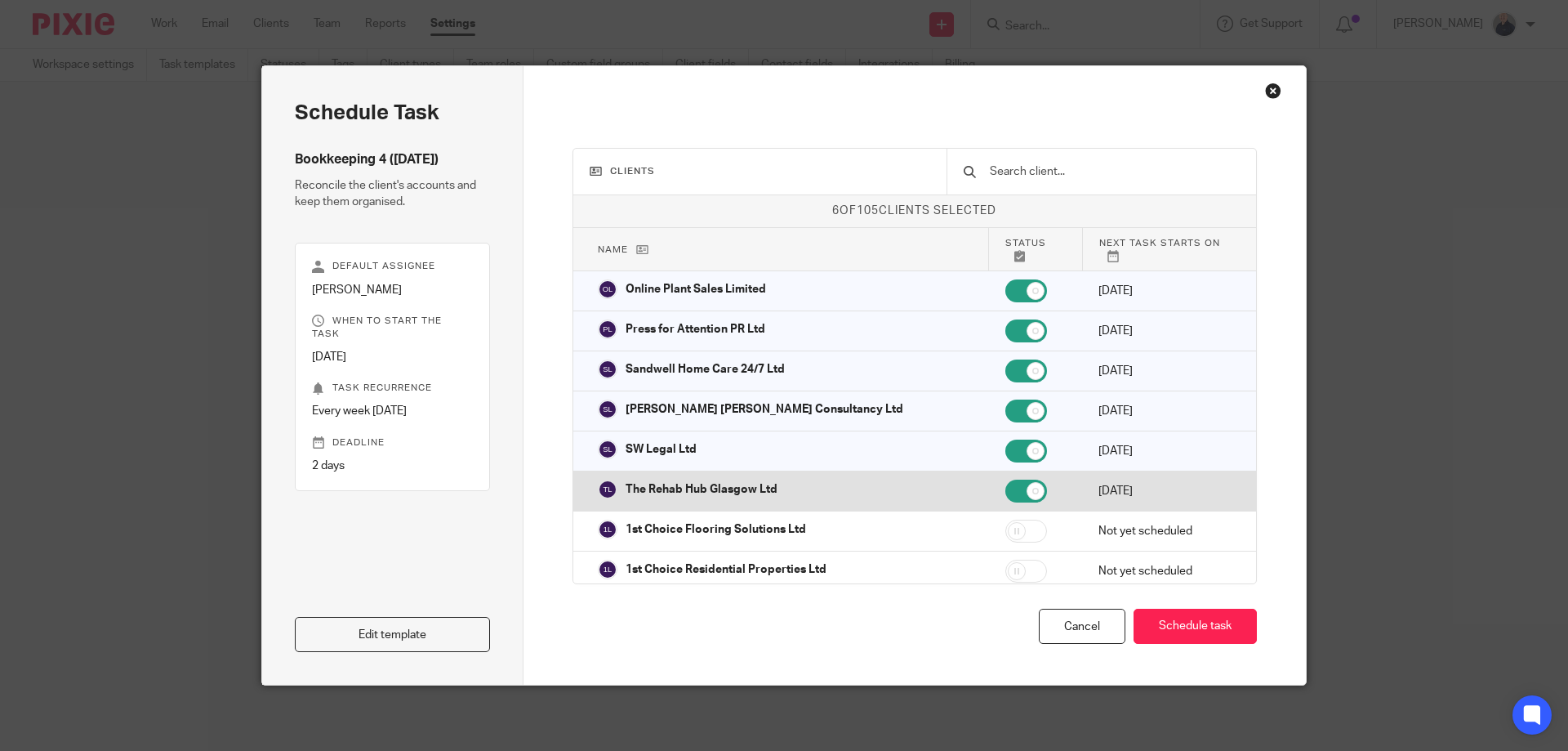
click at [1005, 496] on input "checkbox" at bounding box center [1025, 491] width 41 height 23
checkbox input "false"
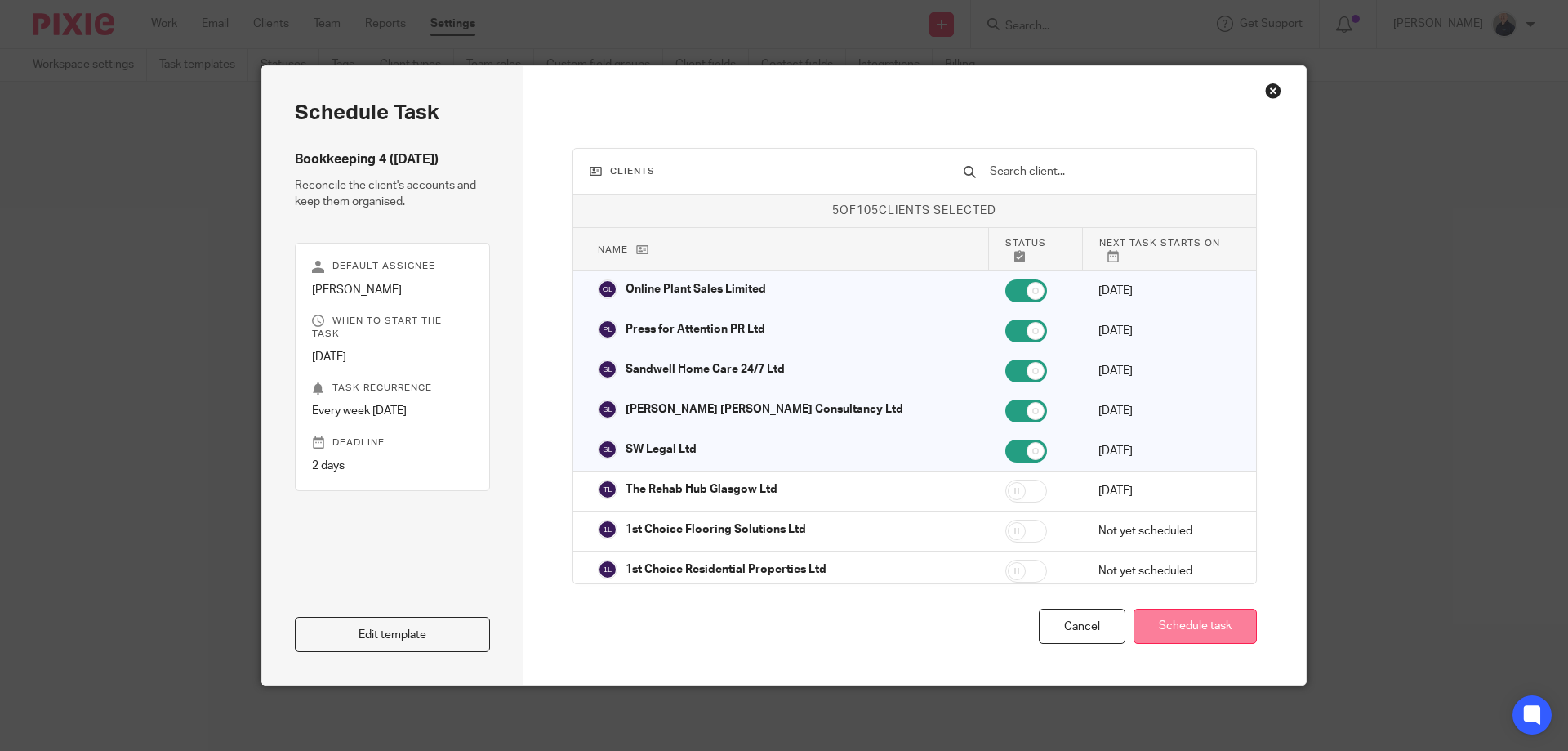
click at [1174, 621] on button "Schedule task" at bounding box center [1195, 627] width 123 height 36
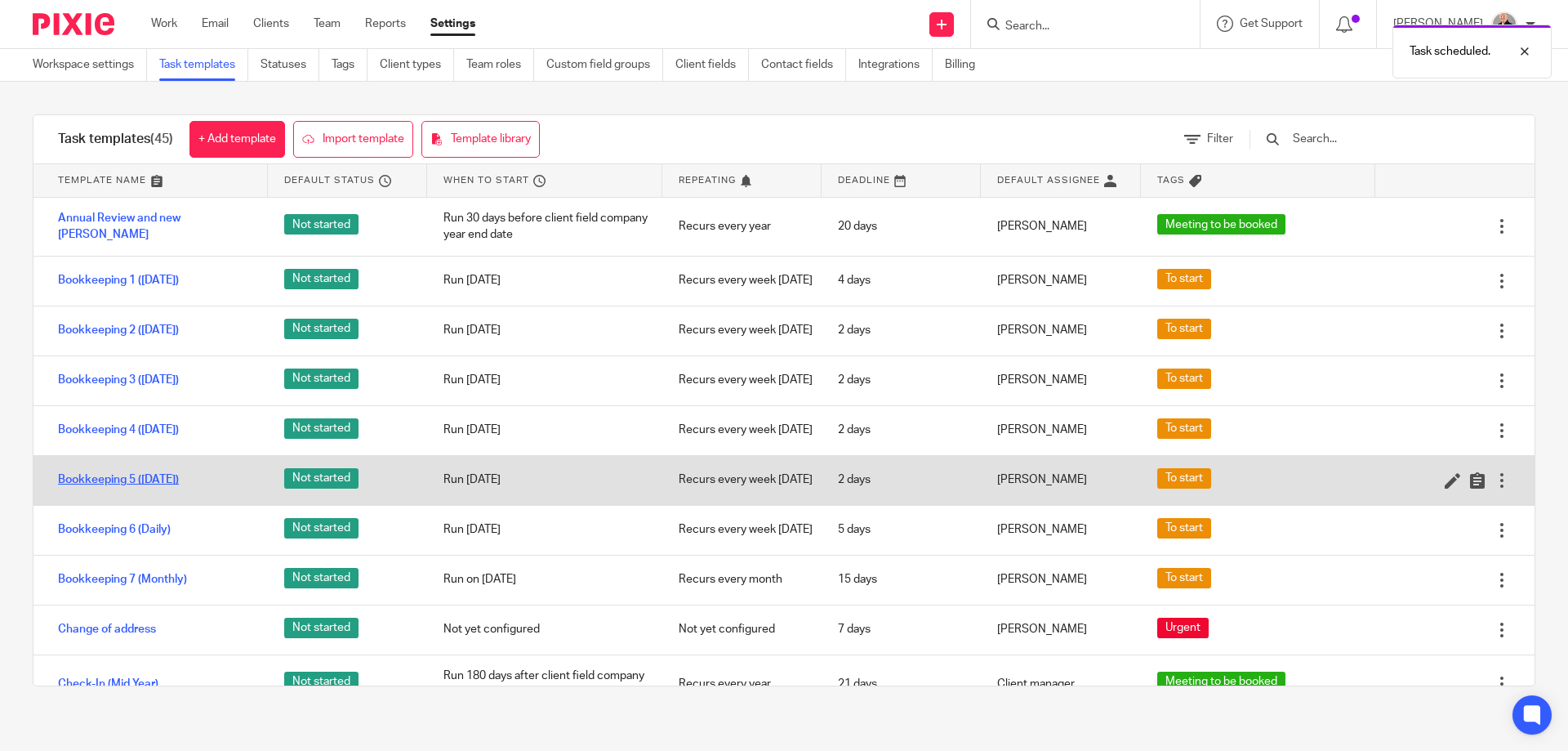
click at [145, 488] on link "Bookkeeping 5 ([DATE])" at bounding box center [118, 479] width 121 height 16
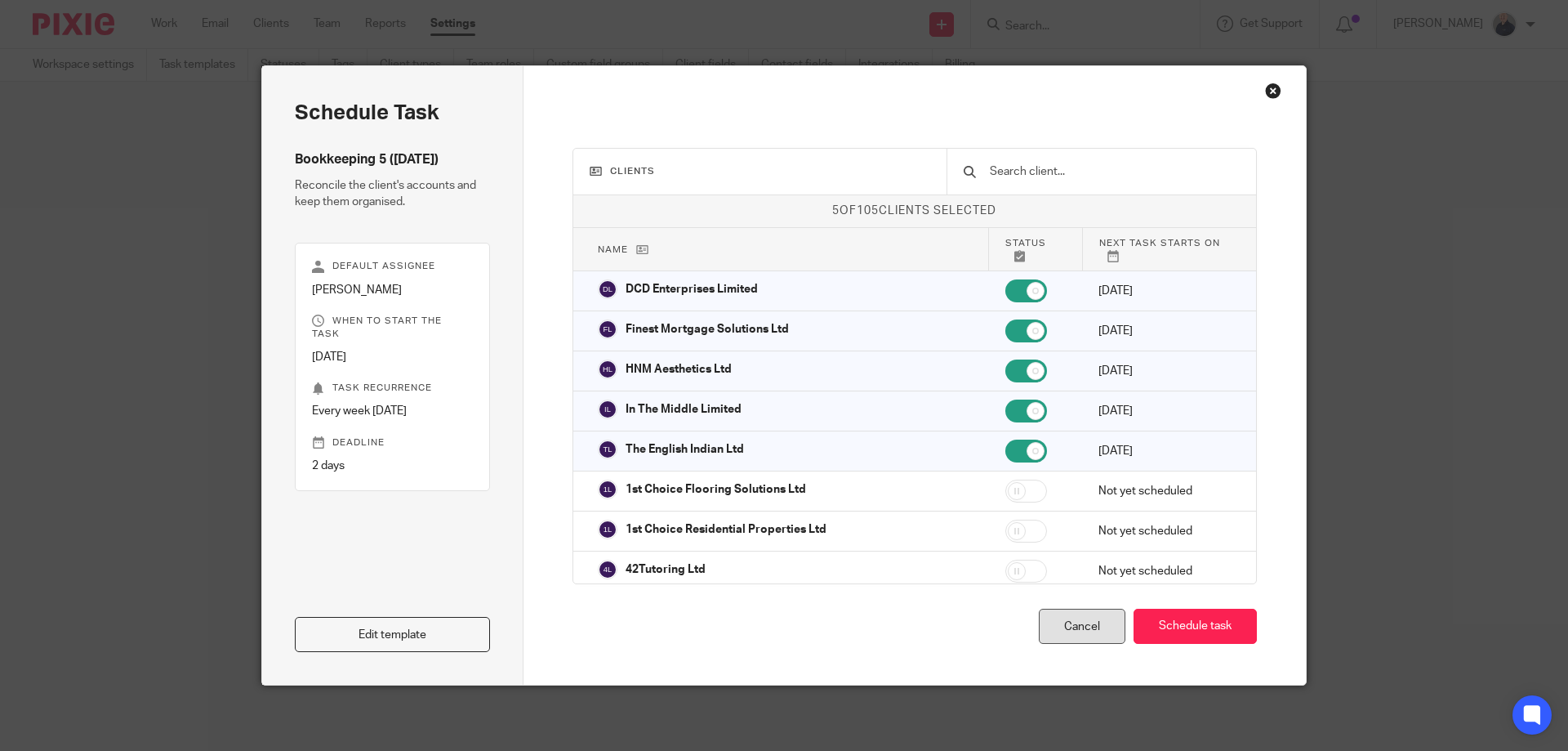
click at [1084, 632] on div "Cancel" at bounding box center [1082, 627] width 86 height 36
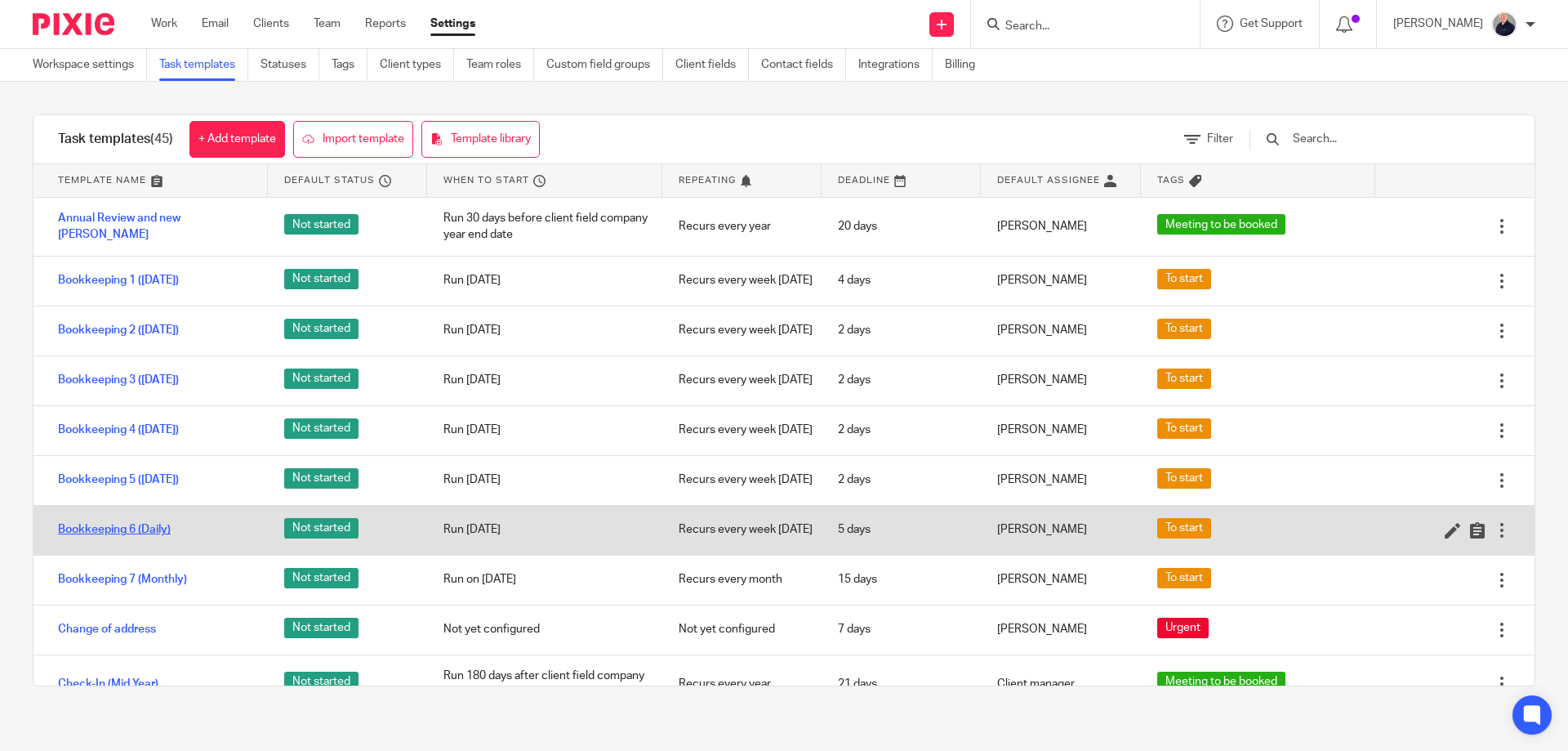
click at [133, 538] on link "Bookkeeping 6 (Daily)" at bounding box center [114, 529] width 112 height 16
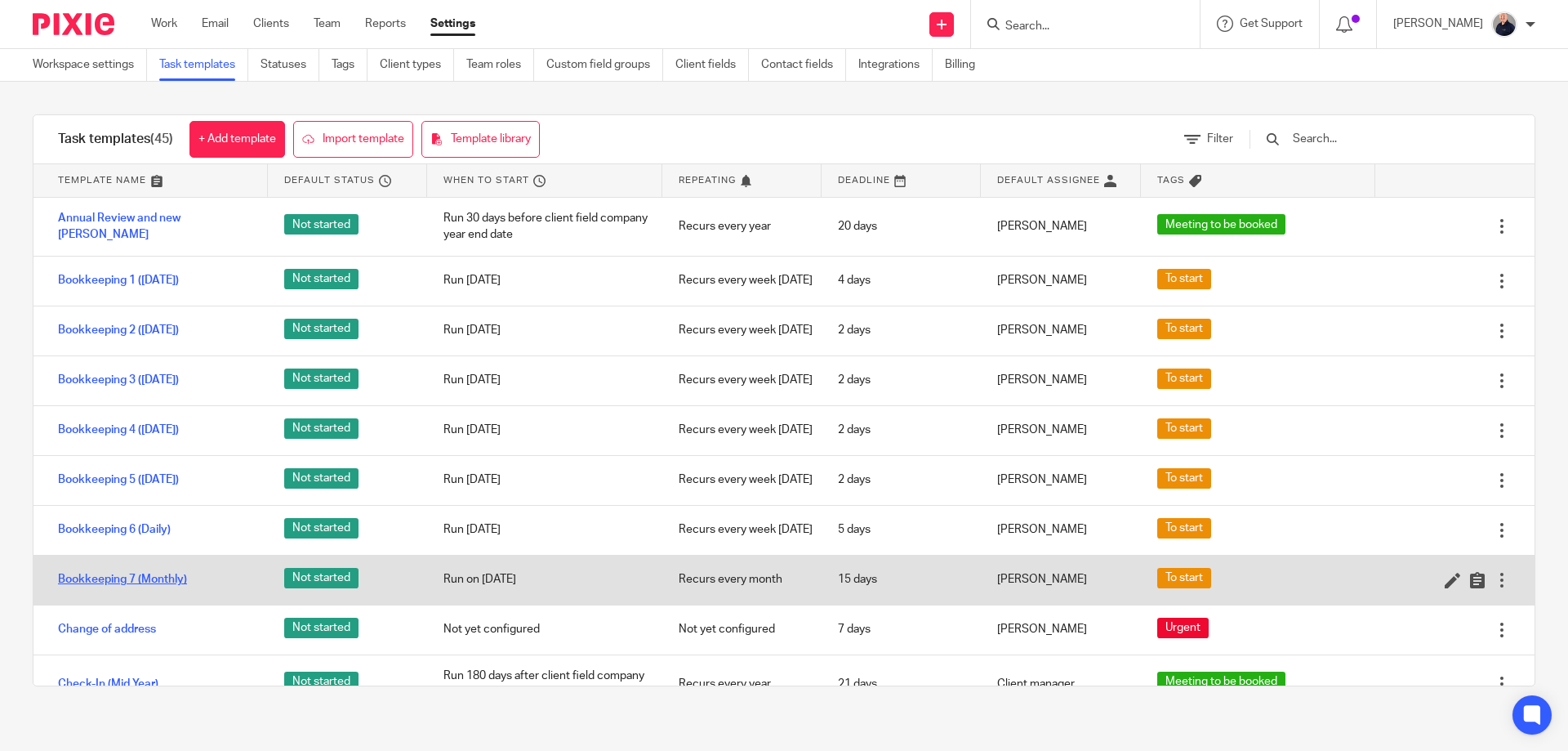
click at [141, 588] on link "Bookkeeping 7 (Monthly)" at bounding box center [123, 578] width 129 height 16
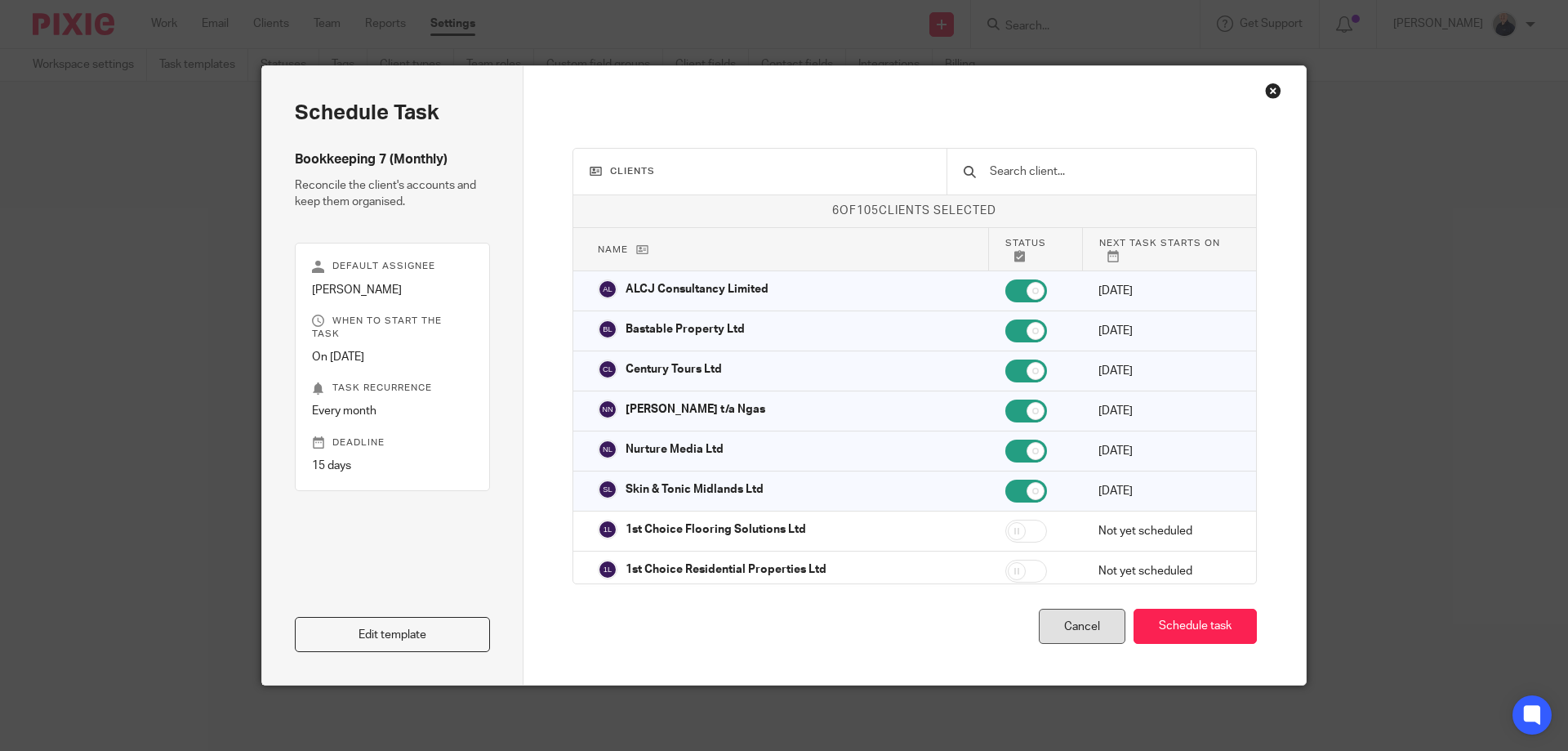
click at [1067, 622] on div "Cancel" at bounding box center [1082, 627] width 86 height 36
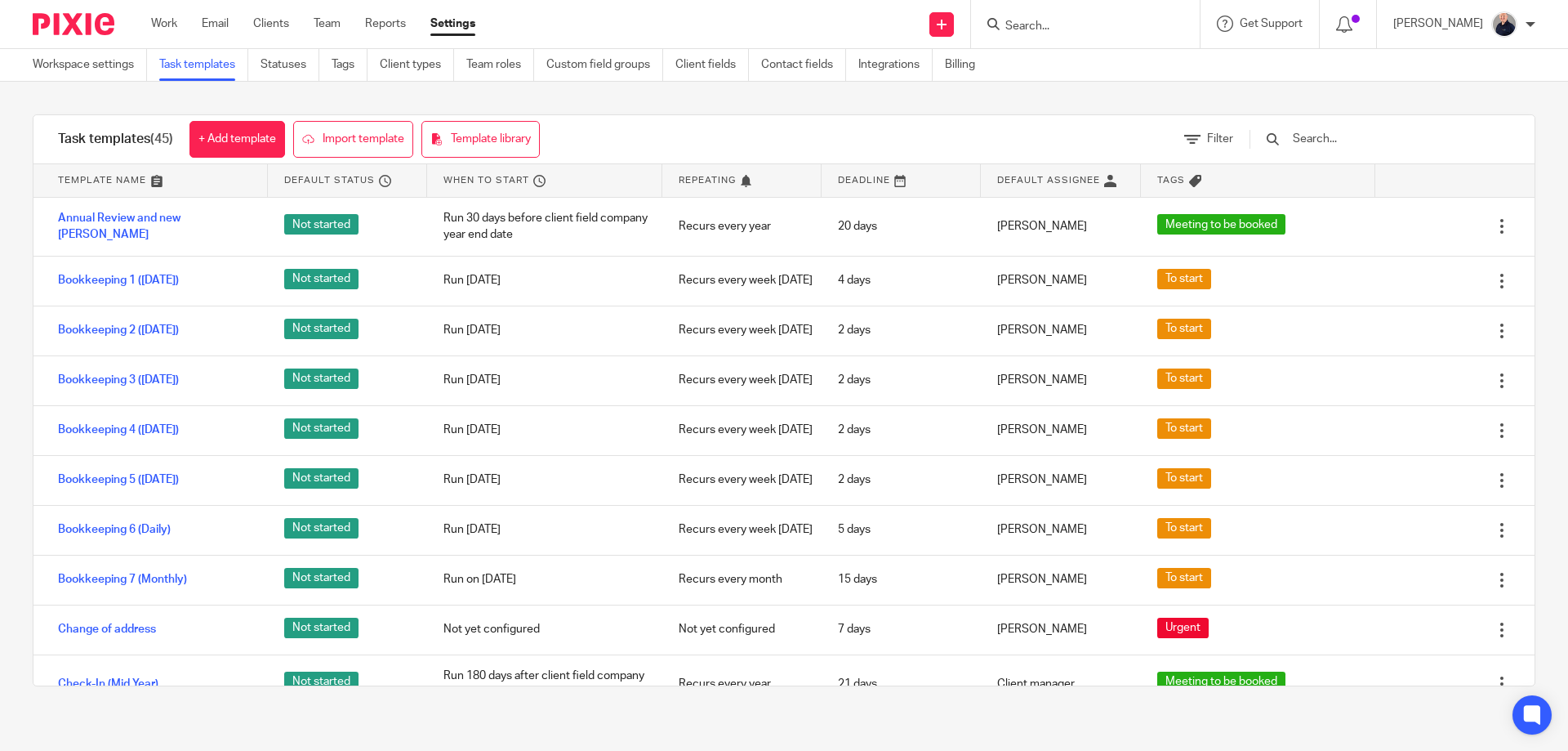
click at [188, 715] on div "Task templates (45) + Add template Import template Template library Filter Temp…" at bounding box center [784, 401] width 1568 height 638
click at [168, 21] on link "Work" at bounding box center [164, 23] width 26 height 16
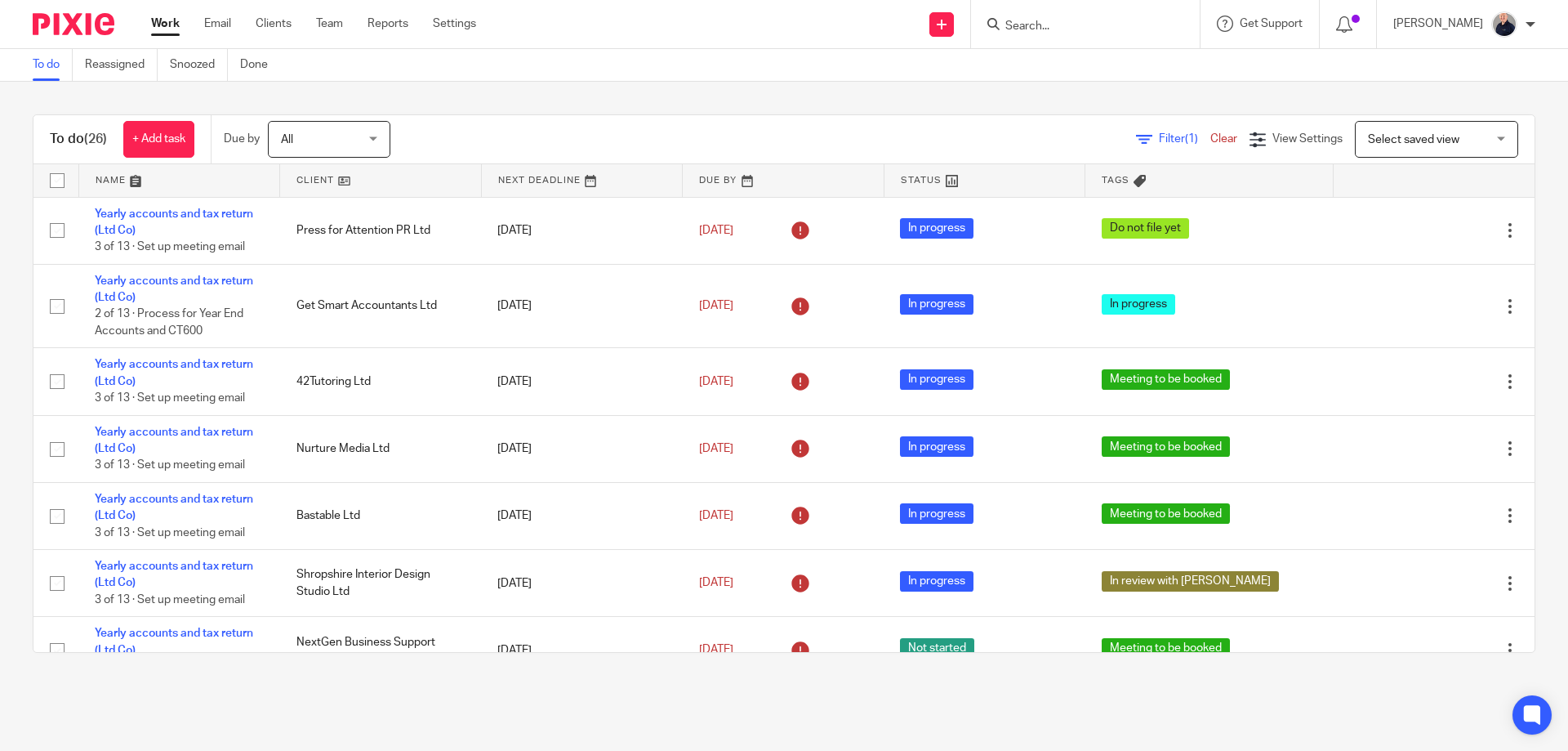
click at [118, 184] on link at bounding box center [180, 180] width 201 height 33
